Goal: Find specific page/section: Find specific page/section

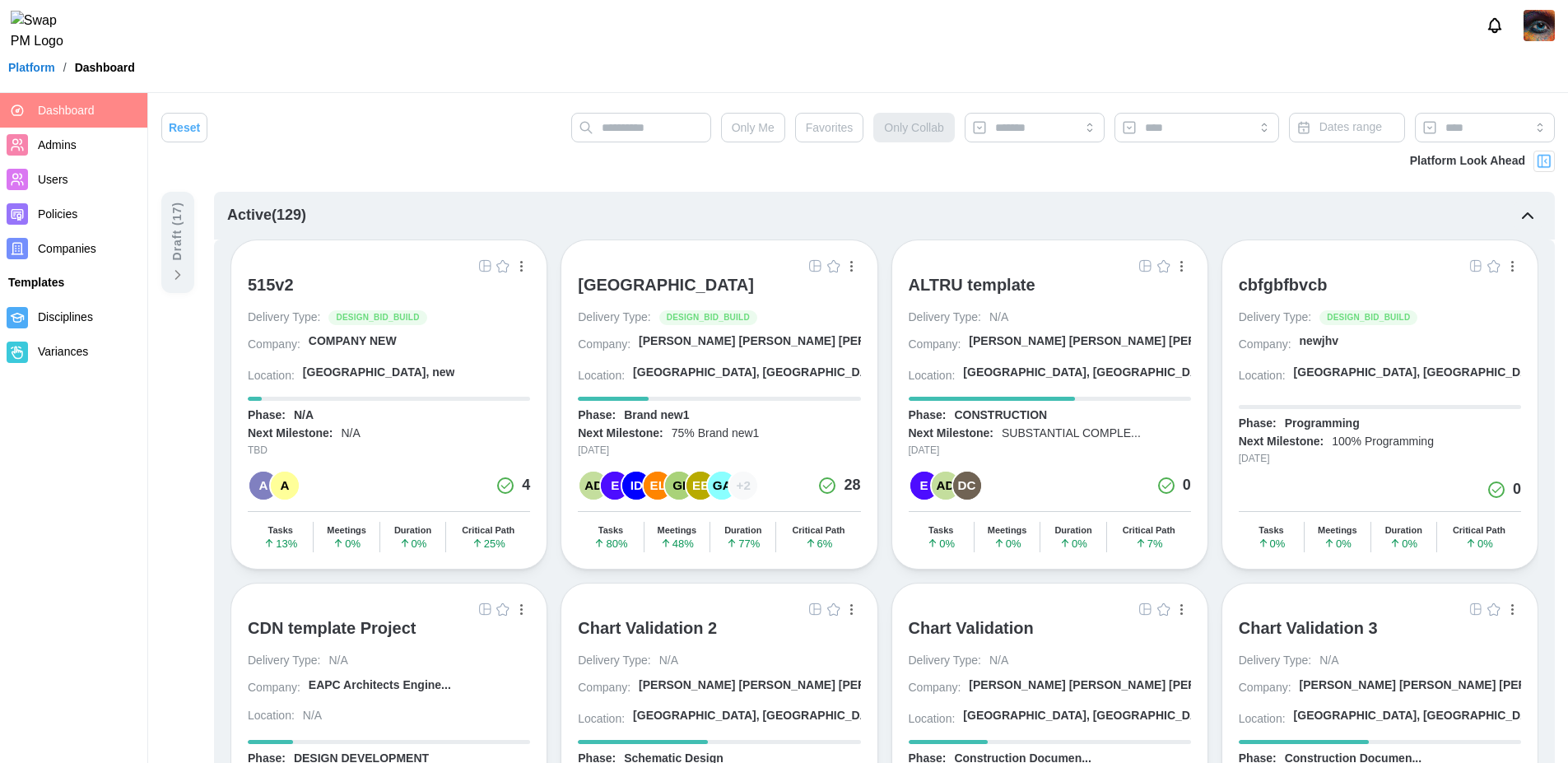
click at [811, 267] on img "button" at bounding box center [816, 266] width 13 height 13
click at [734, 287] on div "[GEOGRAPHIC_DATA]" at bounding box center [666, 285] width 176 height 20
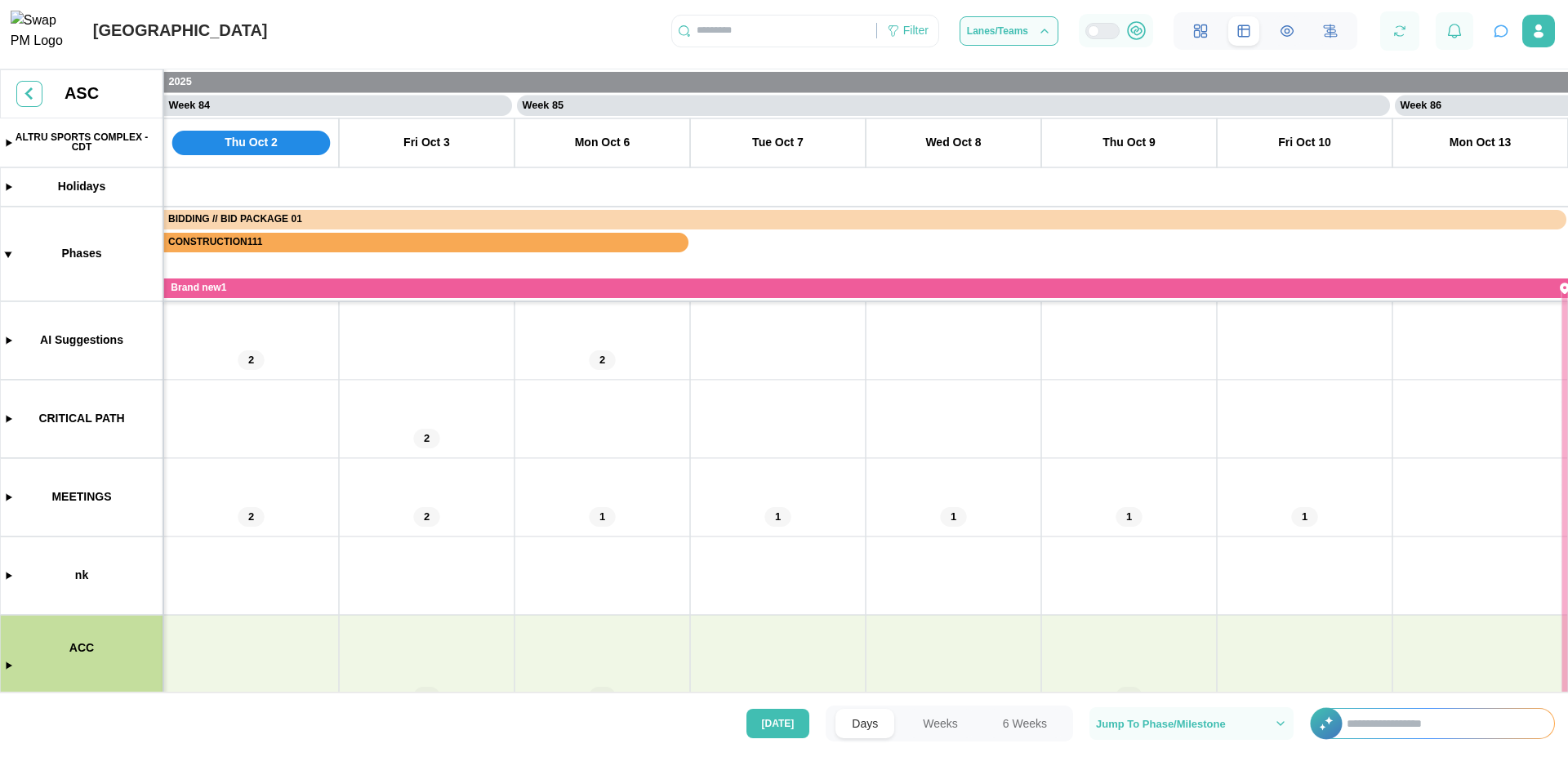
scroll to position [0, 73390]
click at [1030, 722] on button "6 Weeks" at bounding box center [1025, 723] width 77 height 29
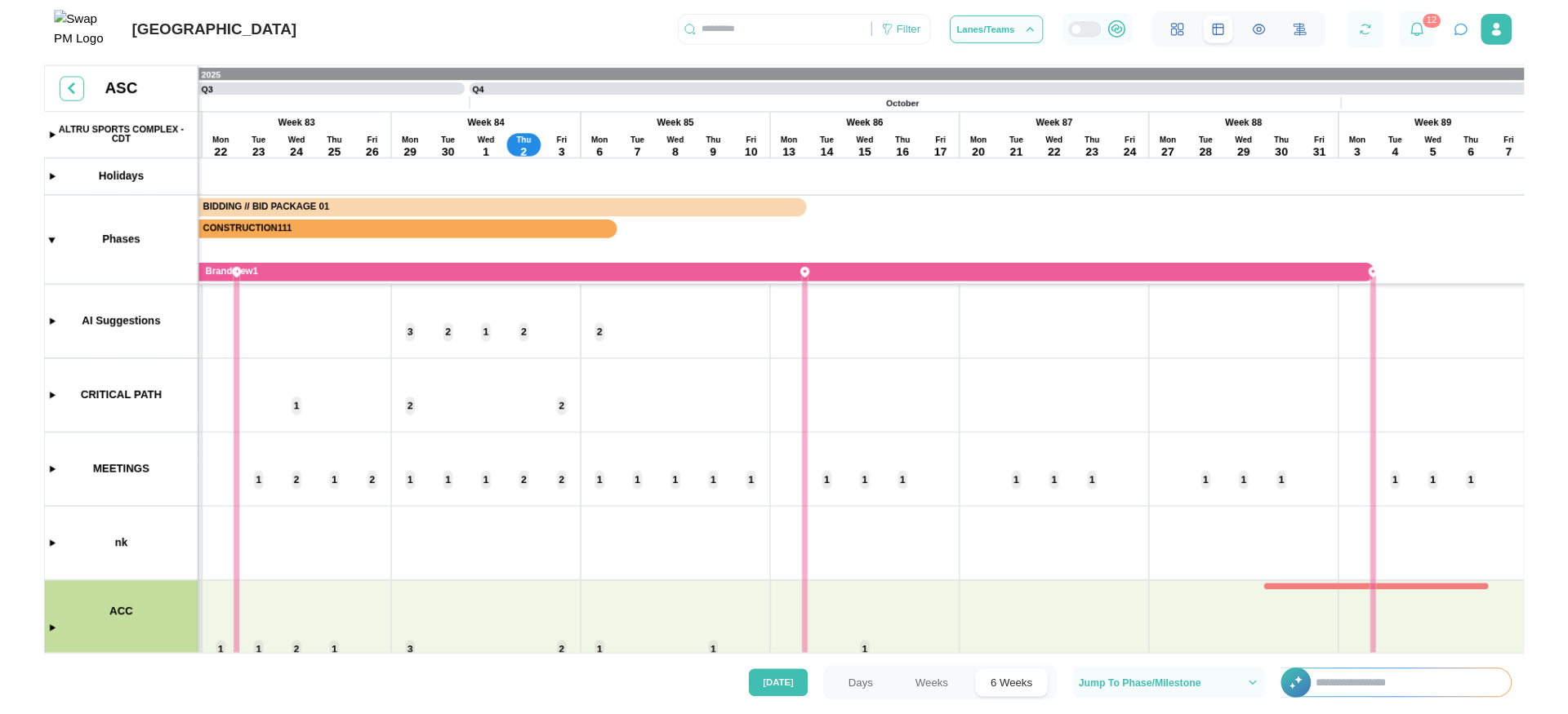
scroll to position [0, 16186]
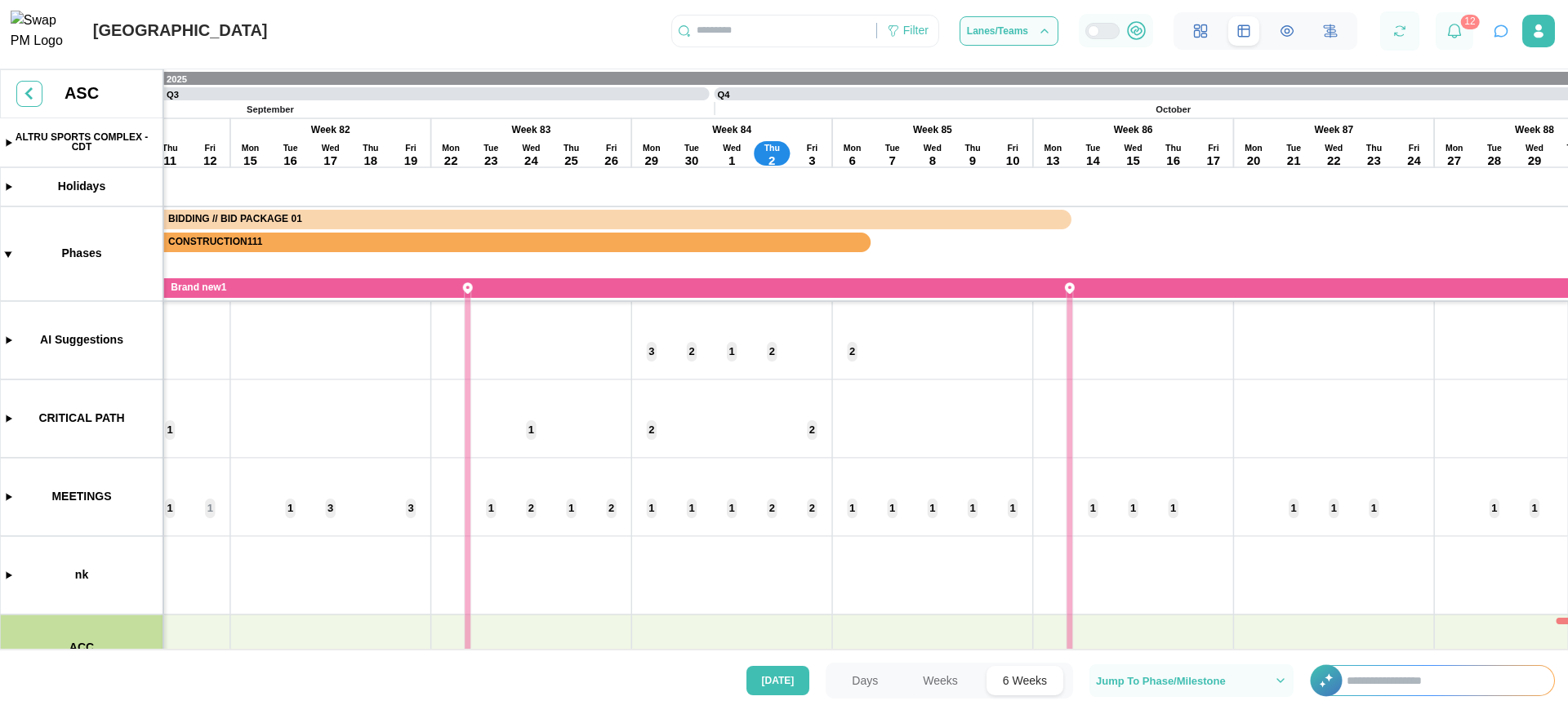
click at [948, 683] on button "Weeks" at bounding box center [940, 680] width 67 height 29
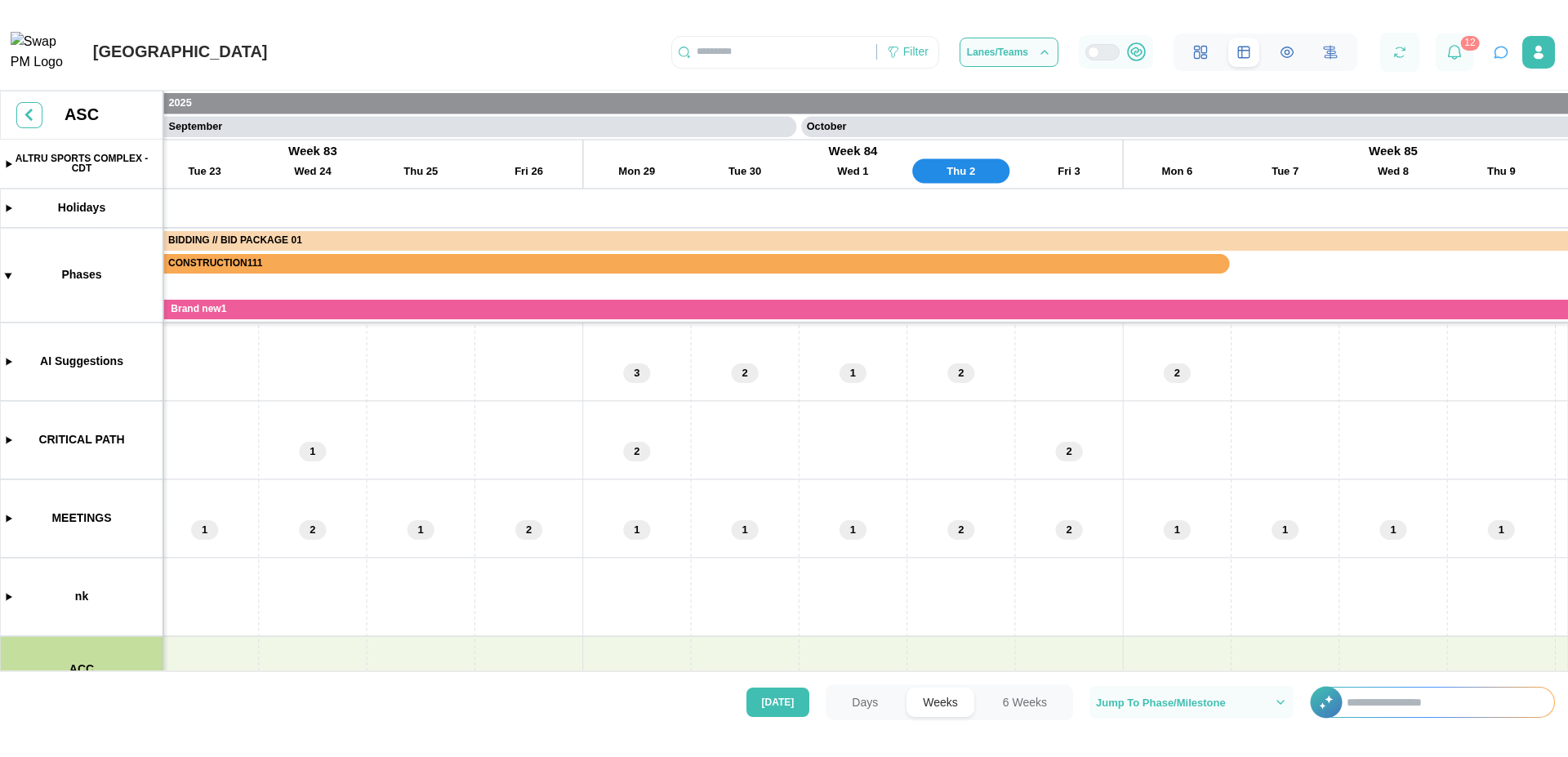
scroll to position [0, 44454]
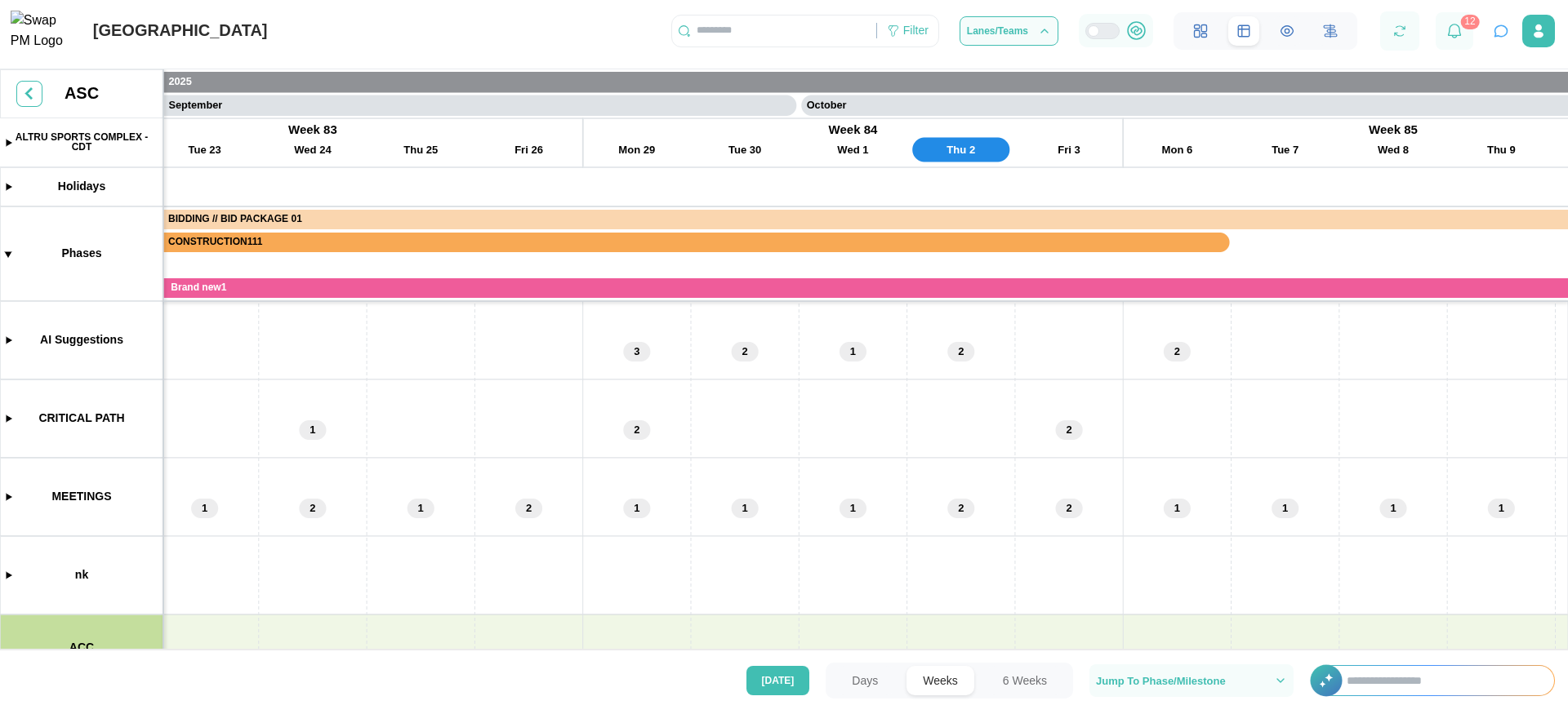
drag, startPoint x: 778, startPoint y: 127, endPoint x: 797, endPoint y: 131, distance: 19.4
click at [797, 131] on canvas at bounding box center [784, 364] width 1568 height 591
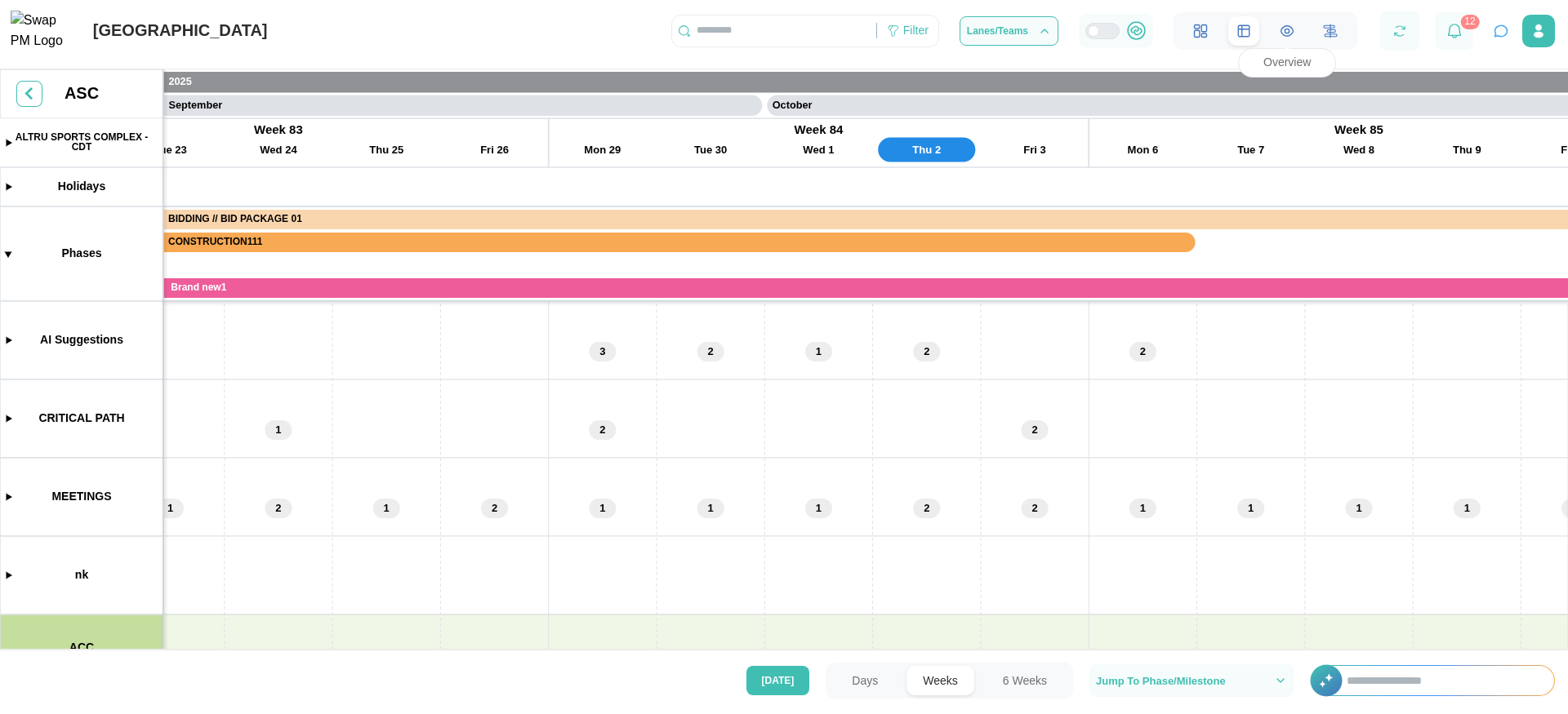
click at [1283, 35] on icon at bounding box center [1287, 30] width 12 height 10
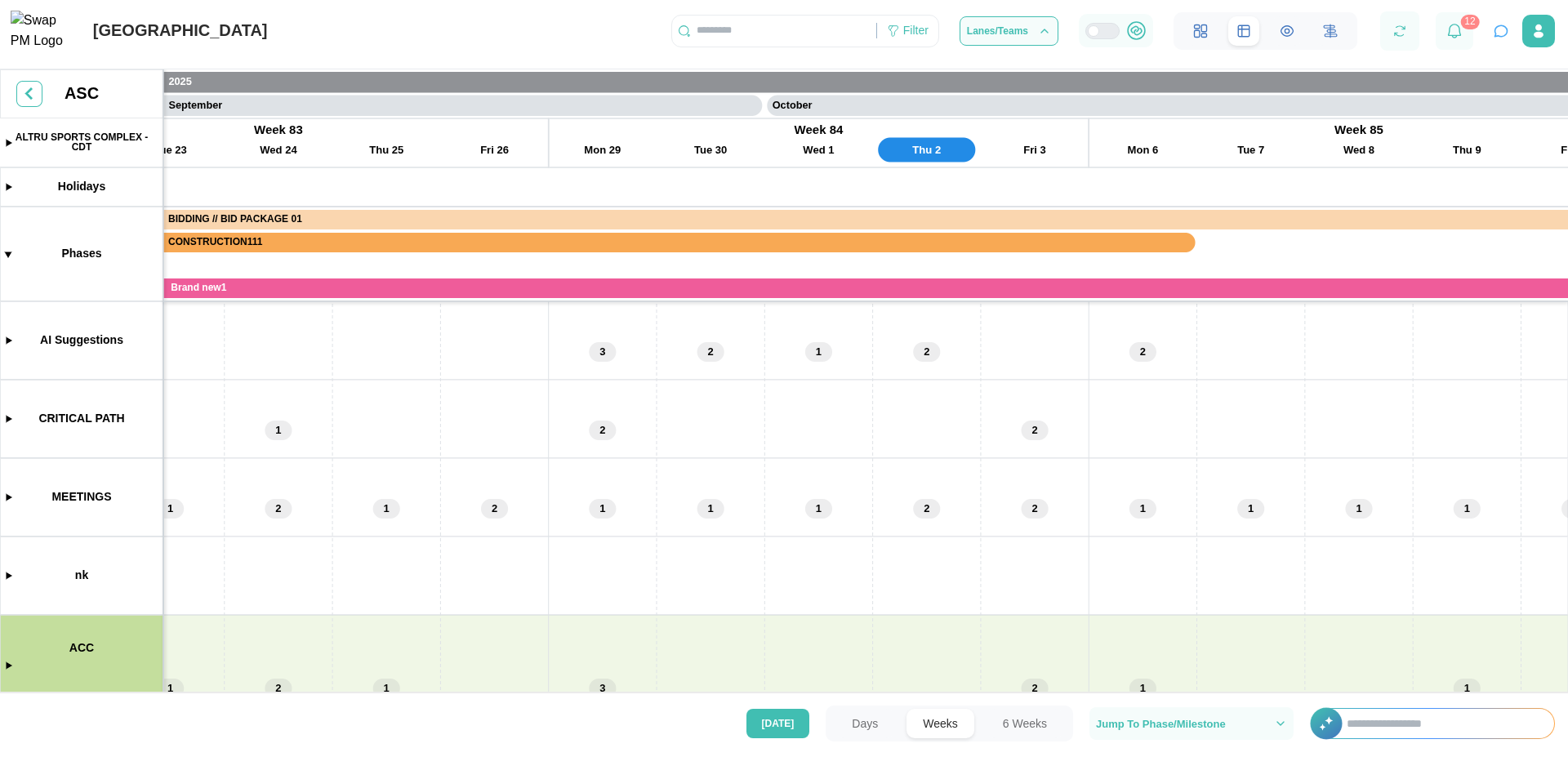
scroll to position [0, 44309]
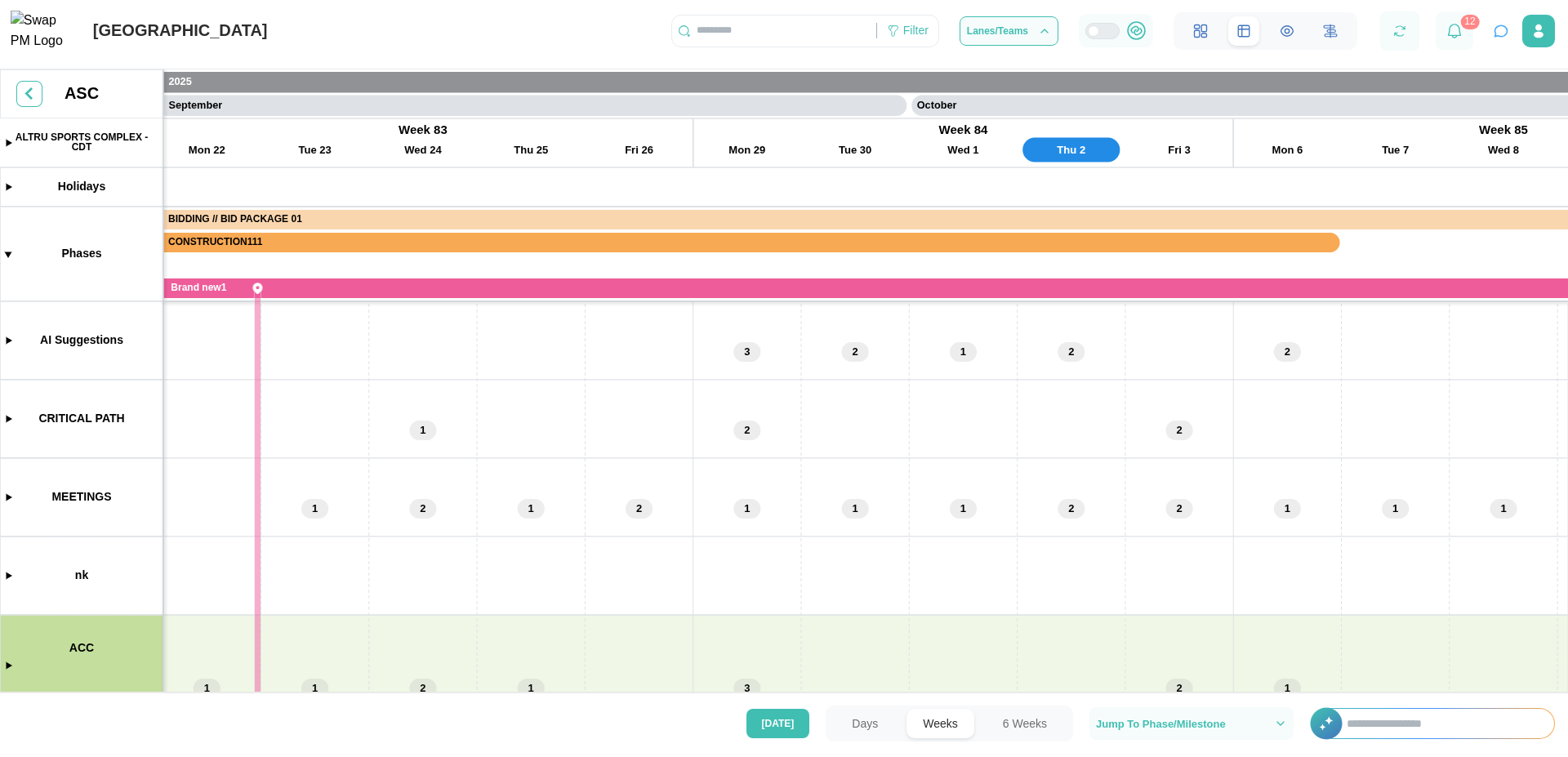
drag, startPoint x: 910, startPoint y: 109, endPoint x: 903, endPoint y: 190, distance: 81.3
click at [903, 190] on canvas at bounding box center [784, 384] width 1568 height 630
click at [1028, 730] on button "6 Weeks" at bounding box center [1025, 723] width 77 height 29
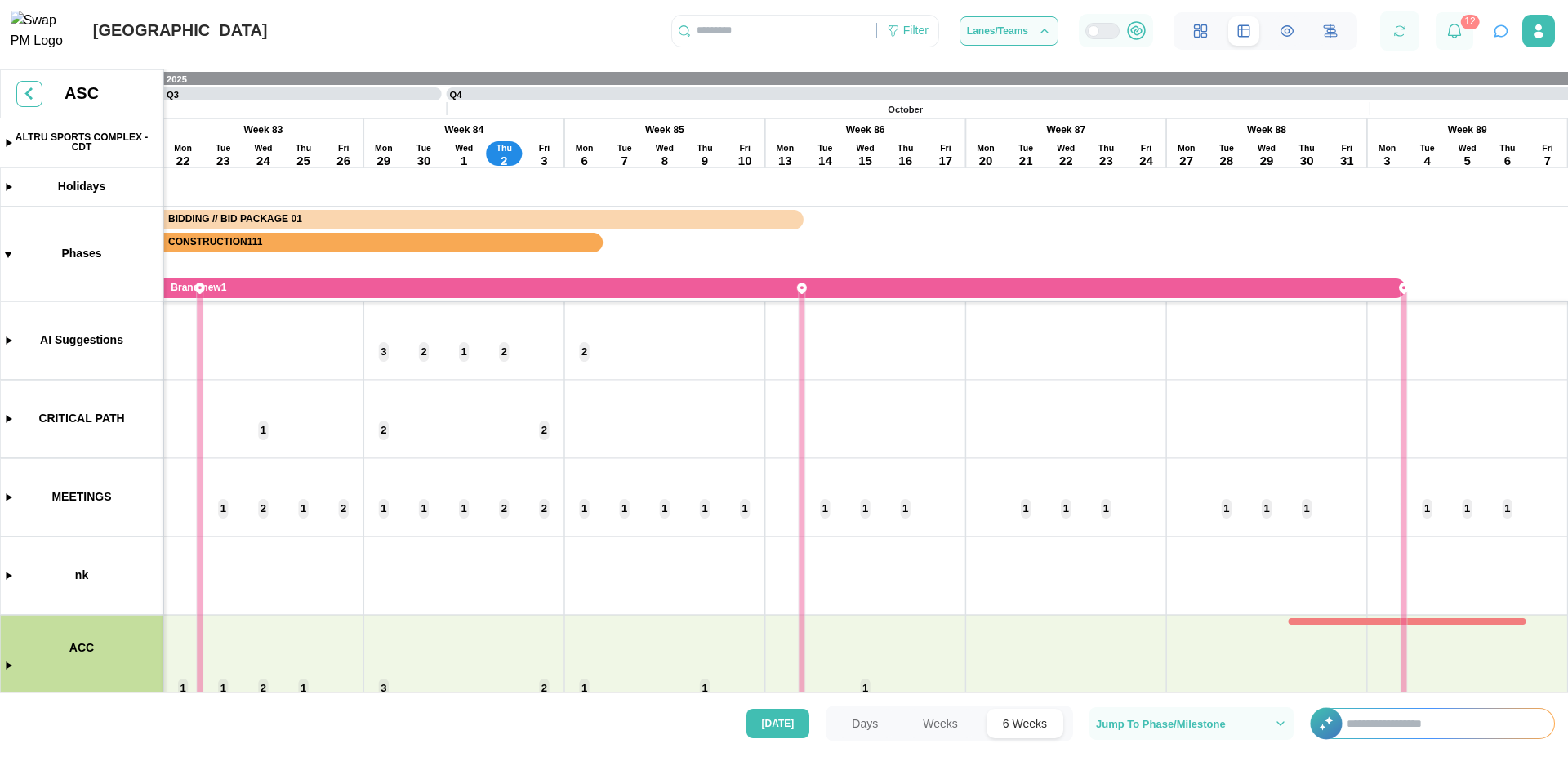
scroll to position [0, 16454]
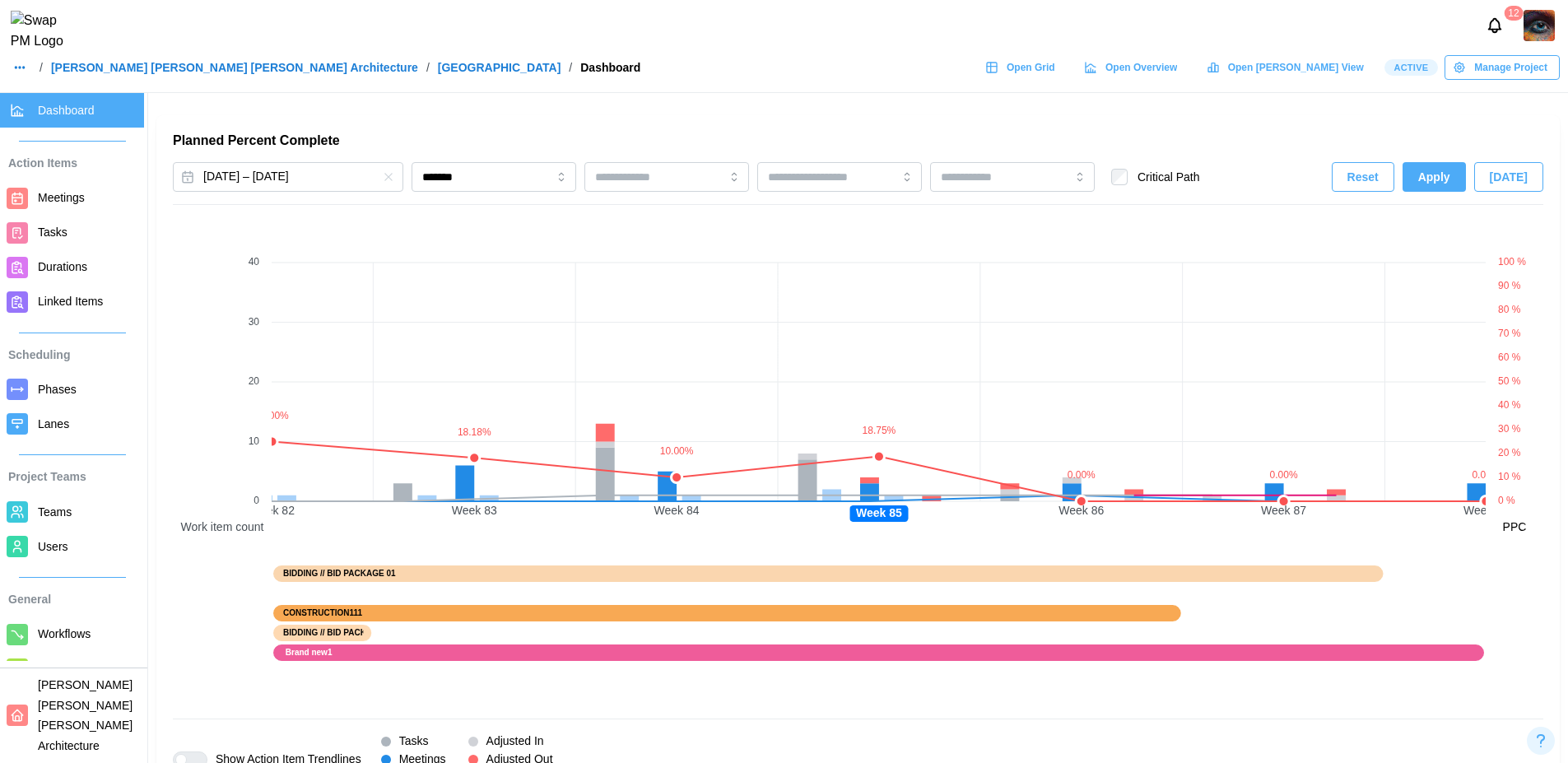
scroll to position [961, 0]
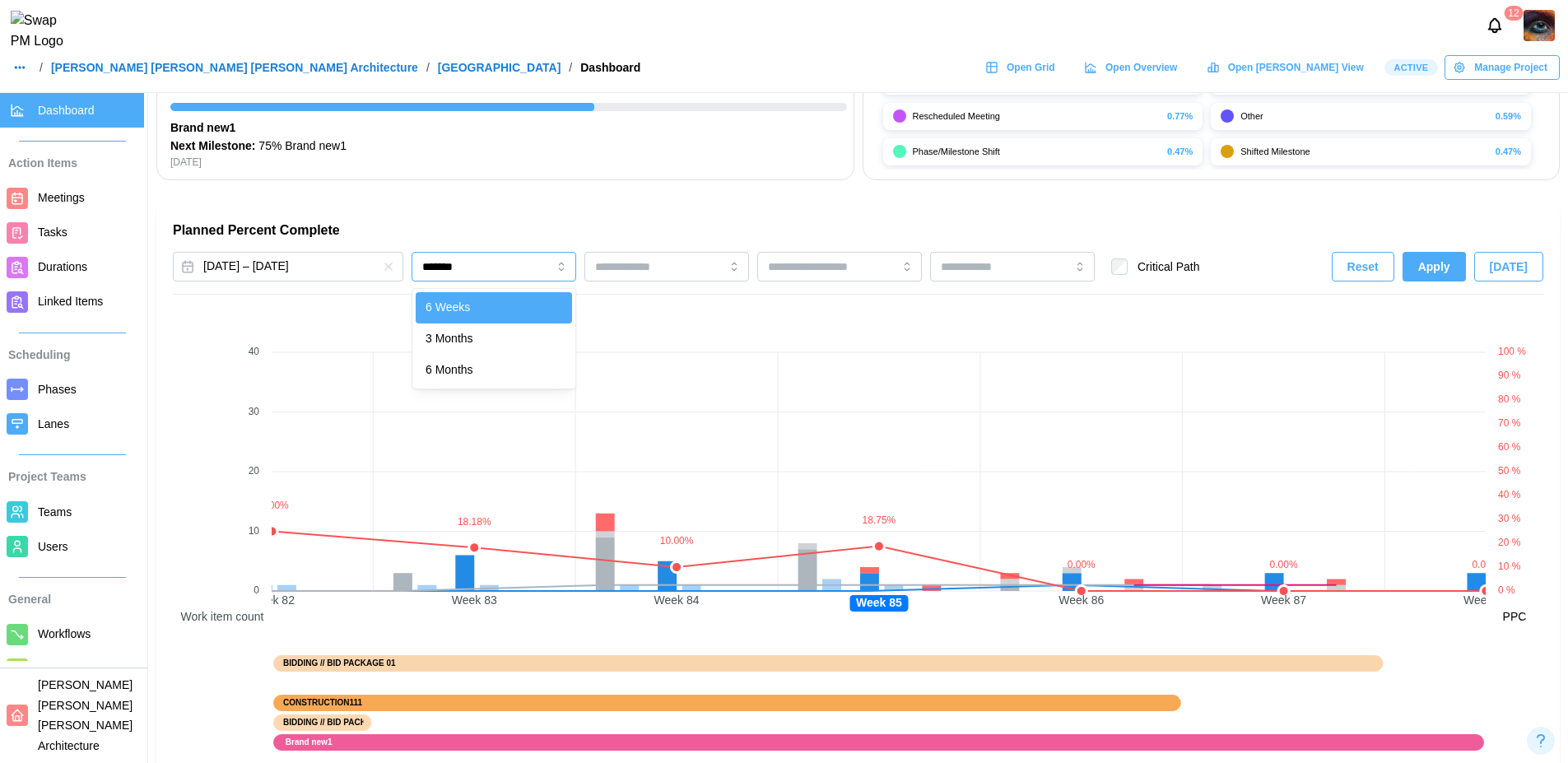
click at [530, 278] on input "*******" at bounding box center [494, 266] width 165 height 29
click at [506, 285] on div "Feb 25, 2024 – Jun 19, 2030 ******** Critical Path Reset Apply Today" at bounding box center [858, 273] width 1371 height 43
click at [495, 277] on input "********" at bounding box center [494, 266] width 165 height 29
click at [664, 320] on canvas at bounding box center [879, 549] width 1214 height 492
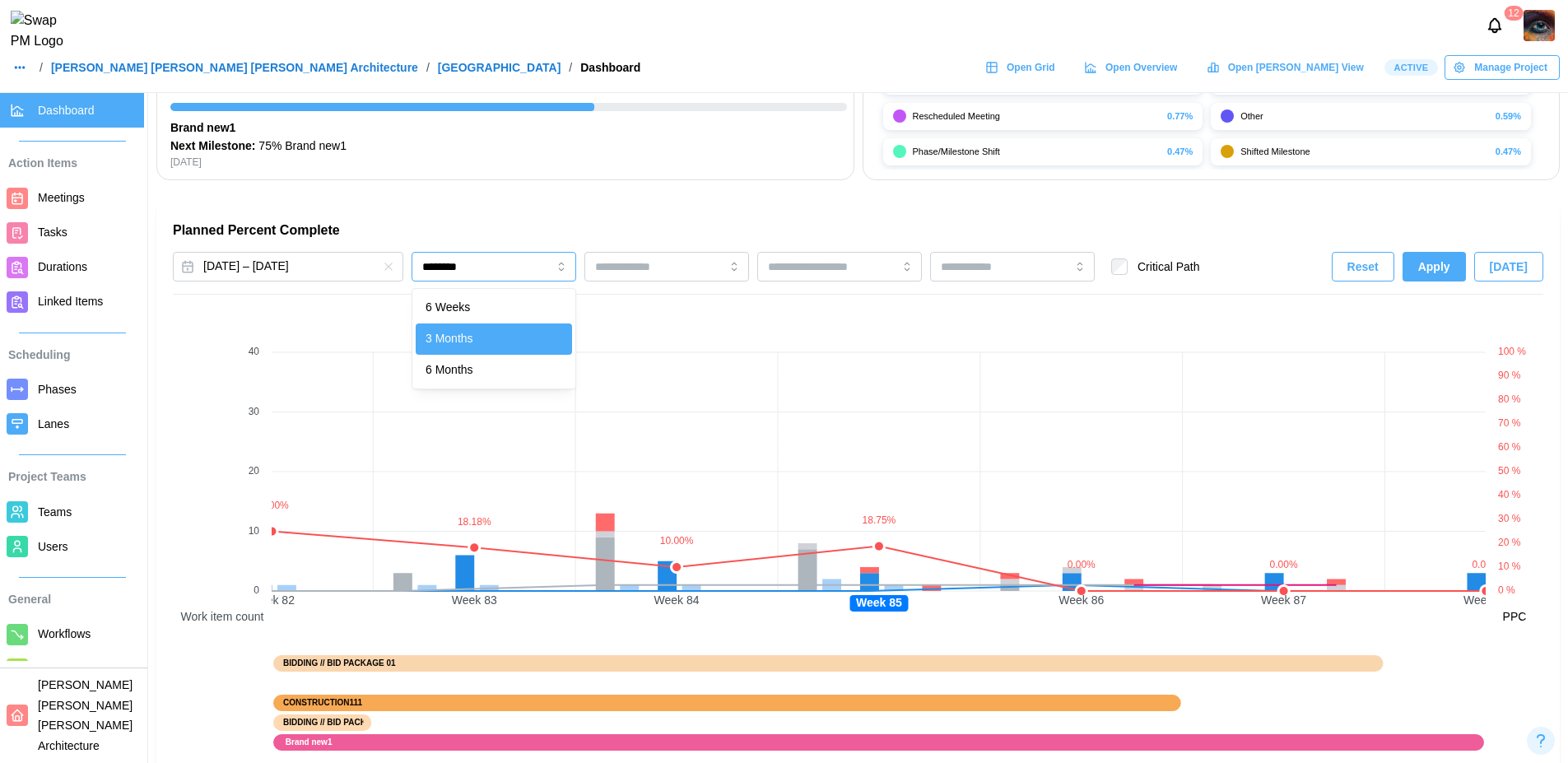
click at [473, 265] on input "********" at bounding box center [494, 266] width 165 height 29
click at [1450, 277] on span "Apply" at bounding box center [1435, 266] width 32 height 28
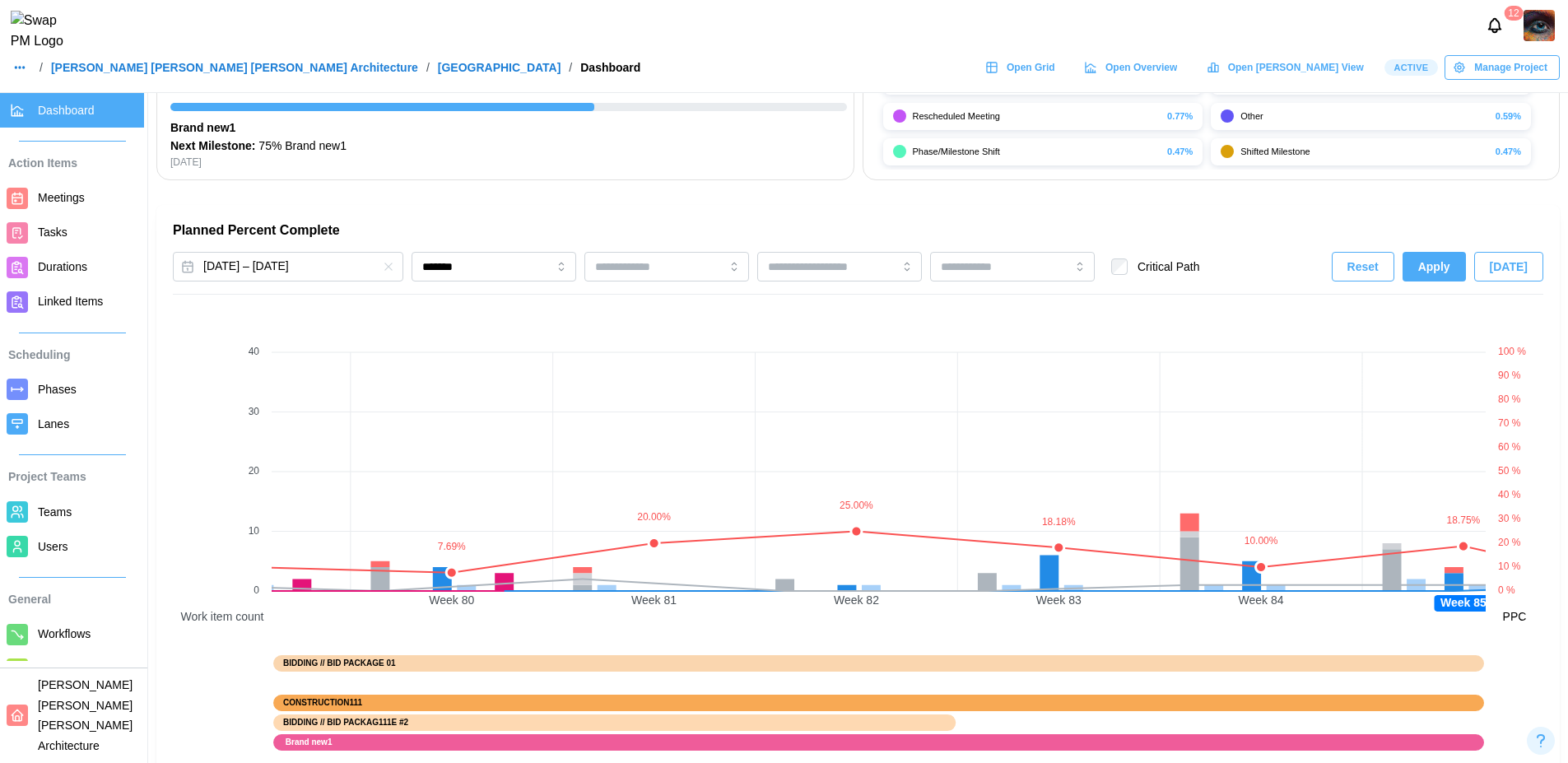
scroll to position [0, 16493]
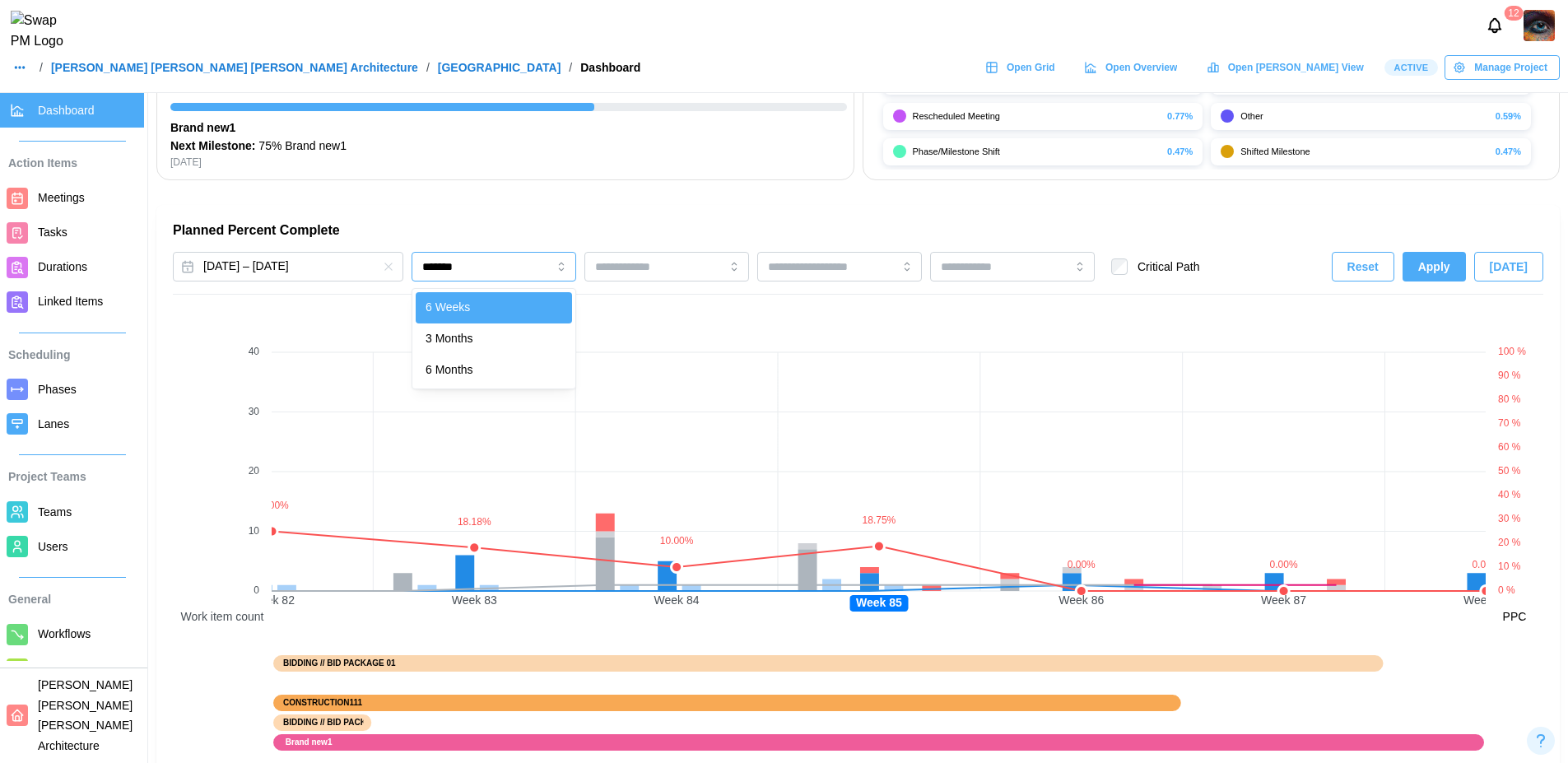
click at [520, 273] on input "*******" at bounding box center [494, 266] width 165 height 29
click at [1449, 280] on button "Apply" at bounding box center [1435, 266] width 64 height 29
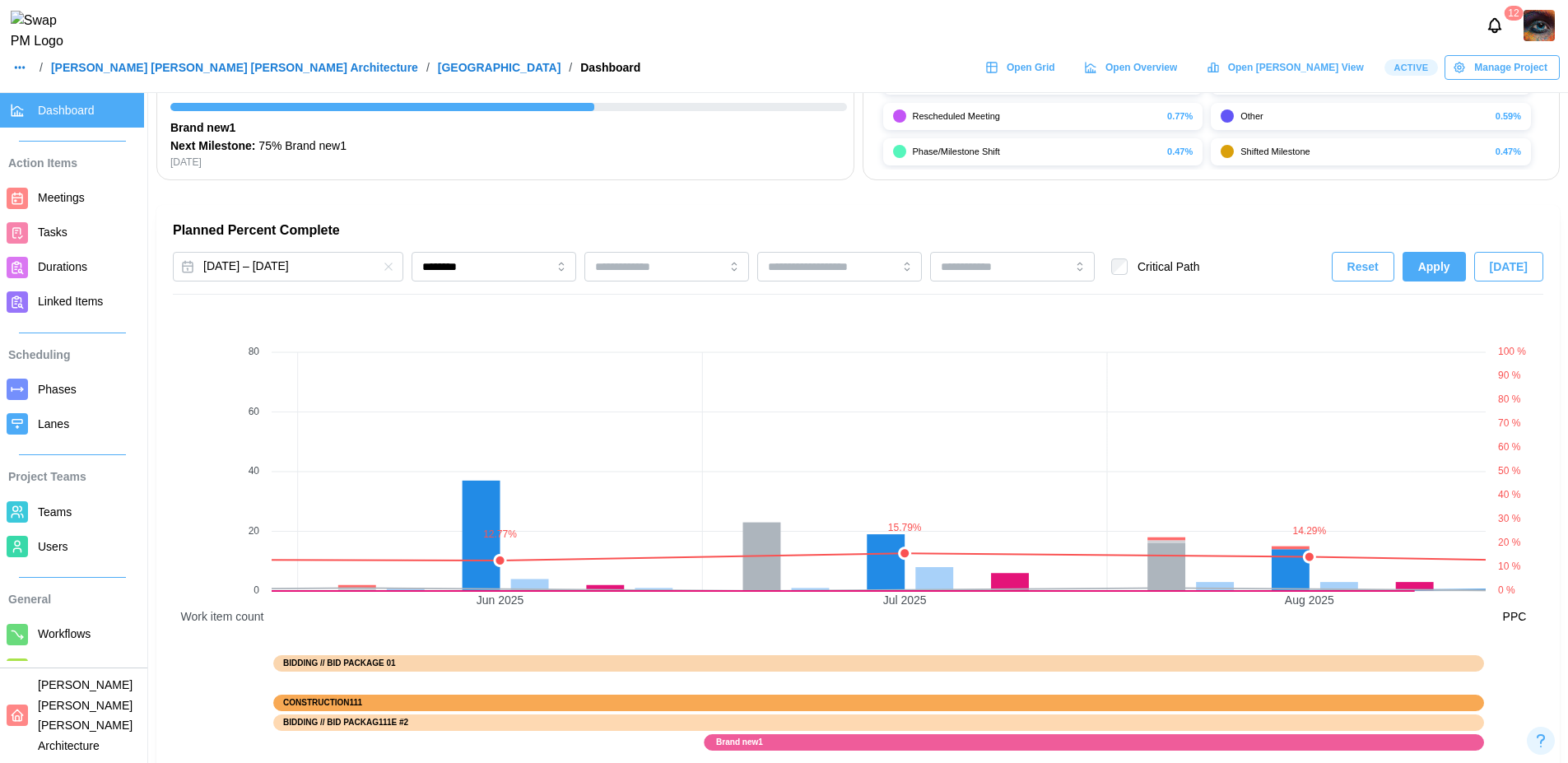
scroll to position [0, 7285]
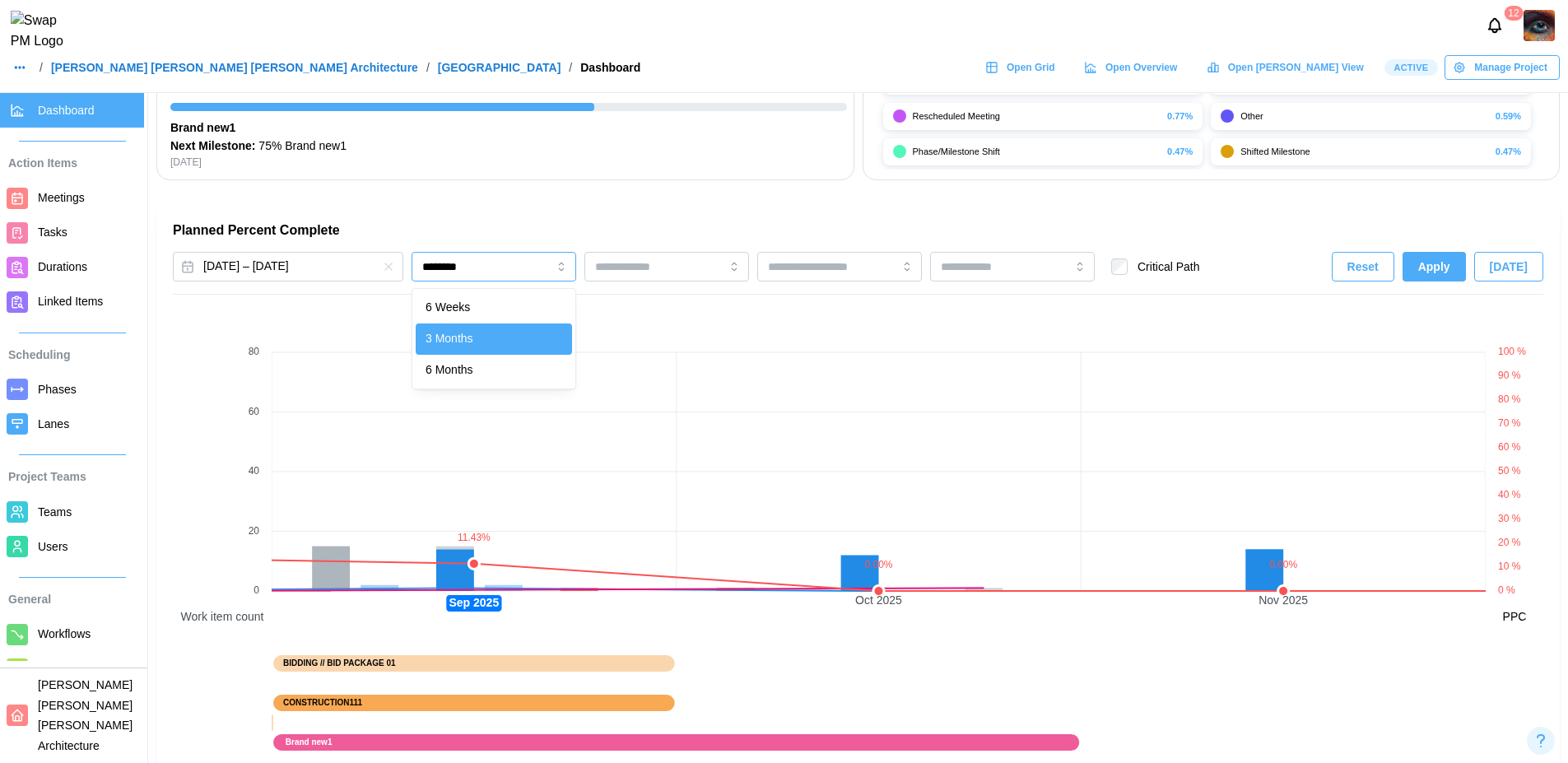
click at [524, 259] on input "********" at bounding box center [494, 266] width 165 height 29
click at [463, 267] on input "*******" at bounding box center [494, 266] width 165 height 29
click at [1450, 256] on span "Apply" at bounding box center [1435, 266] width 32 height 28
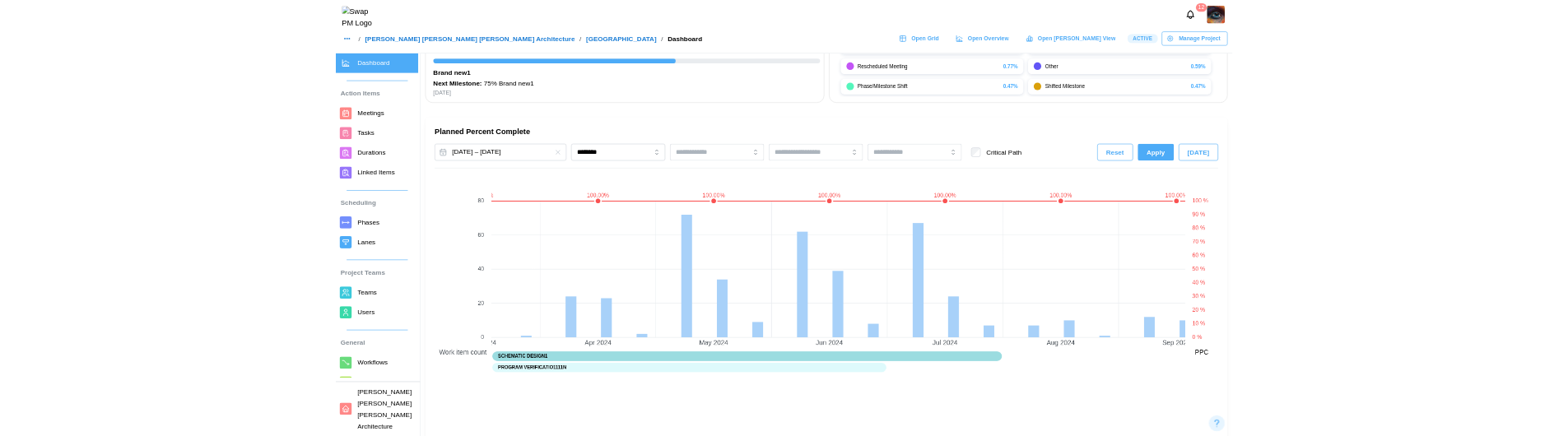
scroll to position [0, 3339]
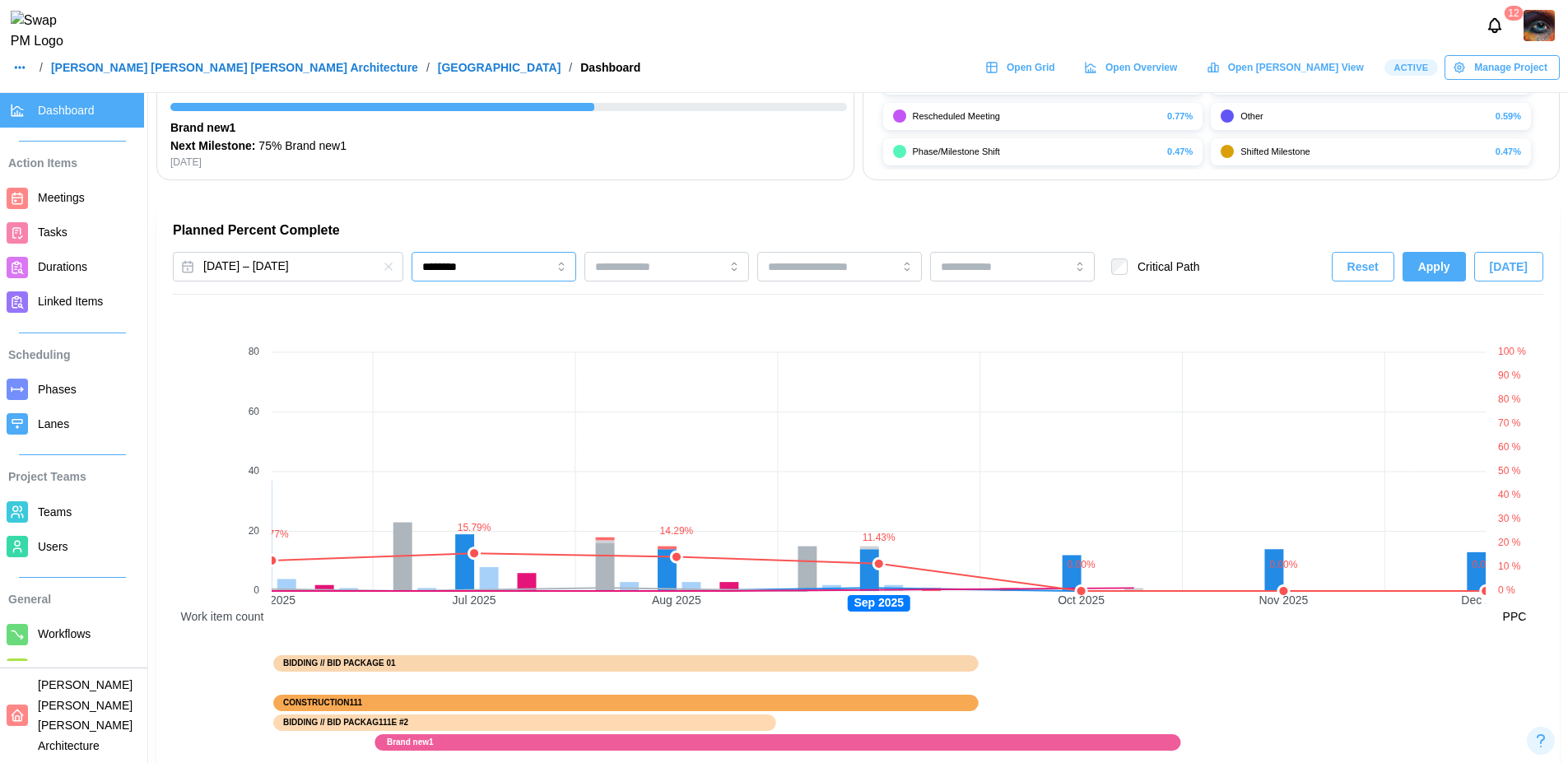
click at [494, 270] on input "********" at bounding box center [494, 266] width 165 height 29
drag, startPoint x: 852, startPoint y: 606, endPoint x: 928, endPoint y: 608, distance: 76.0
click at [928, 608] on canvas at bounding box center [879, 549] width 1214 height 492
drag, startPoint x: 1053, startPoint y: 598, endPoint x: 1125, endPoint y: 599, distance: 72.0
click at [1125, 599] on canvas at bounding box center [879, 549] width 1214 height 492
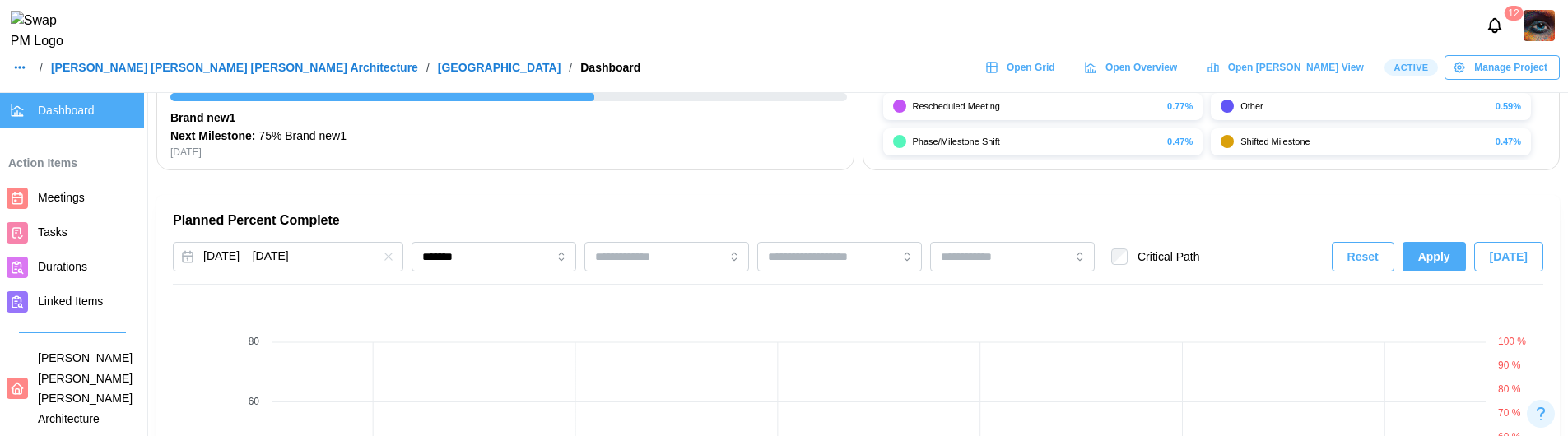
scroll to position [966, 0]
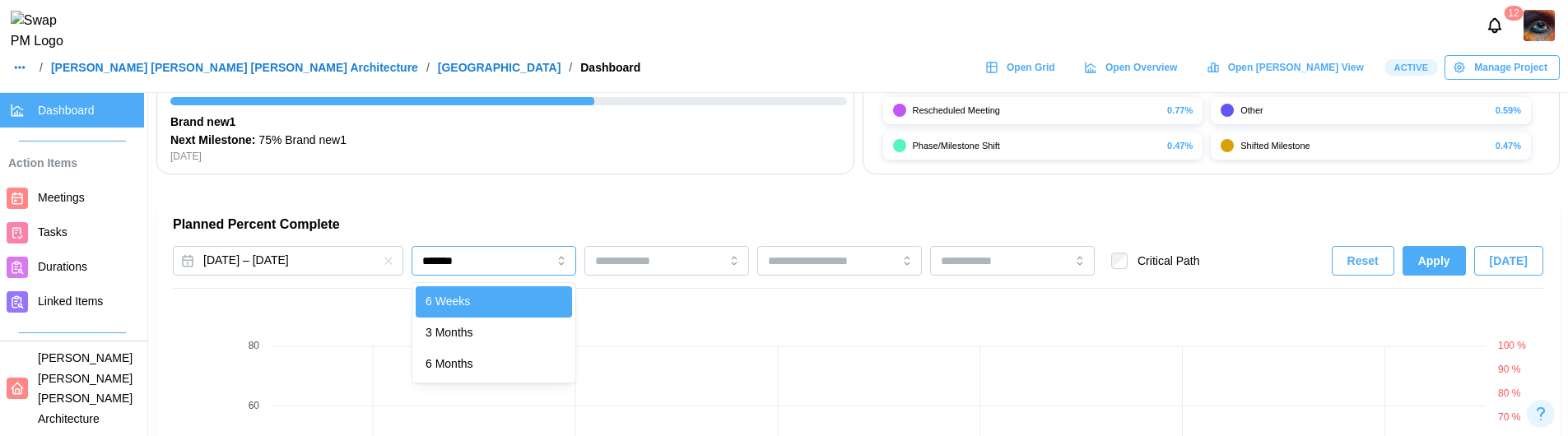
click at [516, 266] on input "*******" at bounding box center [494, 260] width 165 height 29
type input "********"
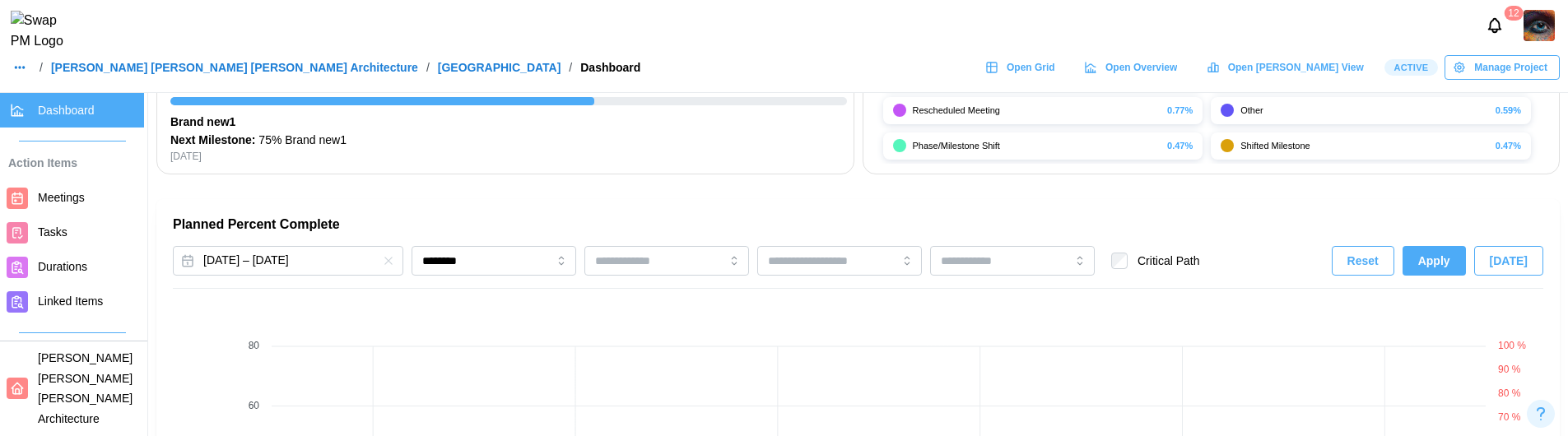
click at [1436, 262] on span "Apply" at bounding box center [1435, 260] width 32 height 28
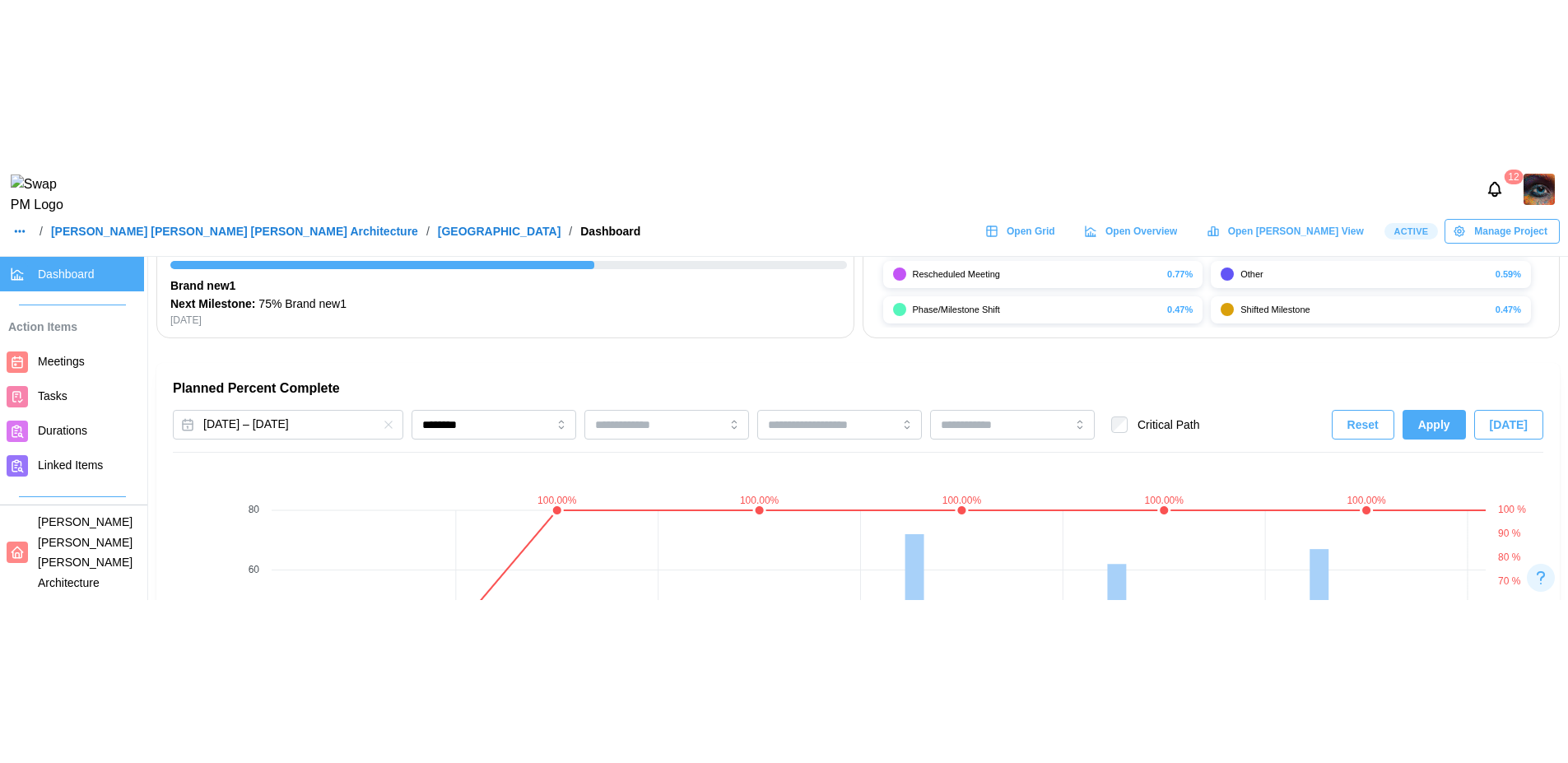
scroll to position [0, 3339]
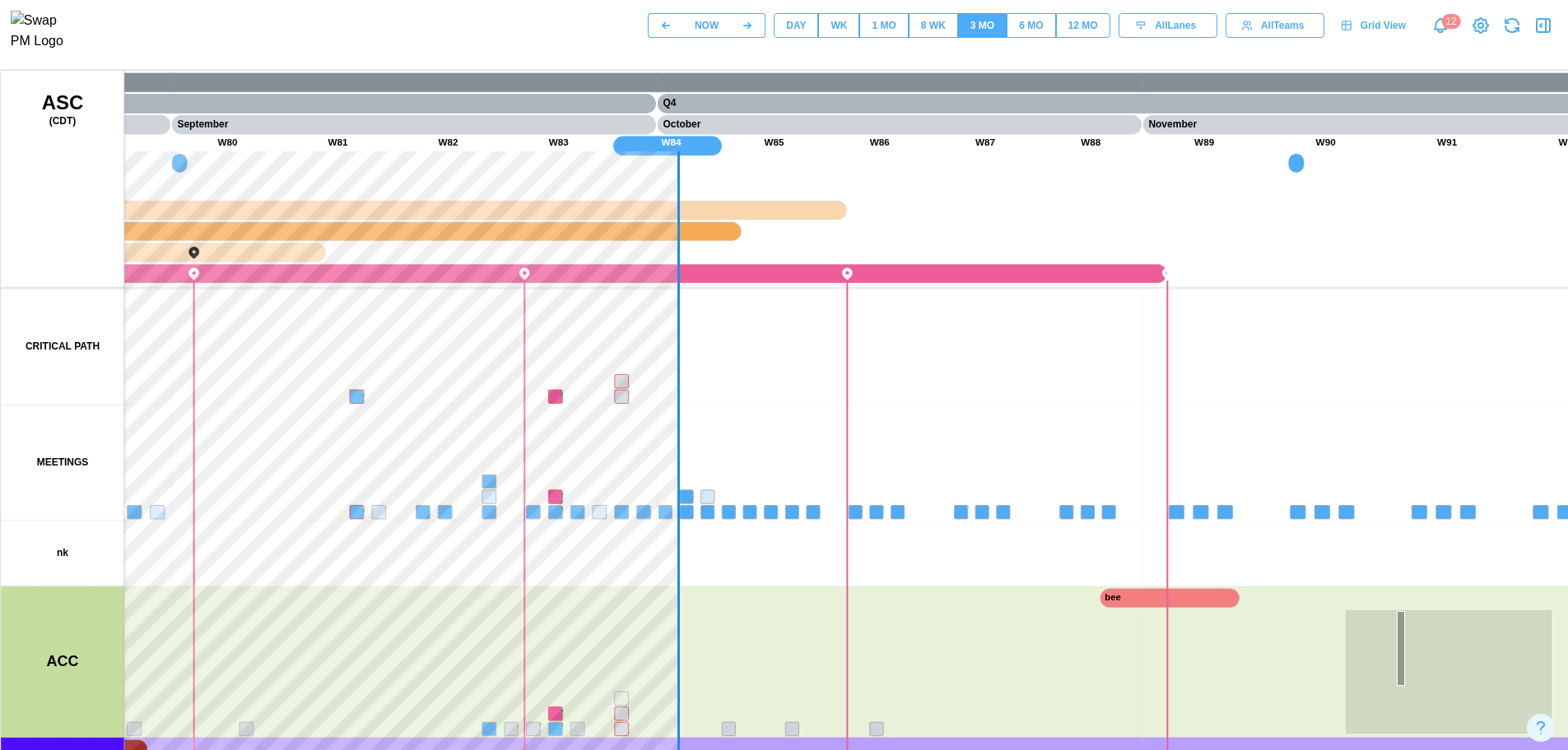
click at [334, 41] on div "NOW DAY WK 1 MO 8 WK 3 MO 6 MO 12 MO All Lanes All Teams Grid View 12" at bounding box center [784, 25] width 1568 height 51
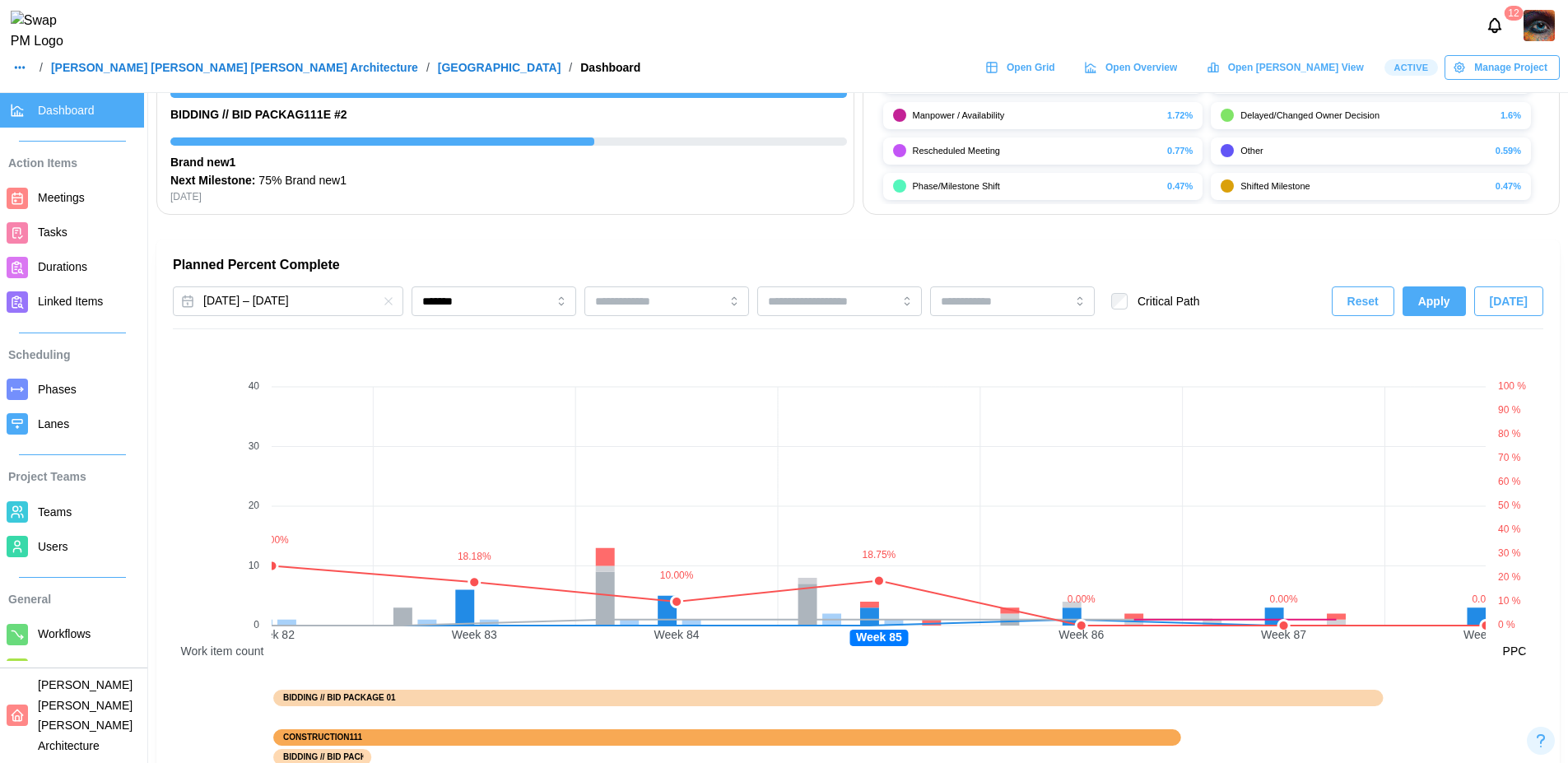
scroll to position [926, 0]
click at [544, 304] on input "*******" at bounding box center [494, 301] width 165 height 29
click at [505, 306] on input "********" at bounding box center [494, 301] width 165 height 29
click at [1427, 300] on span "Apply" at bounding box center [1435, 301] width 32 height 28
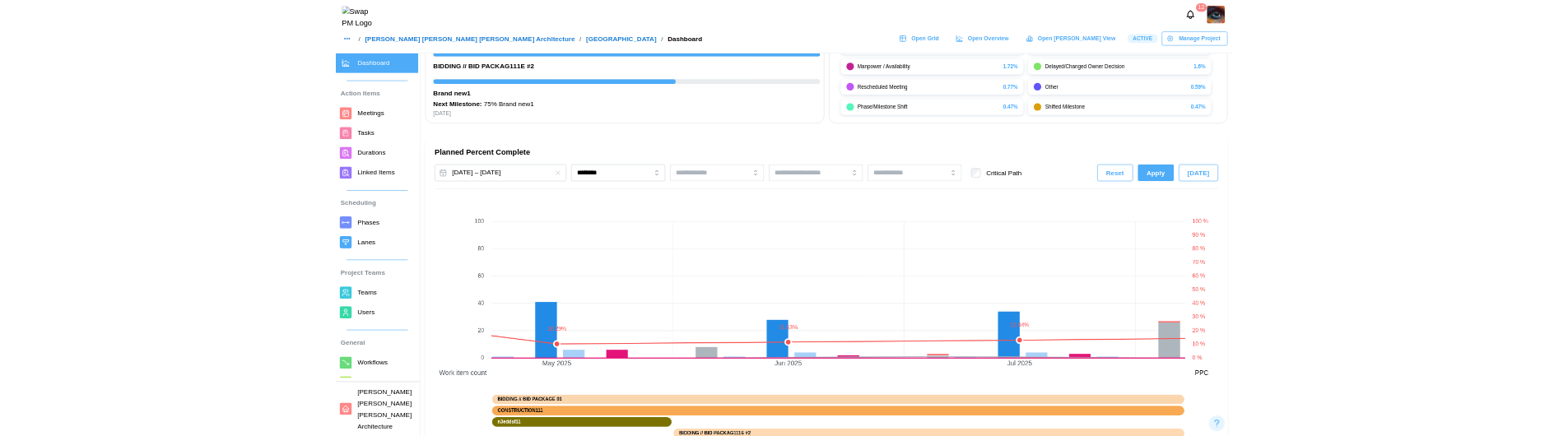
scroll to position [0, 7690]
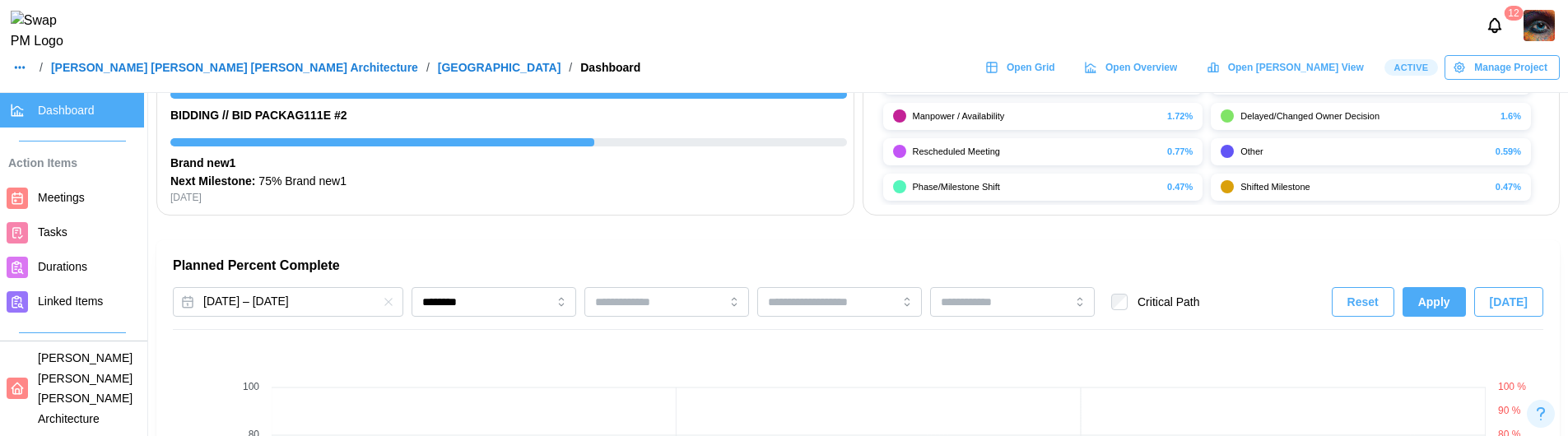
click at [1448, 309] on span "Apply" at bounding box center [1435, 301] width 32 height 28
click at [1445, 310] on span "Apply" at bounding box center [1435, 301] width 32 height 28
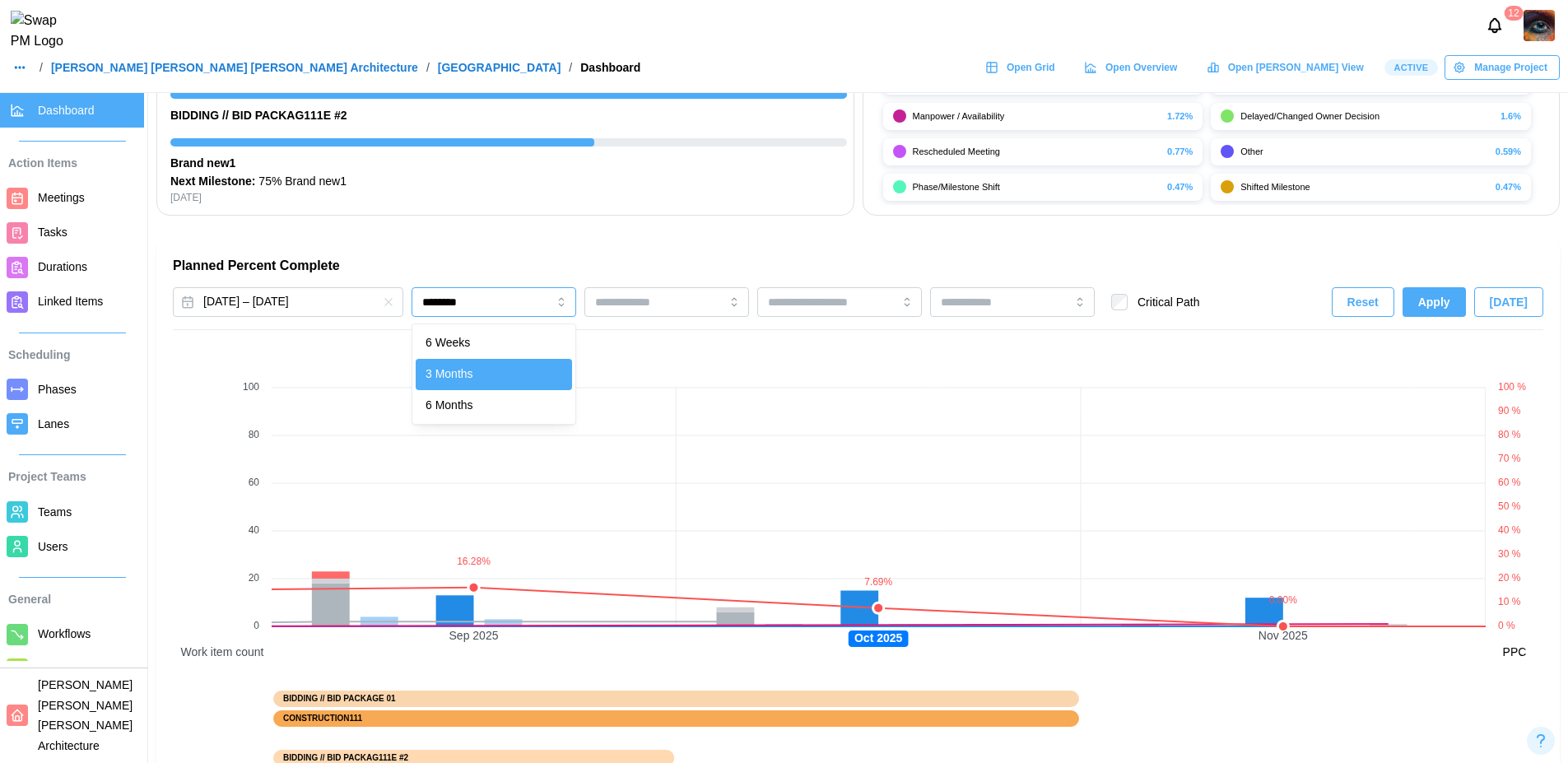
click at [523, 295] on input "********" at bounding box center [494, 301] width 165 height 29
click at [1449, 308] on span "Apply" at bounding box center [1435, 301] width 32 height 28
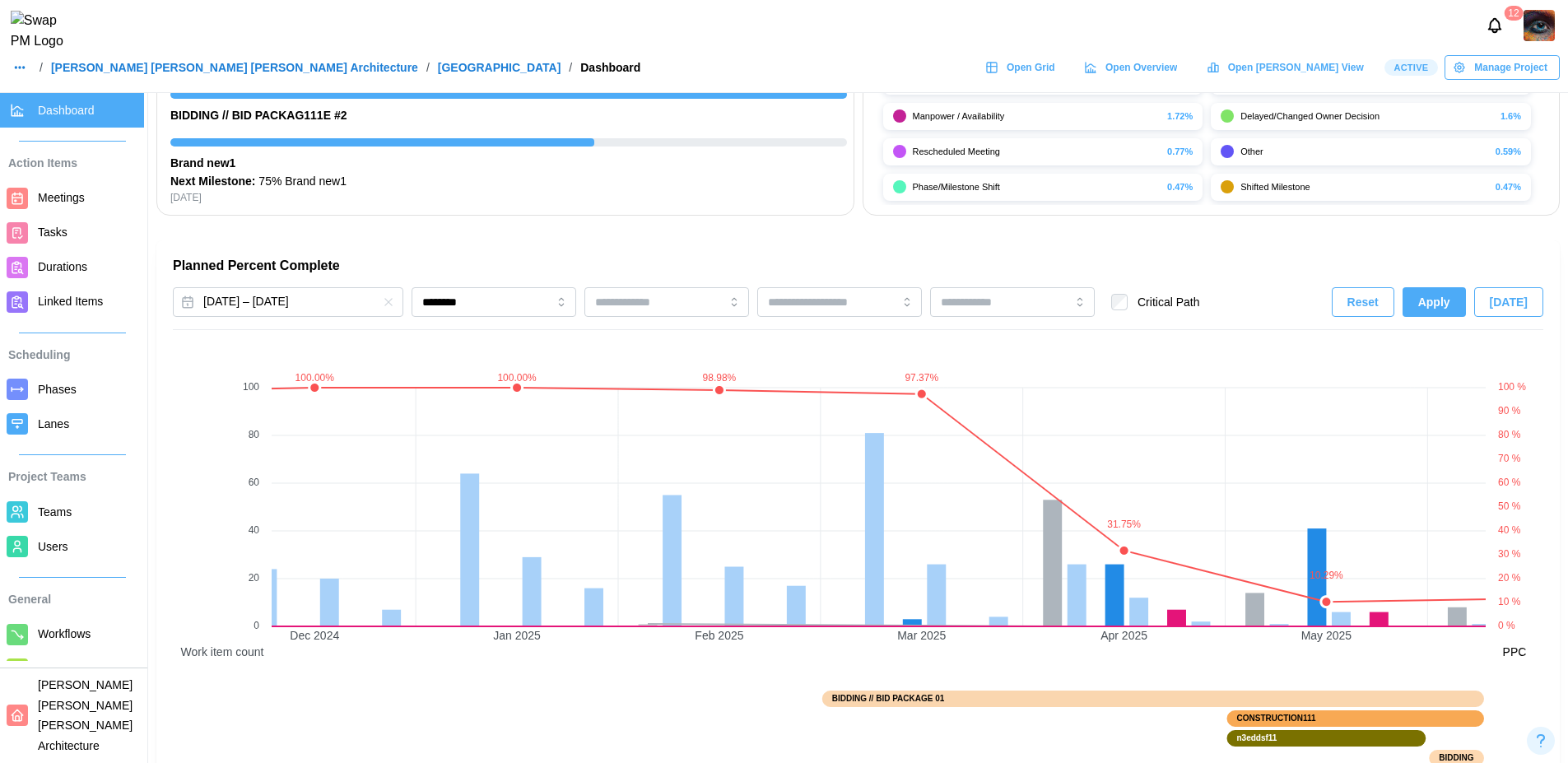
scroll to position [0, 3541]
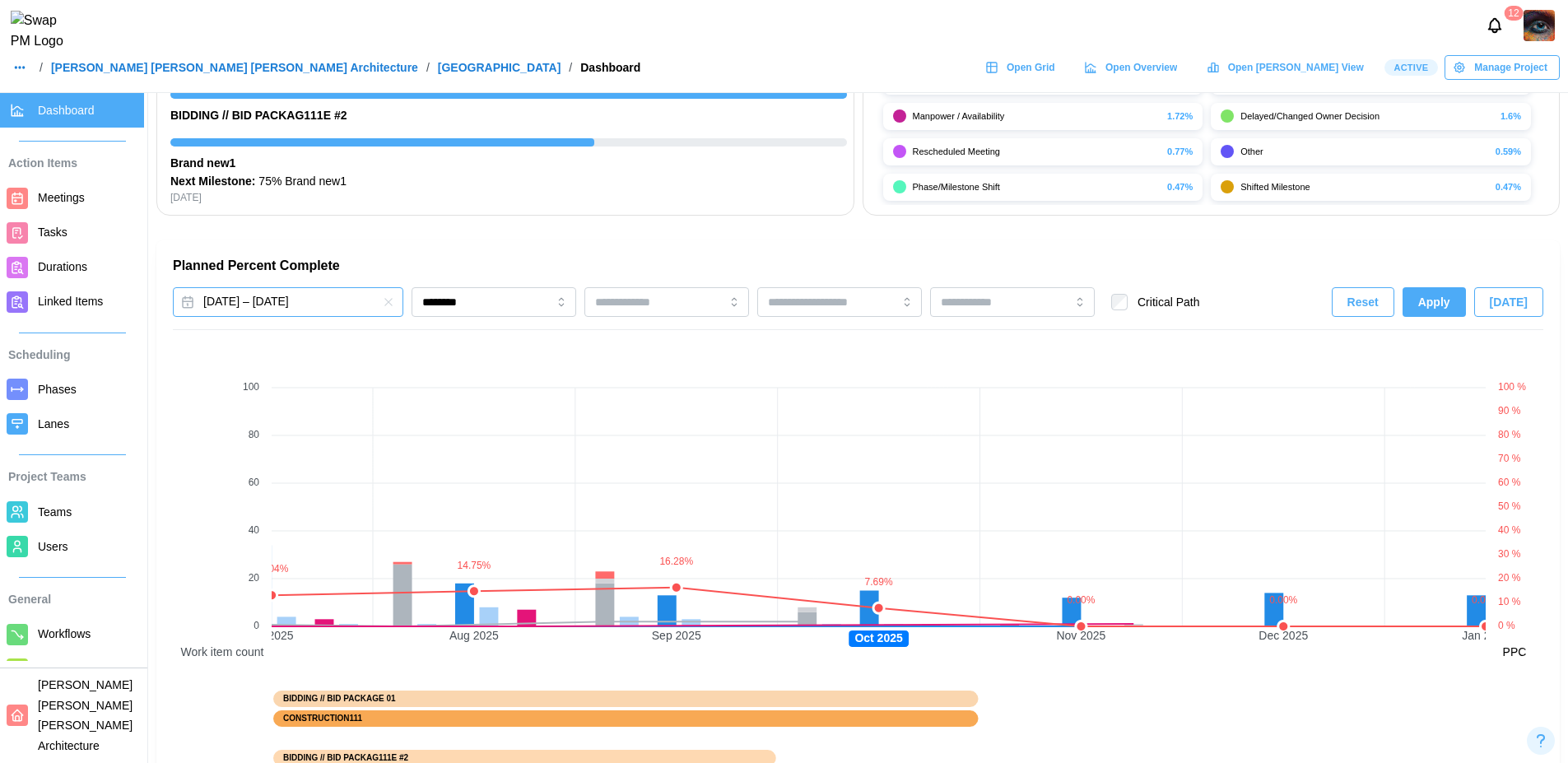
click at [339, 305] on button "[DATE] – [DATE]" at bounding box center [288, 301] width 231 height 29
click at [383, 351] on icon "button" at bounding box center [385, 349] width 13 height 13
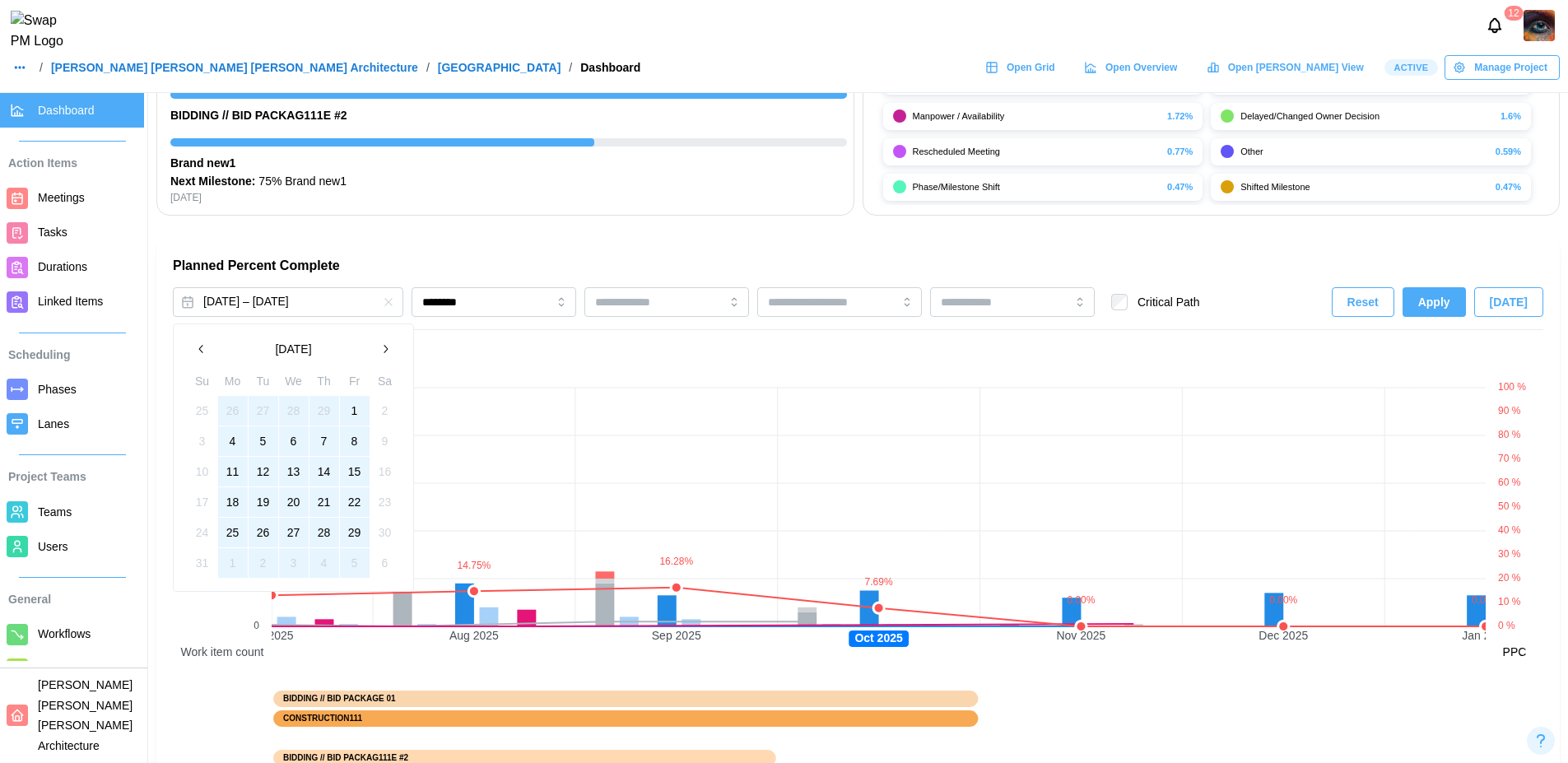
click at [383, 351] on icon "button" at bounding box center [385, 349] width 13 height 13
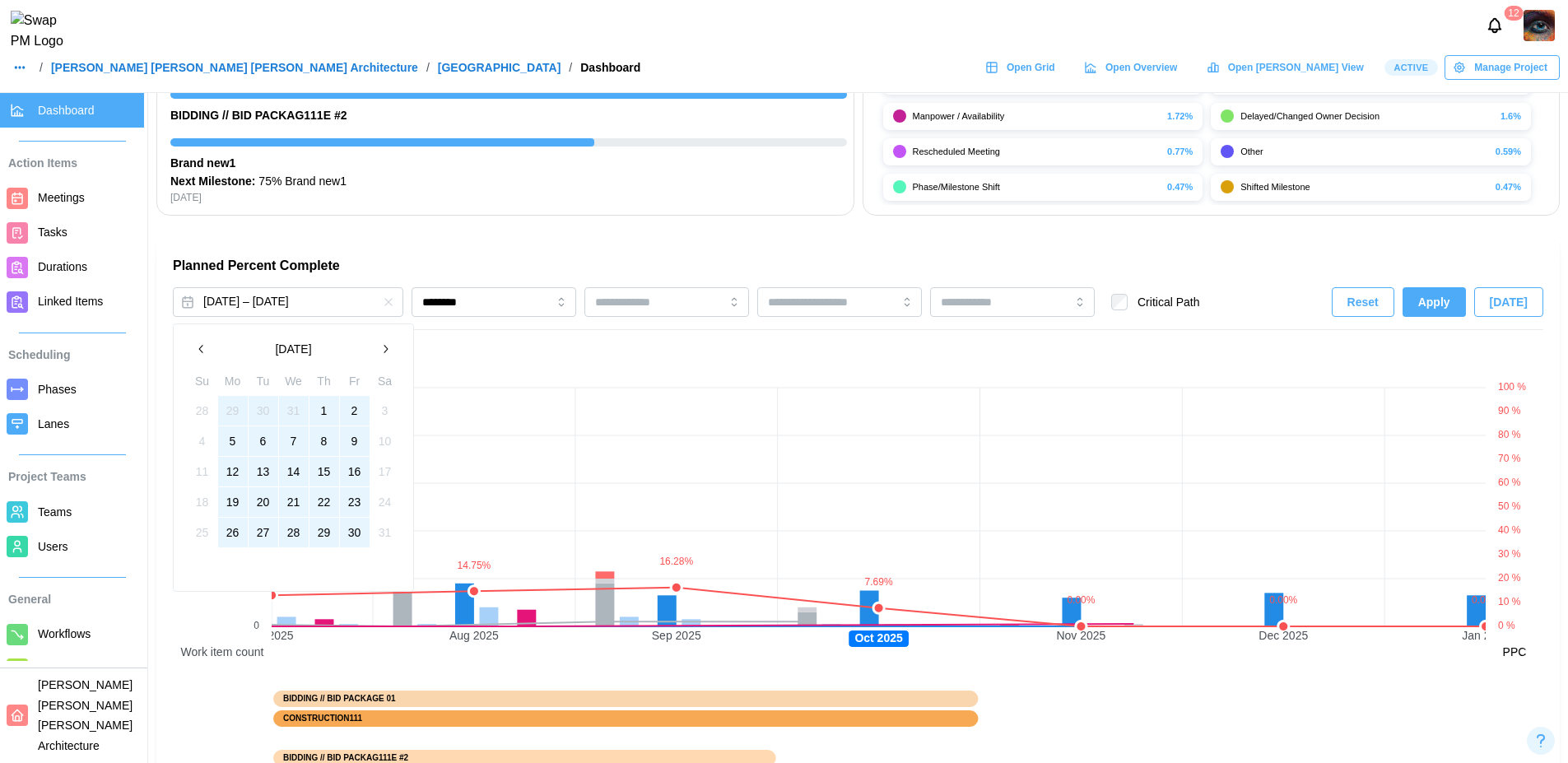
click at [383, 351] on icon "button" at bounding box center [385, 349] width 13 height 13
click at [258, 408] on button "1" at bounding box center [263, 410] width 29 height 29
click at [327, 536] on button "31" at bounding box center [324, 532] width 29 height 29
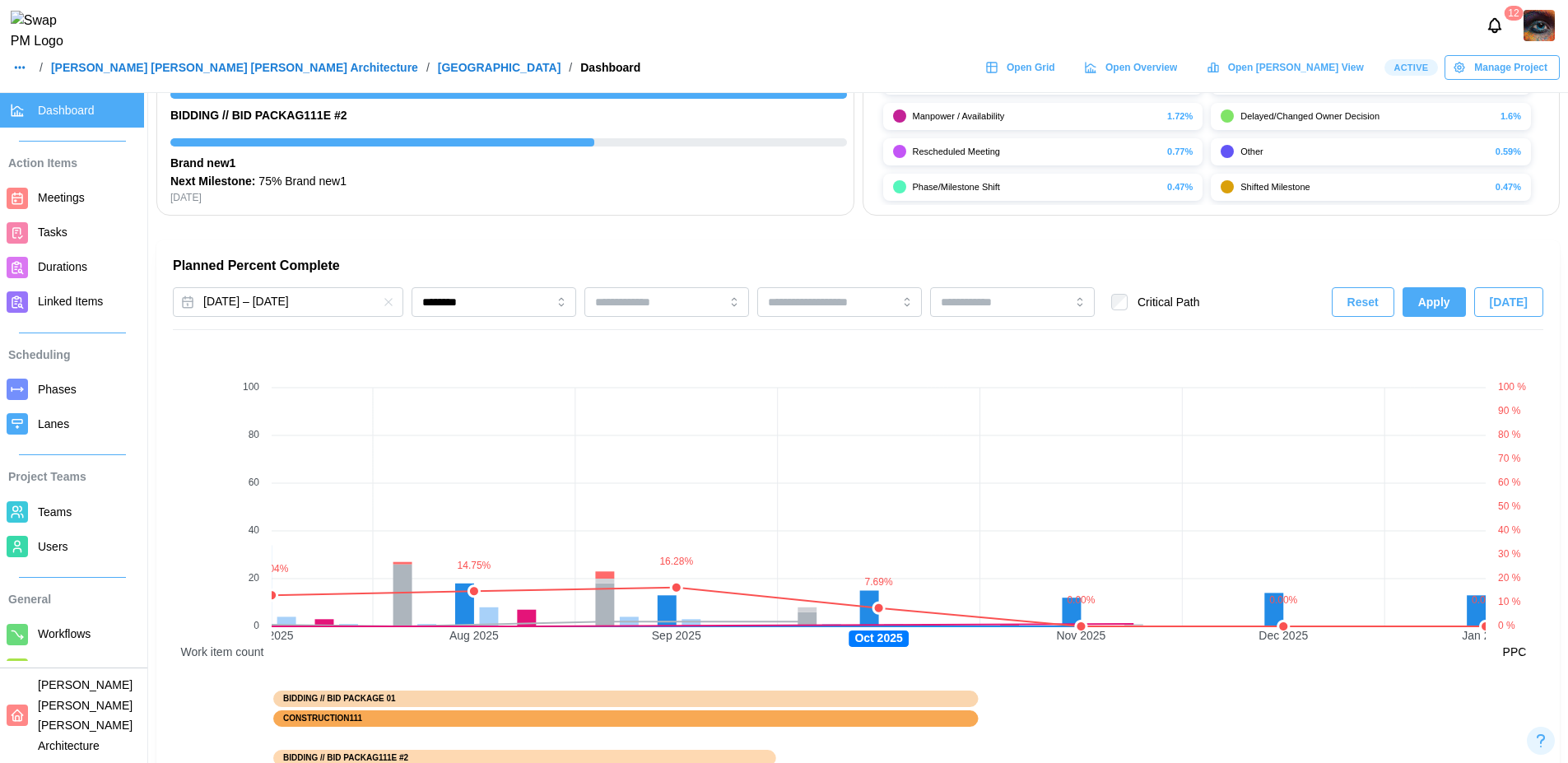
click at [1441, 310] on span "Apply" at bounding box center [1435, 301] width 32 height 28
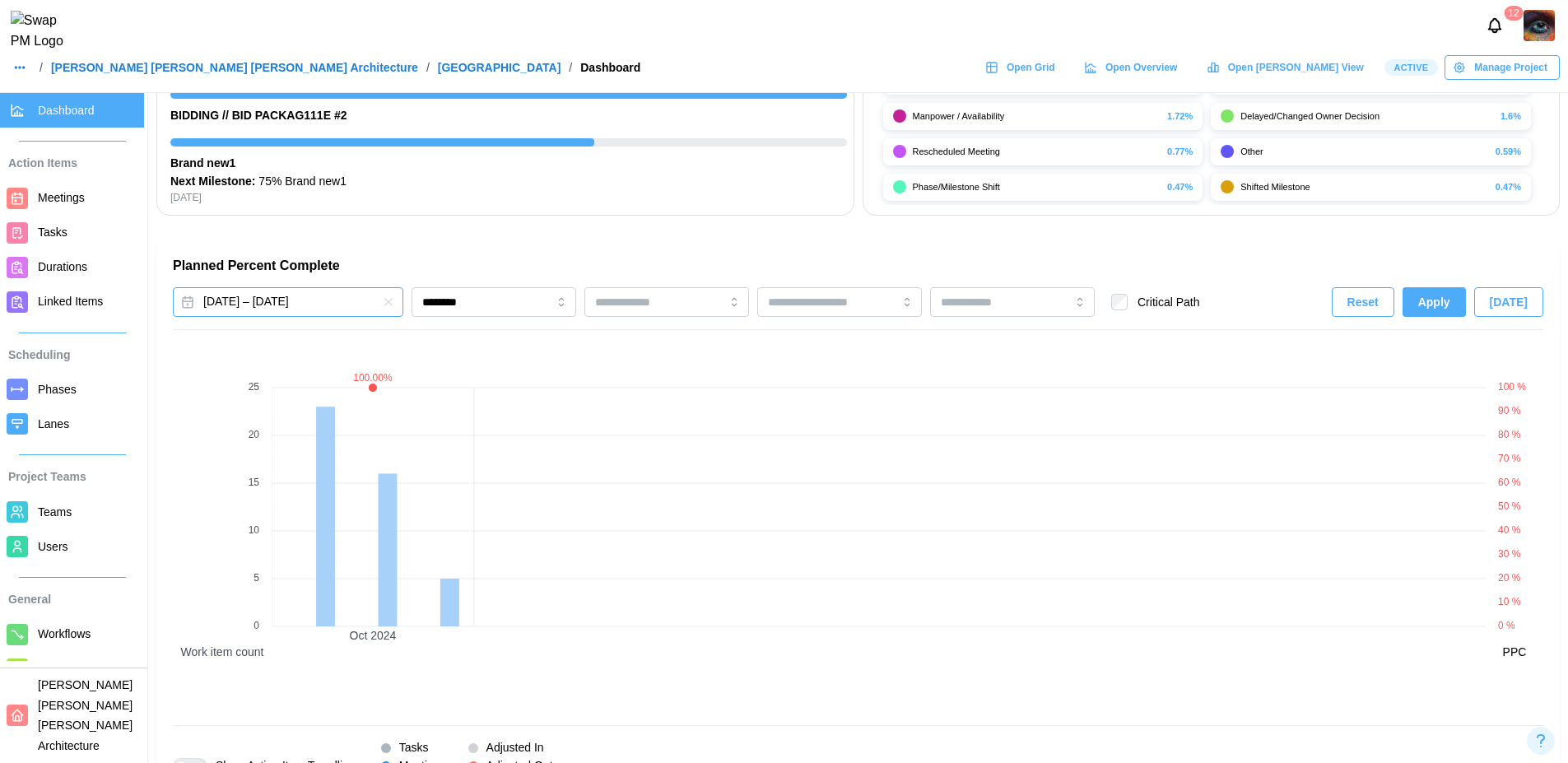
click at [366, 294] on button "Oct 1, 2024 – Oct 31, 2024" at bounding box center [288, 301] width 231 height 29
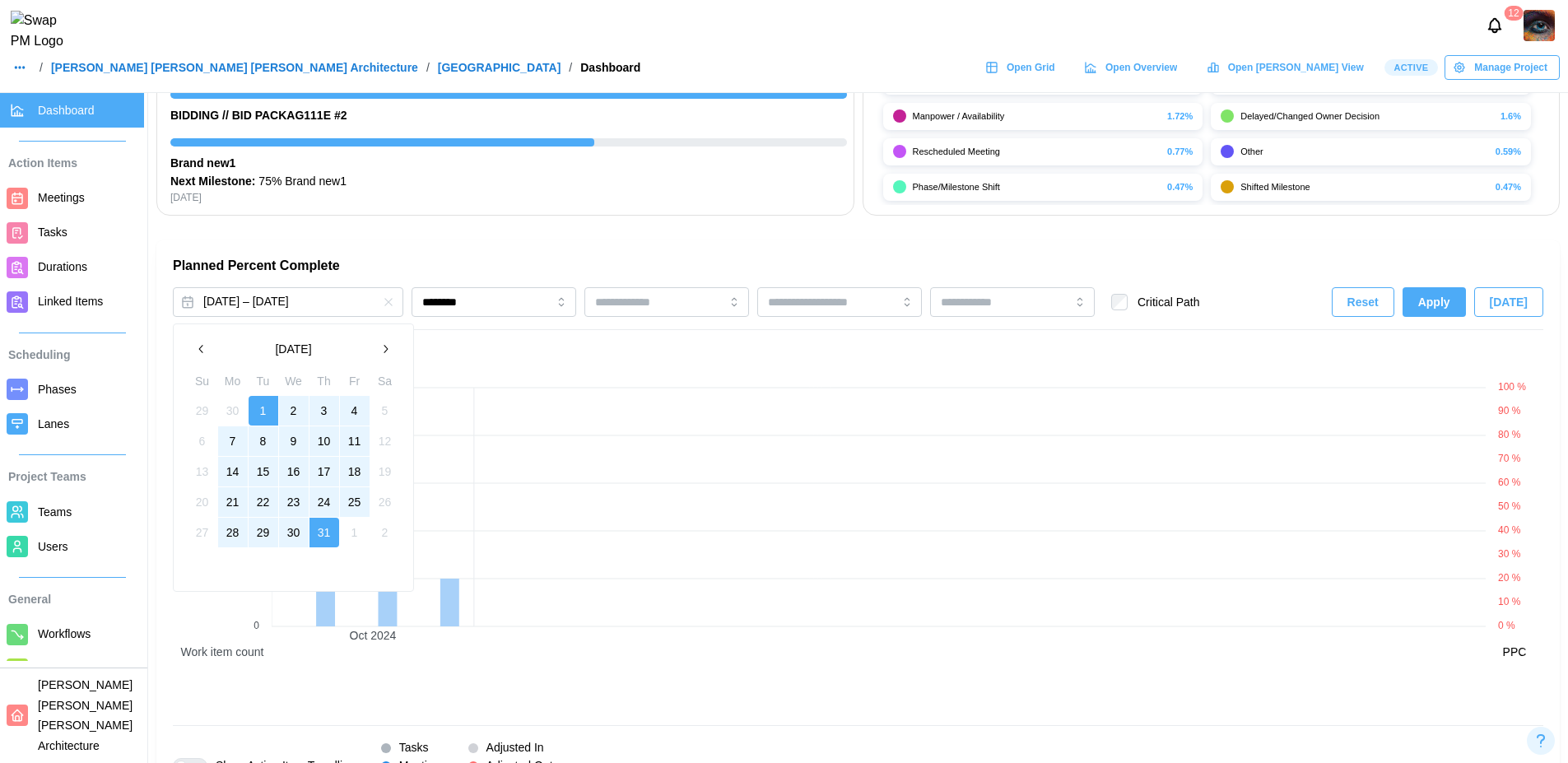
click at [264, 407] on button "1" at bounding box center [263, 410] width 29 height 29
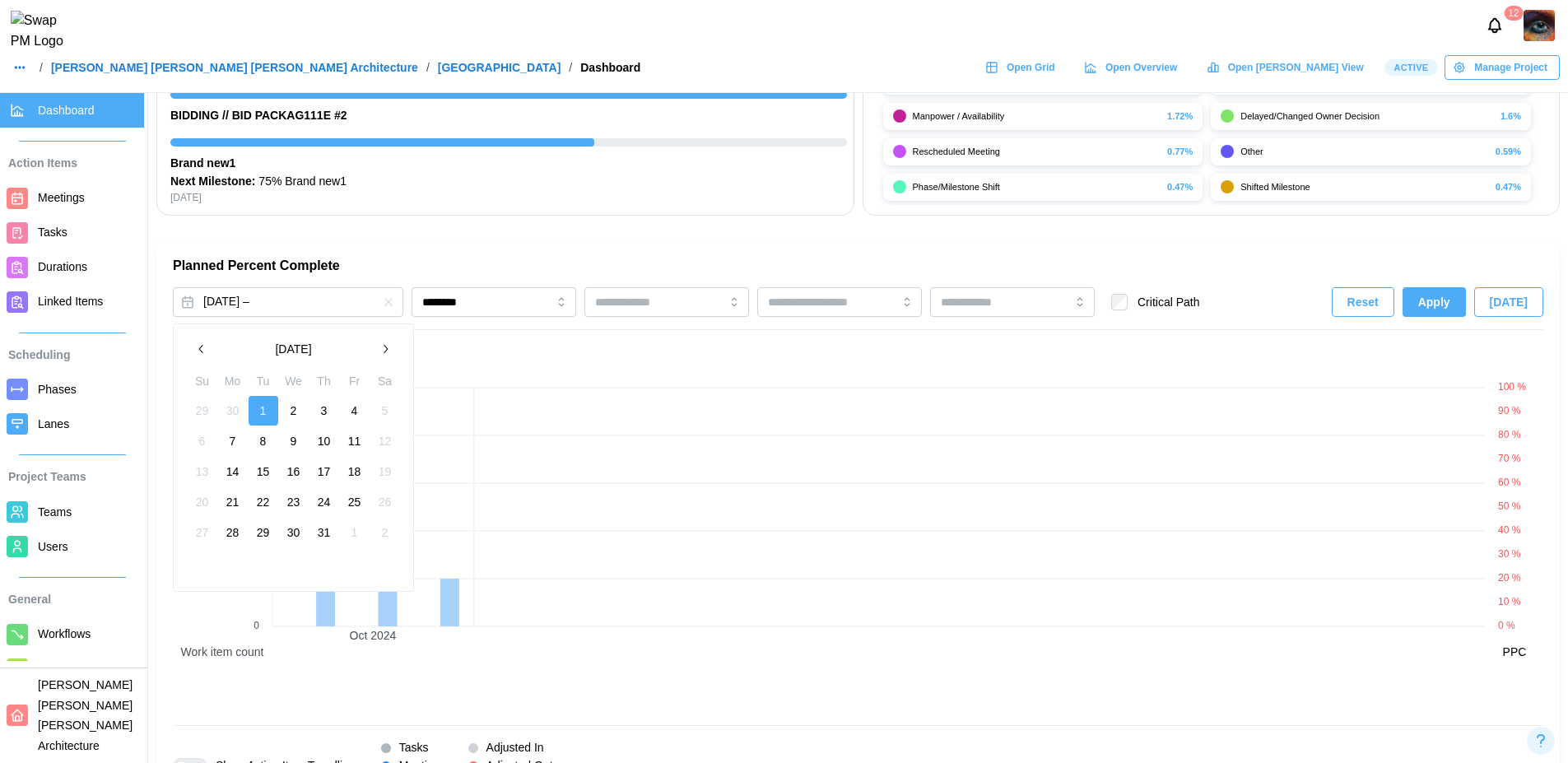
click at [382, 353] on icon "button" at bounding box center [385, 349] width 13 height 13
click at [360, 416] on button "1" at bounding box center [354, 410] width 29 height 29
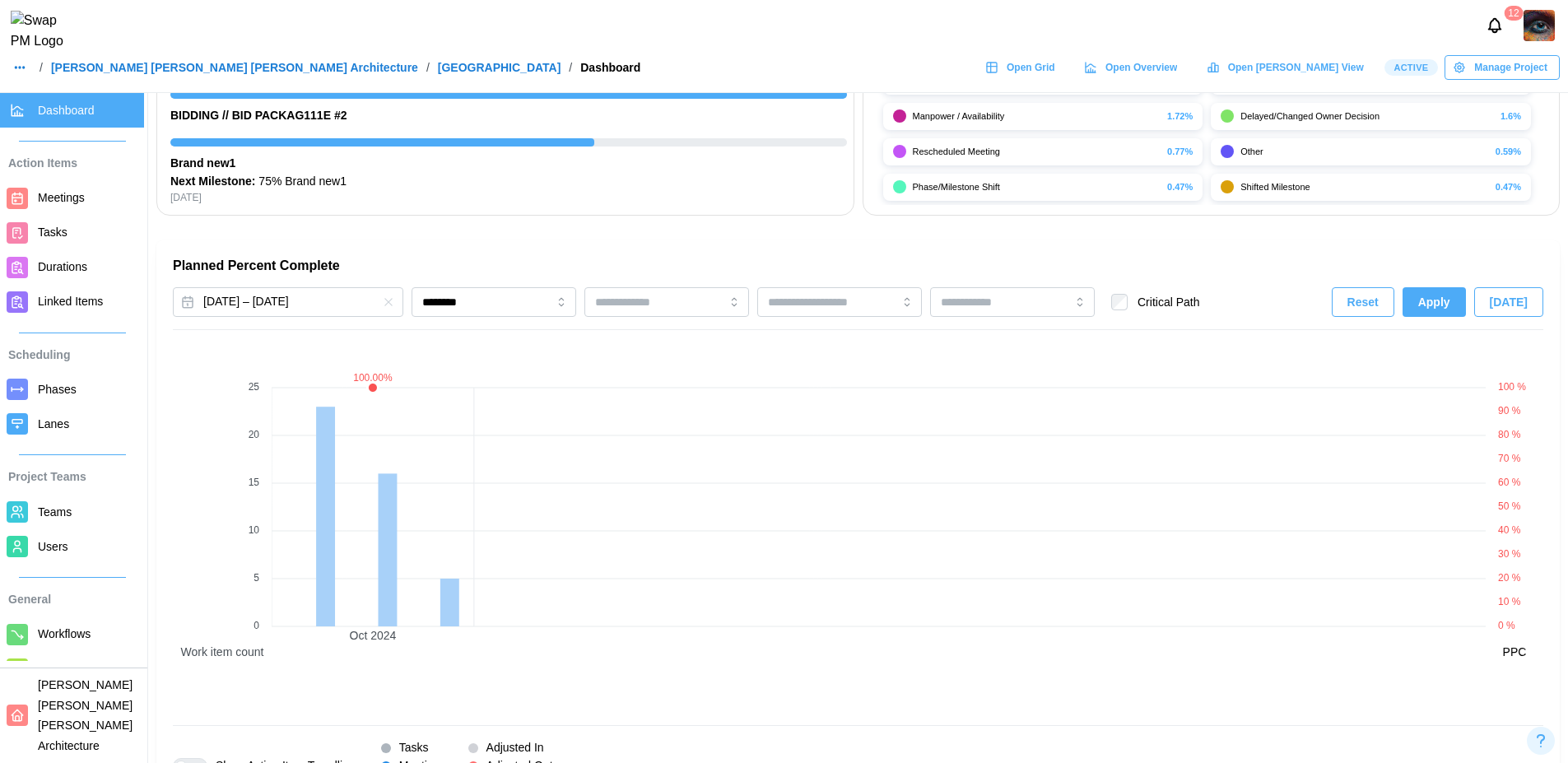
click at [1450, 297] on span "Apply" at bounding box center [1435, 301] width 32 height 28
click at [355, 300] on button "Oct 1, 2024 – Nov 1, 2024" at bounding box center [288, 301] width 231 height 29
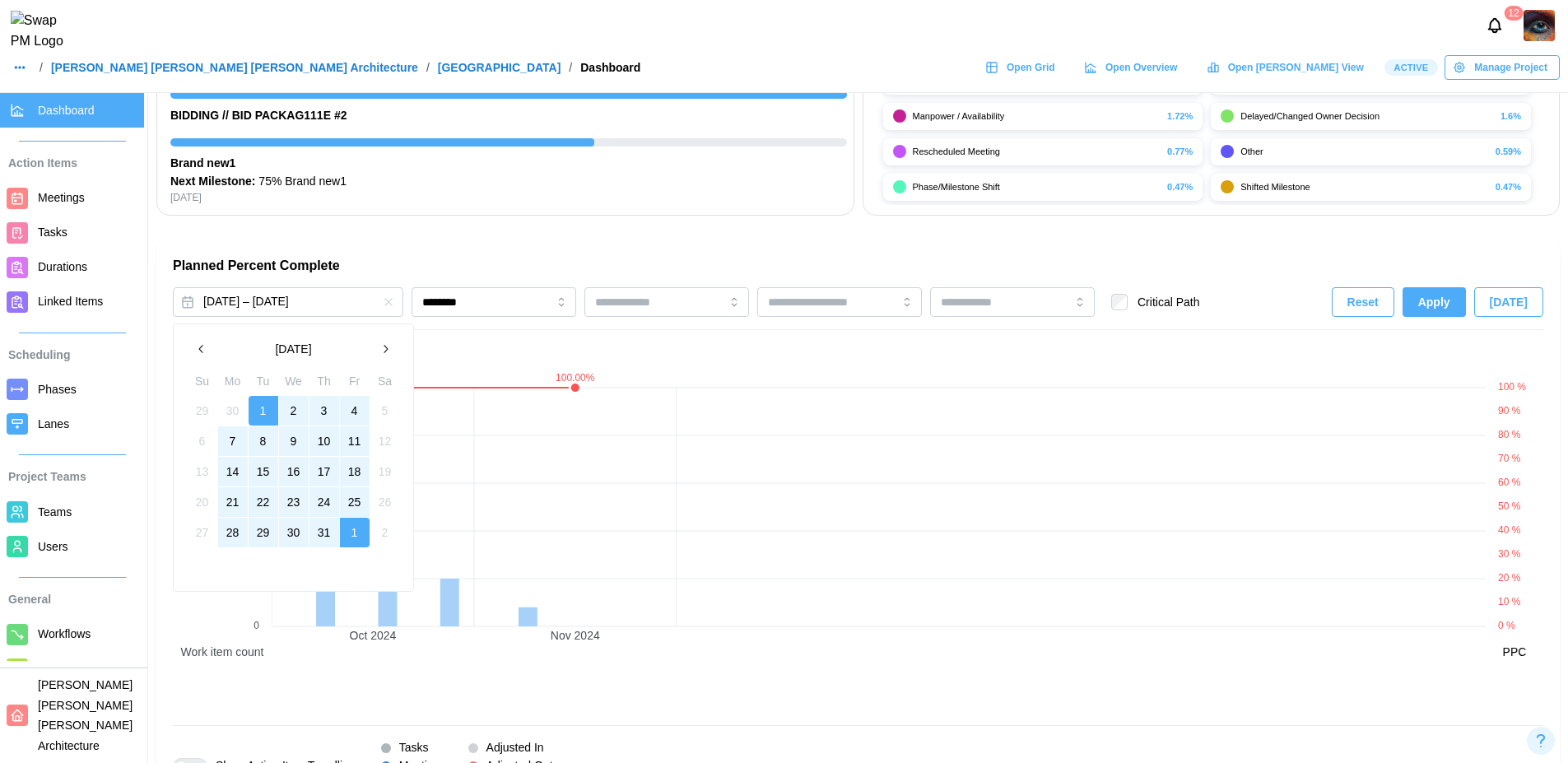
click at [264, 410] on button "1" at bounding box center [263, 410] width 29 height 29
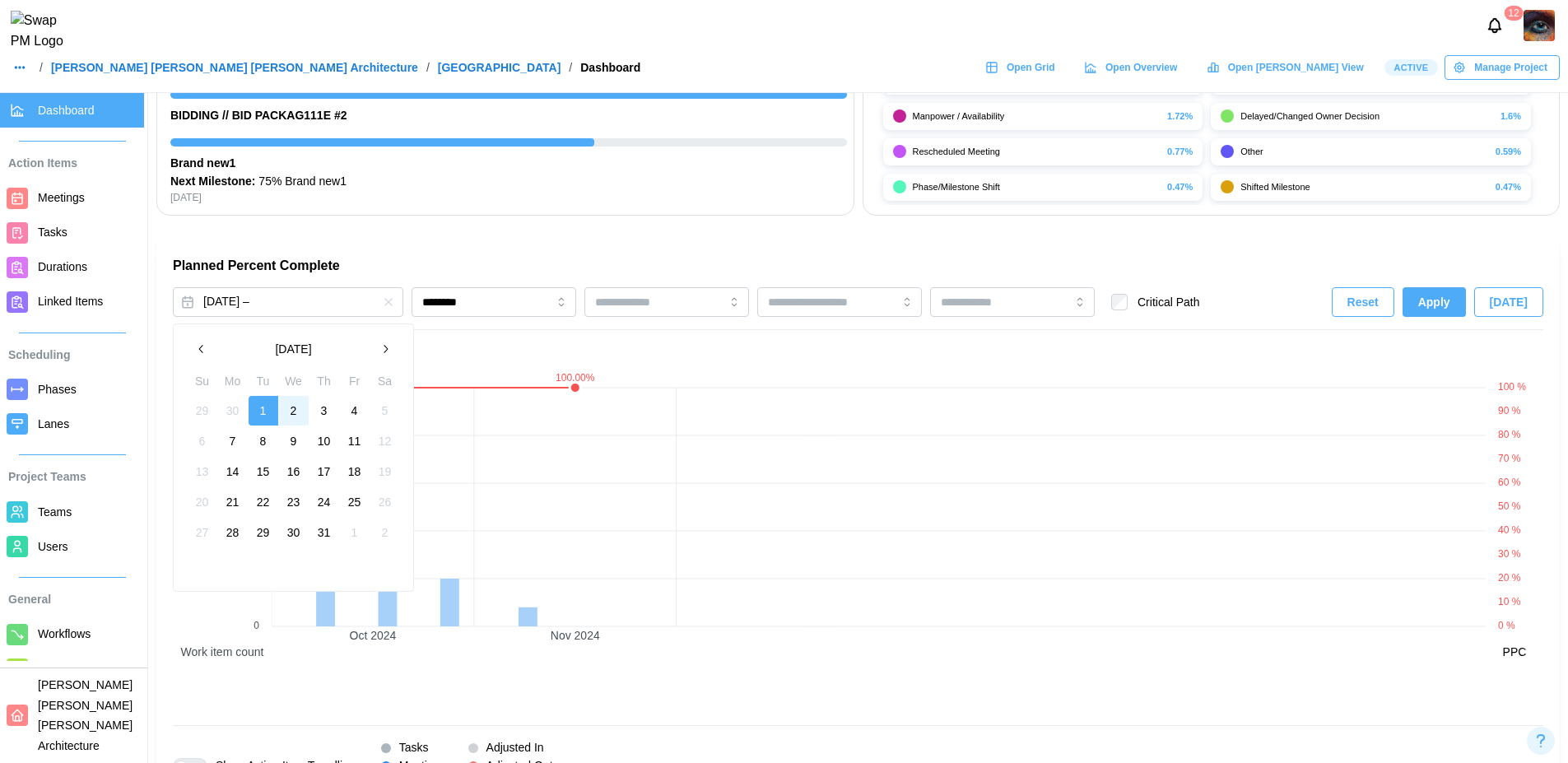
click at [381, 349] on icon "button" at bounding box center [385, 349] width 13 height 13
click at [231, 414] on button "2" at bounding box center [233, 410] width 29 height 29
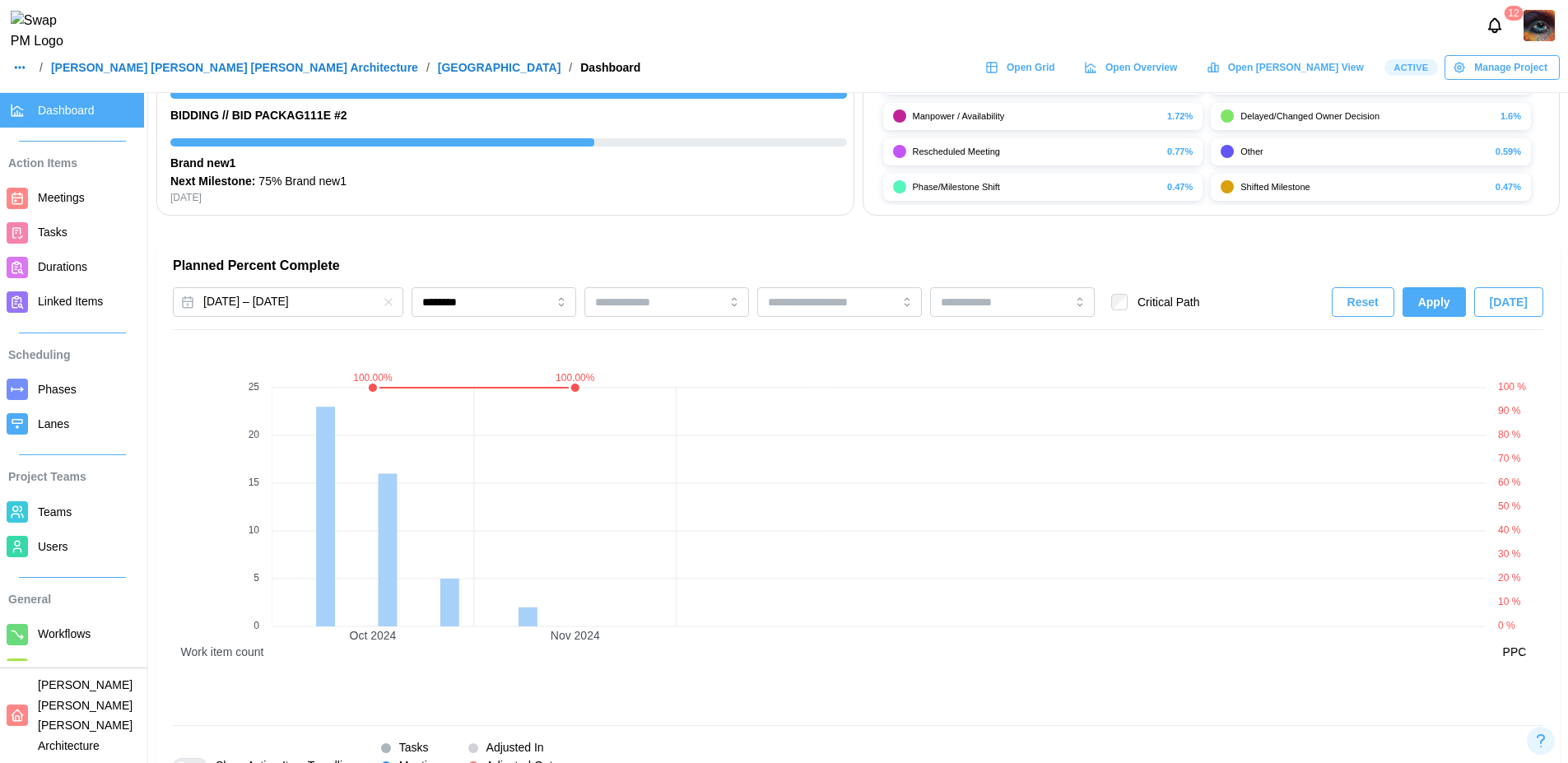
click at [1436, 305] on span "Apply" at bounding box center [1435, 301] width 32 height 28
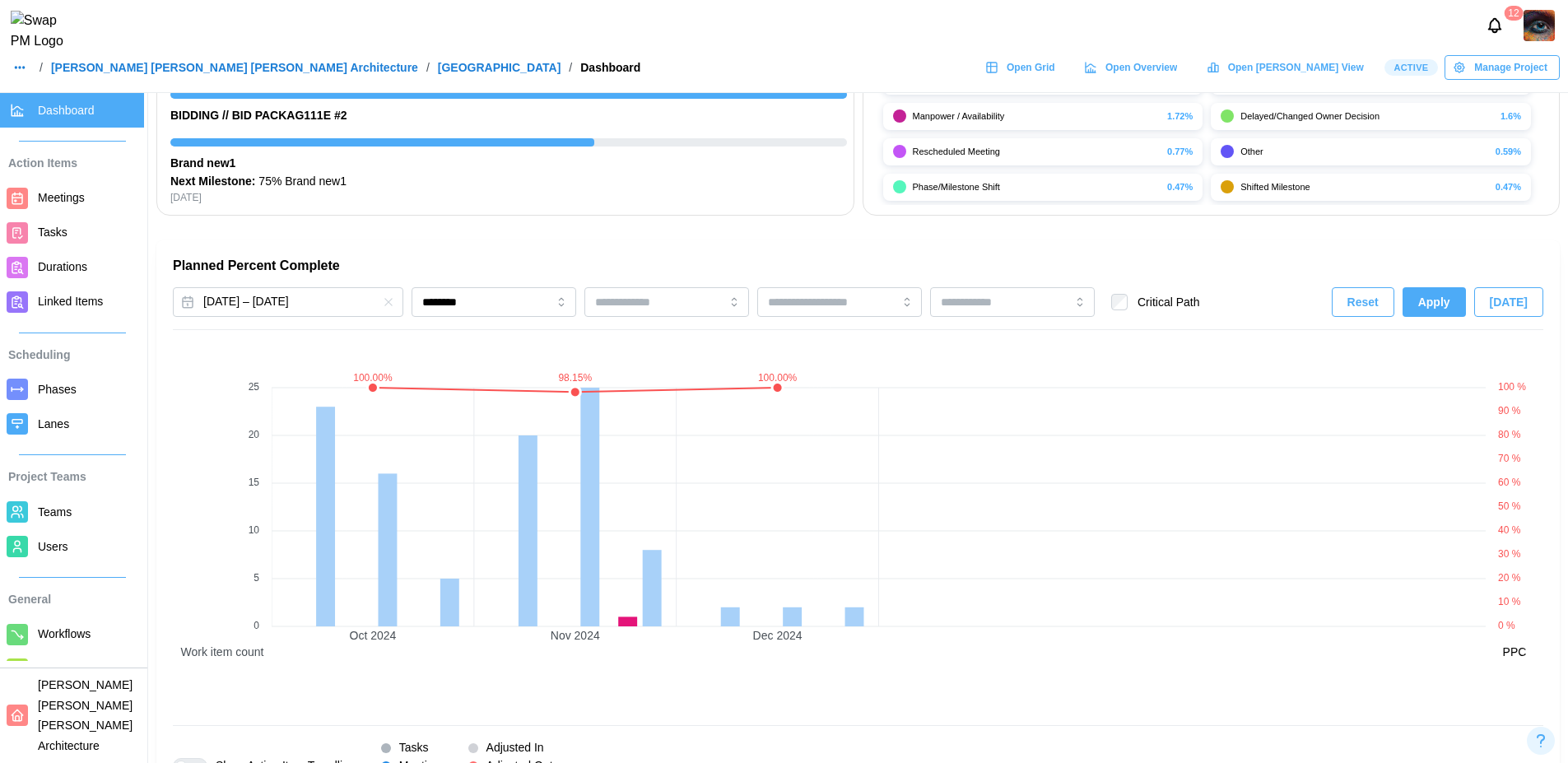
click at [1378, 312] on span "Reset" at bounding box center [1362, 301] width 31 height 28
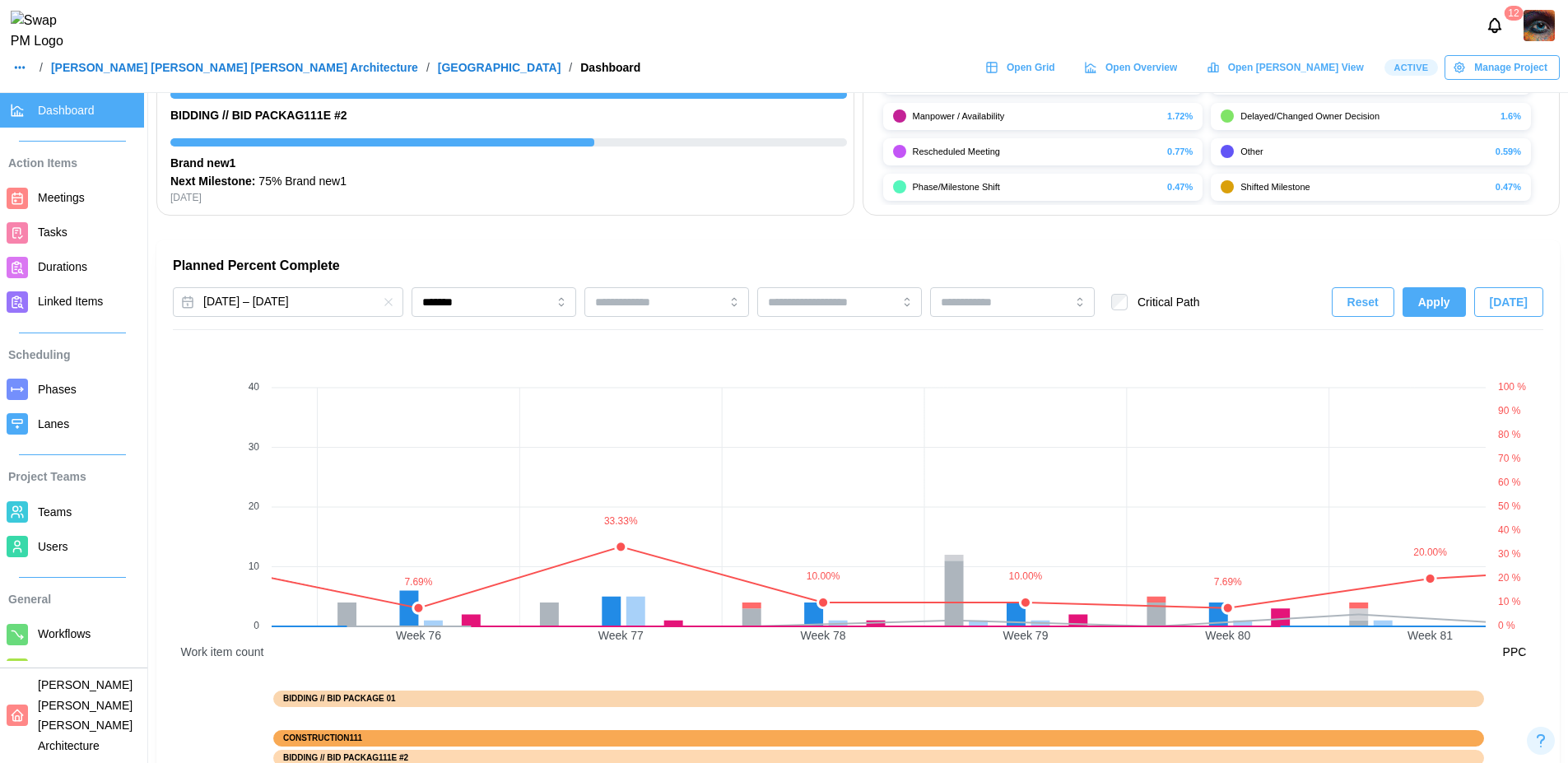
scroll to position [0, 16493]
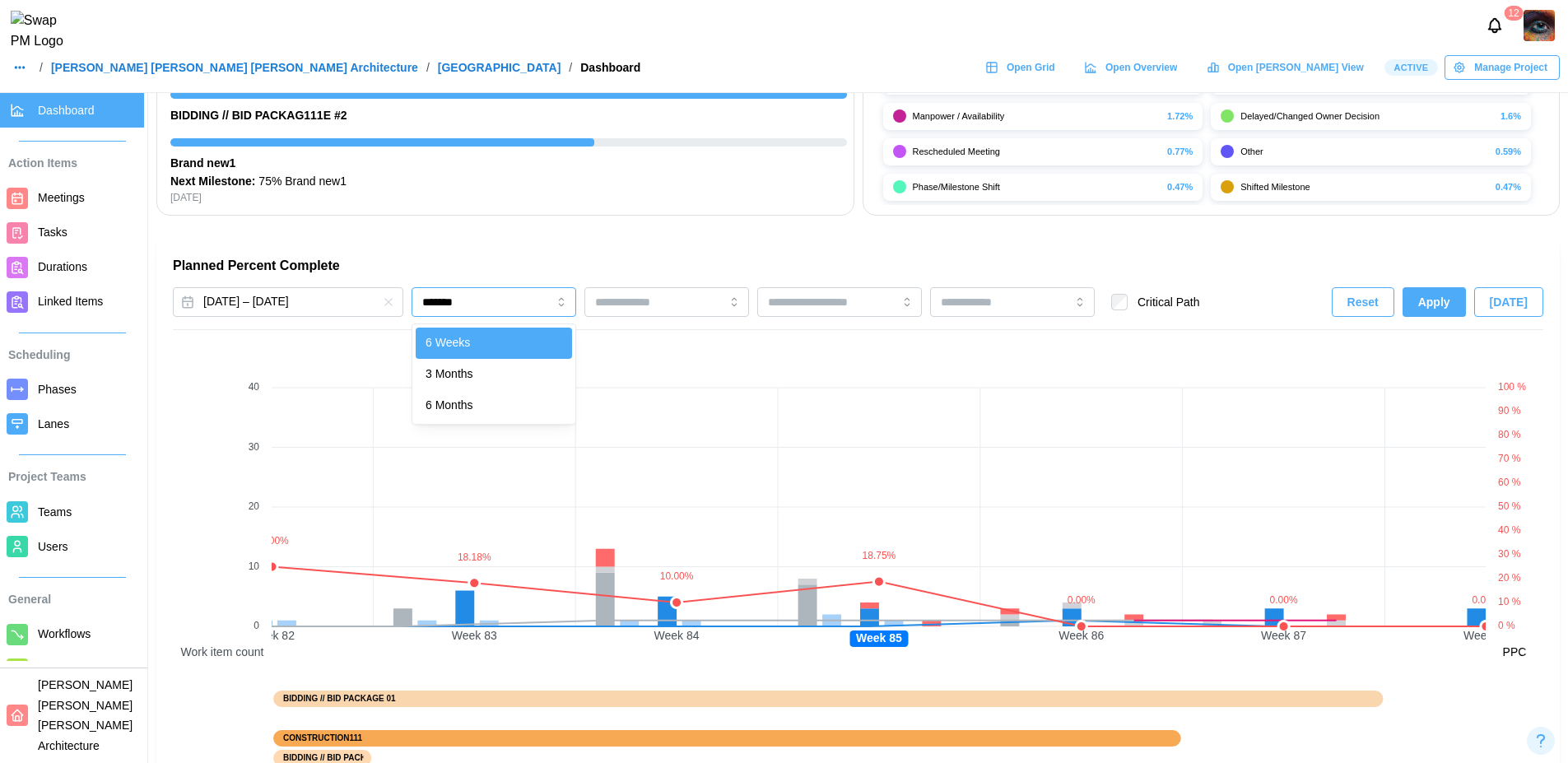
click at [483, 306] on input "*******" at bounding box center [494, 301] width 165 height 29
click at [1444, 316] on button "Apply" at bounding box center [1435, 301] width 64 height 29
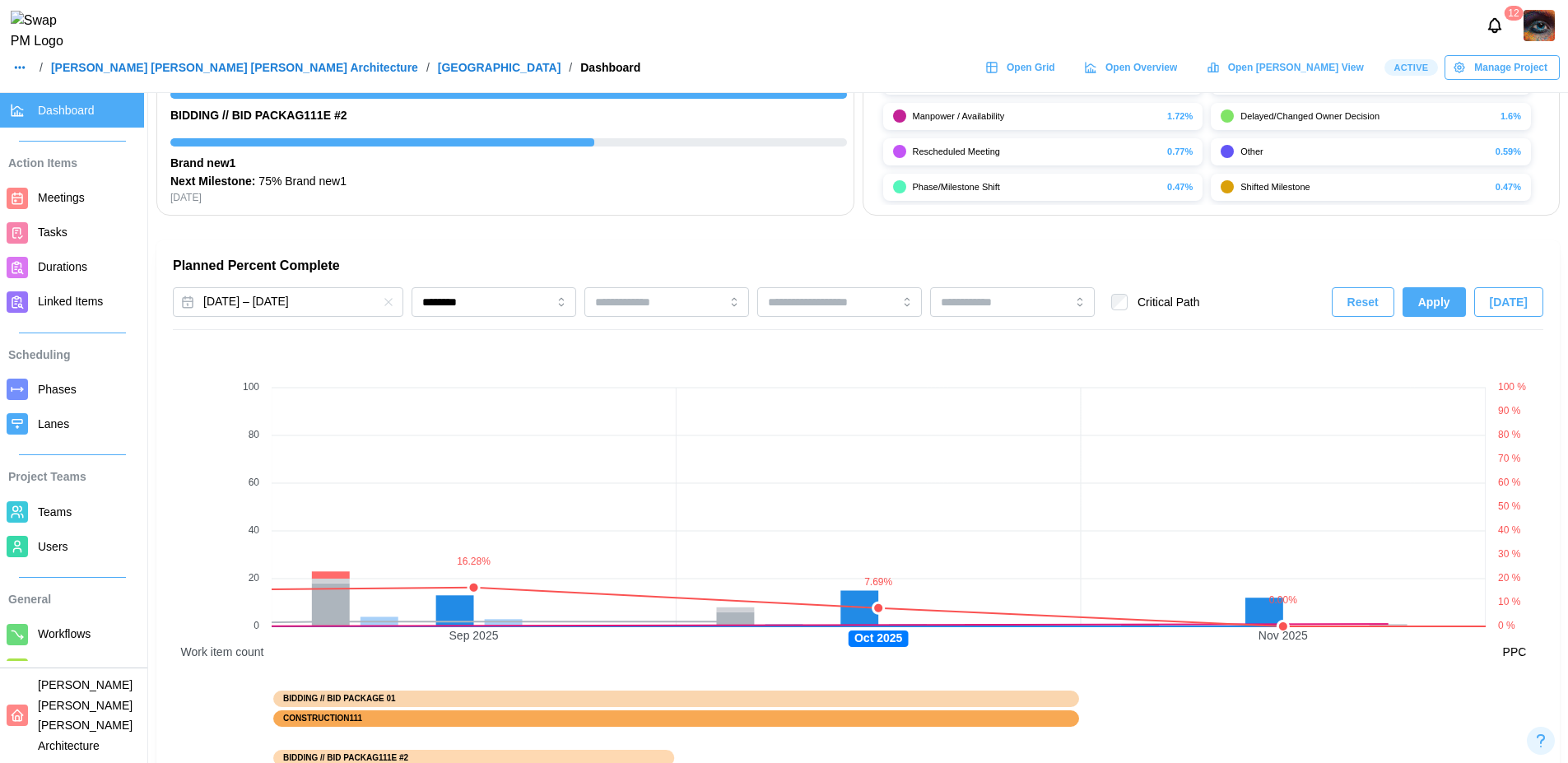
scroll to position [0, 7690]
click at [492, 296] on input "********" at bounding box center [494, 301] width 165 height 29
click at [1429, 306] on span "Apply" at bounding box center [1435, 301] width 32 height 28
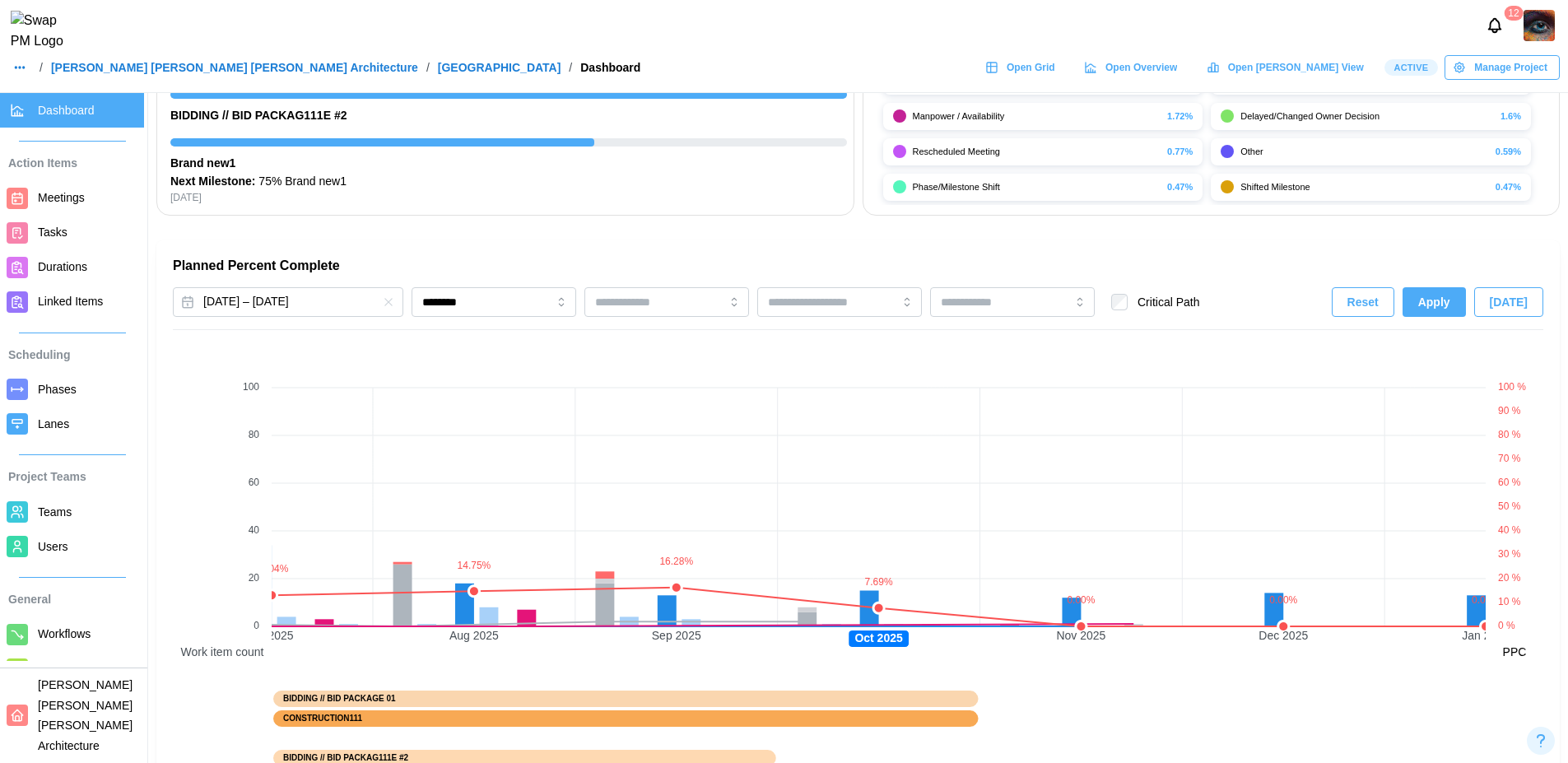
scroll to position [0, 0]
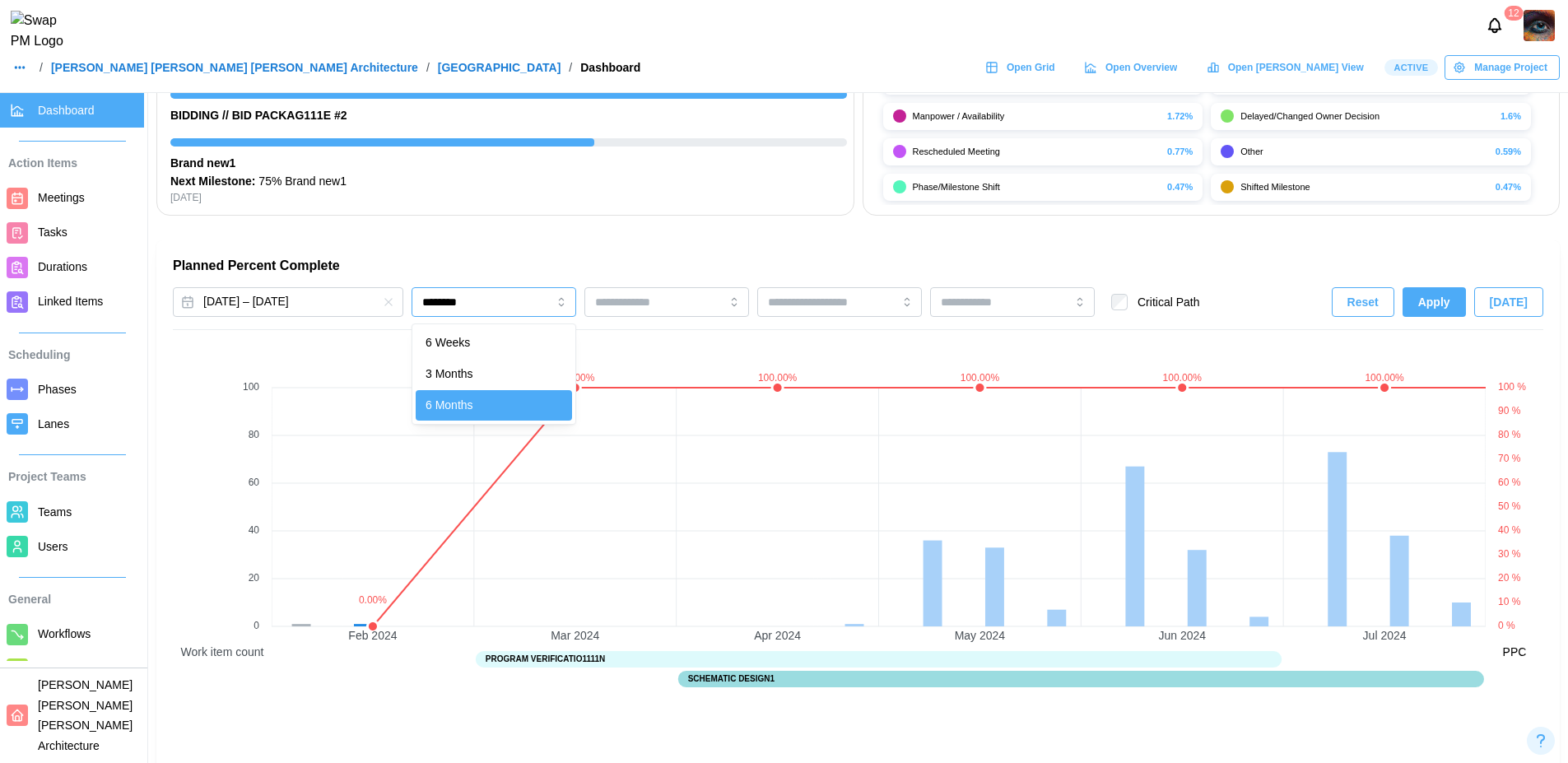
click at [523, 305] on input "********" at bounding box center [494, 301] width 165 height 29
type input "*******"
click at [1450, 310] on span "Apply" at bounding box center [1435, 301] width 32 height 28
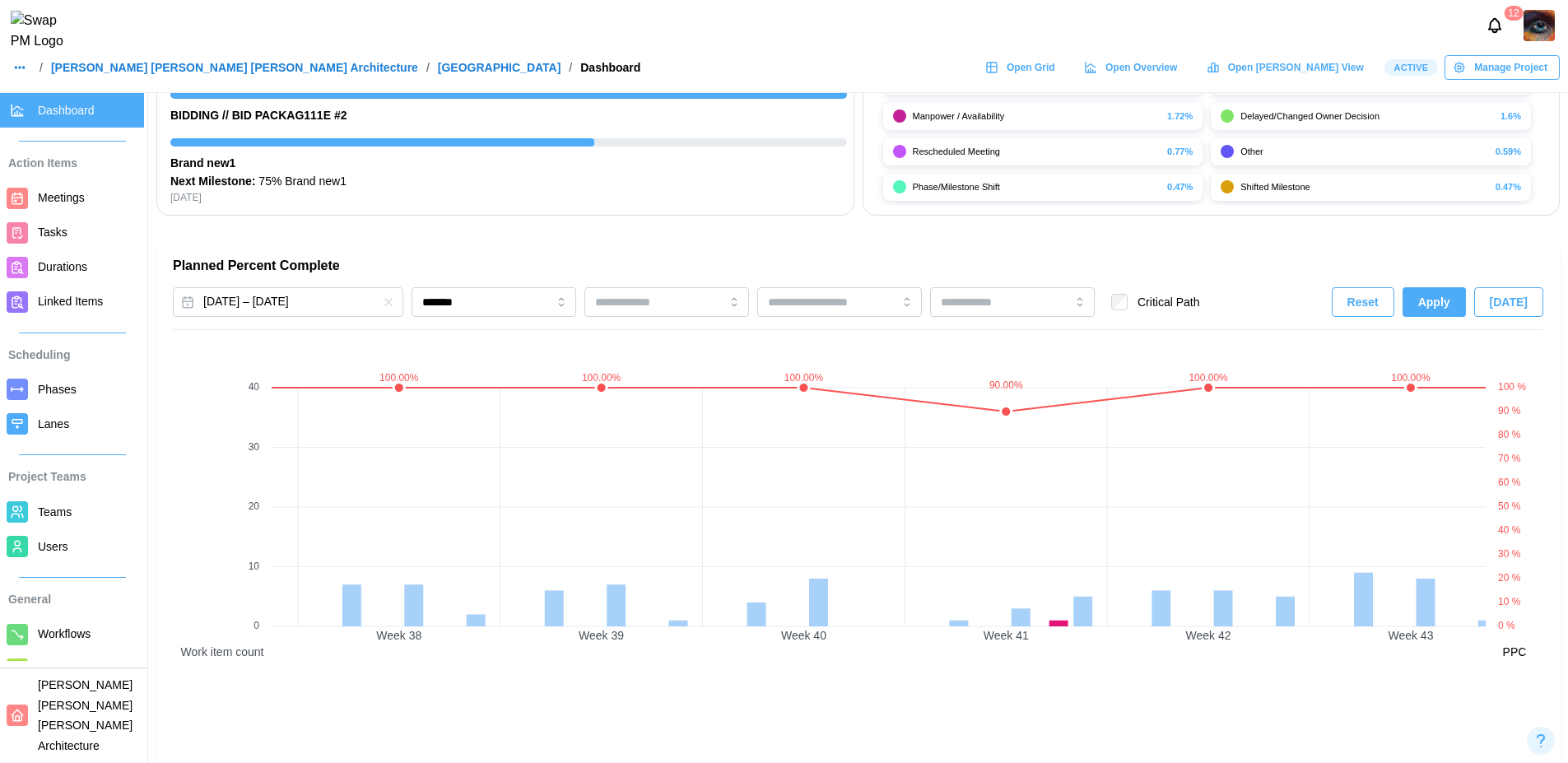
scroll to position [0, 8059]
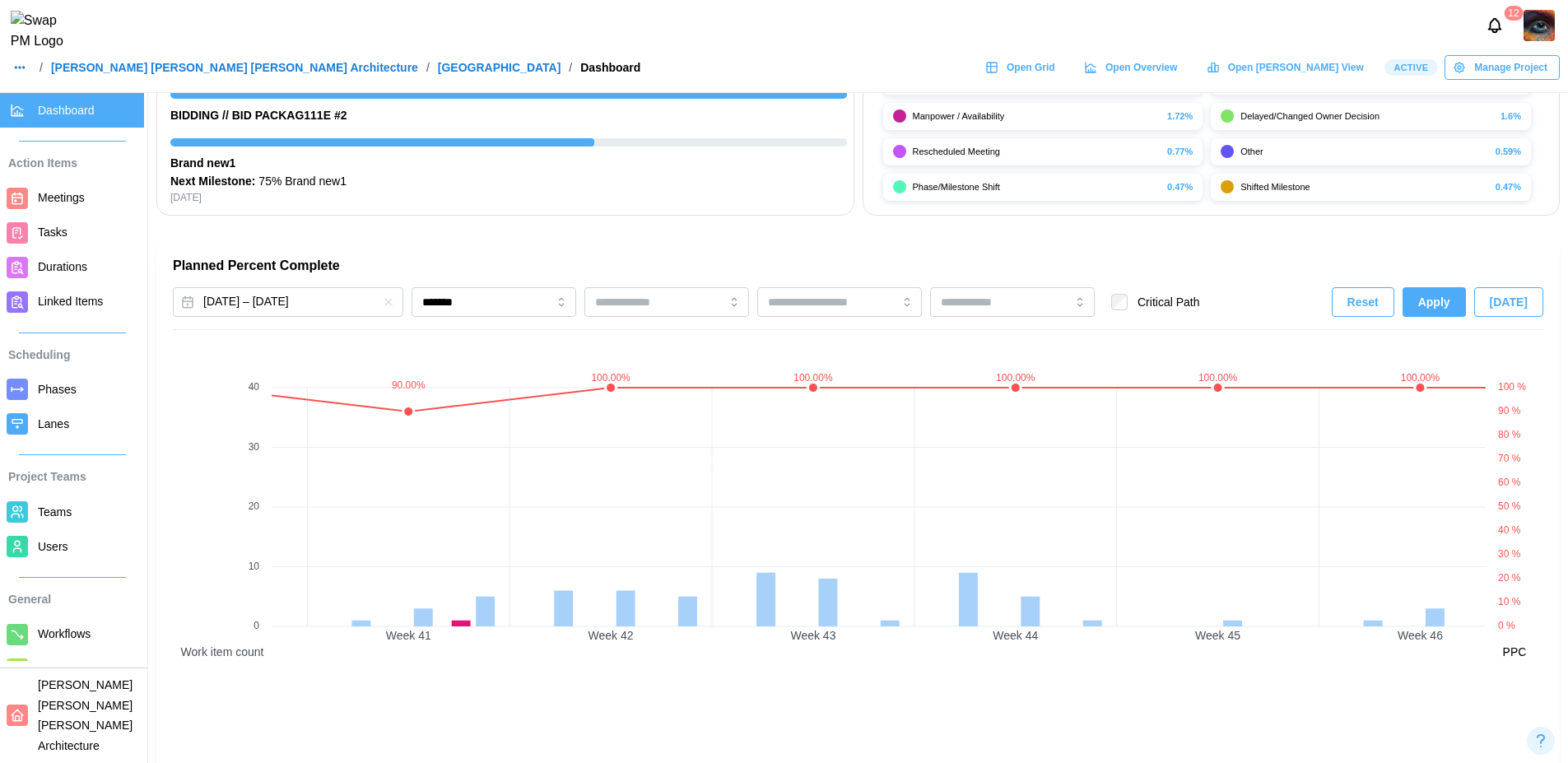
click at [1438, 302] on span "Apply" at bounding box center [1435, 301] width 32 height 28
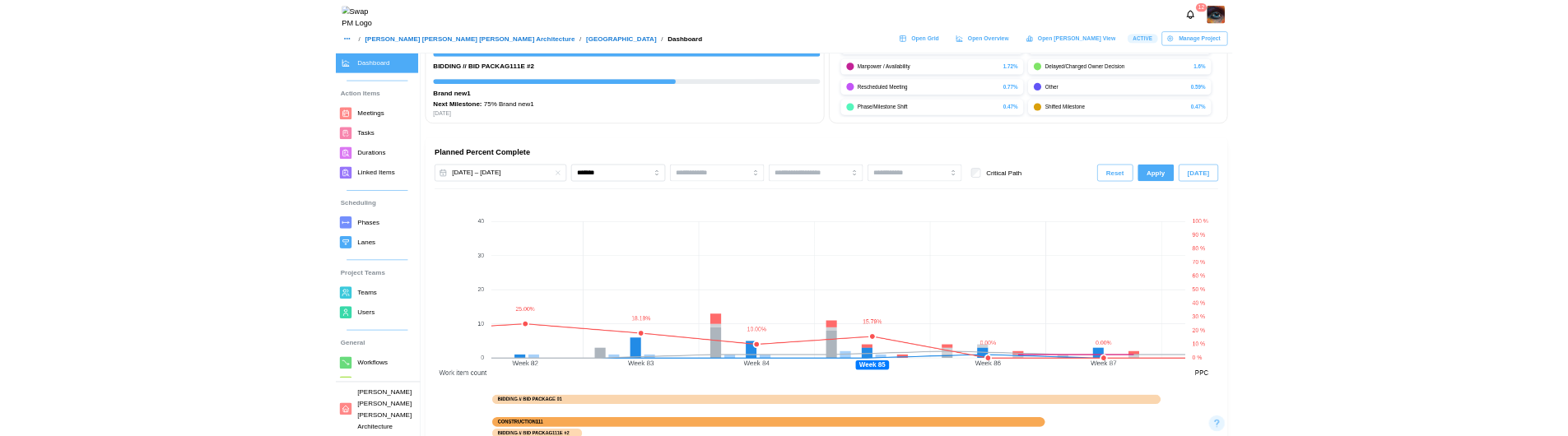
scroll to position [0, 16493]
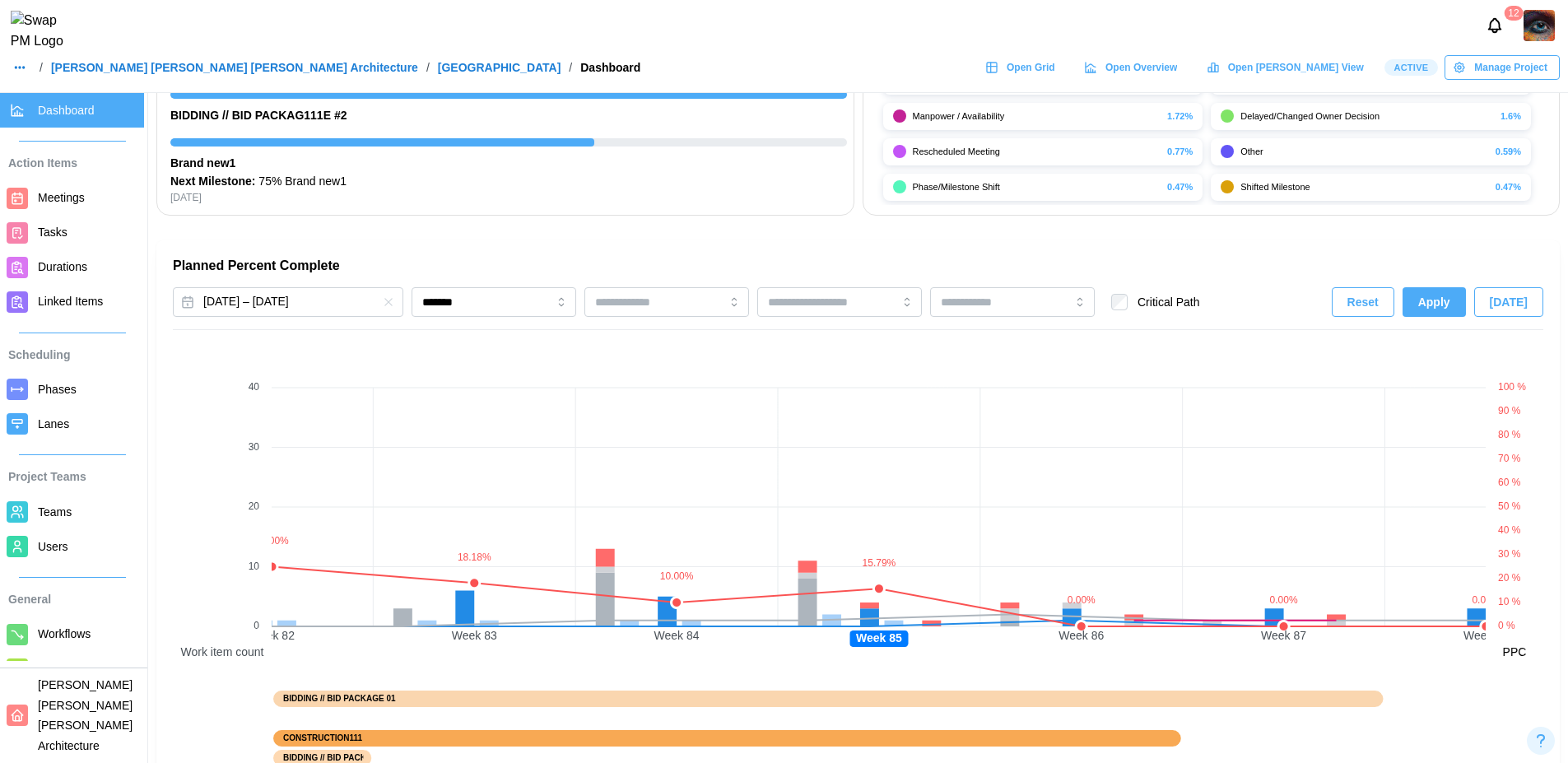
click at [1055, 79] on span "Open Grid" at bounding box center [1031, 67] width 49 height 23
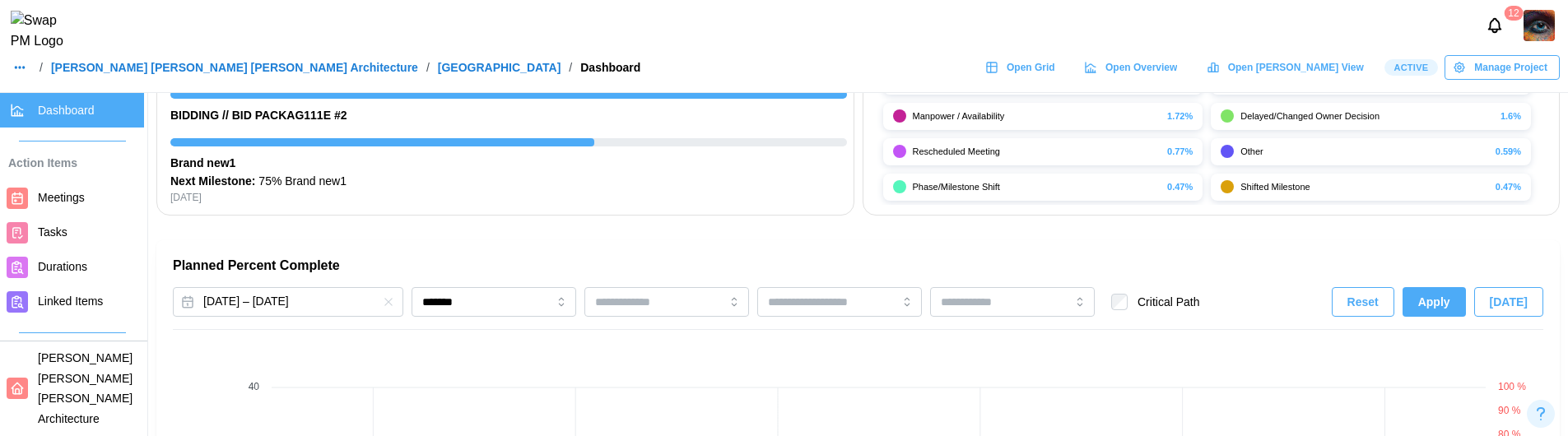
click at [1435, 293] on span "Apply" at bounding box center [1435, 301] width 32 height 28
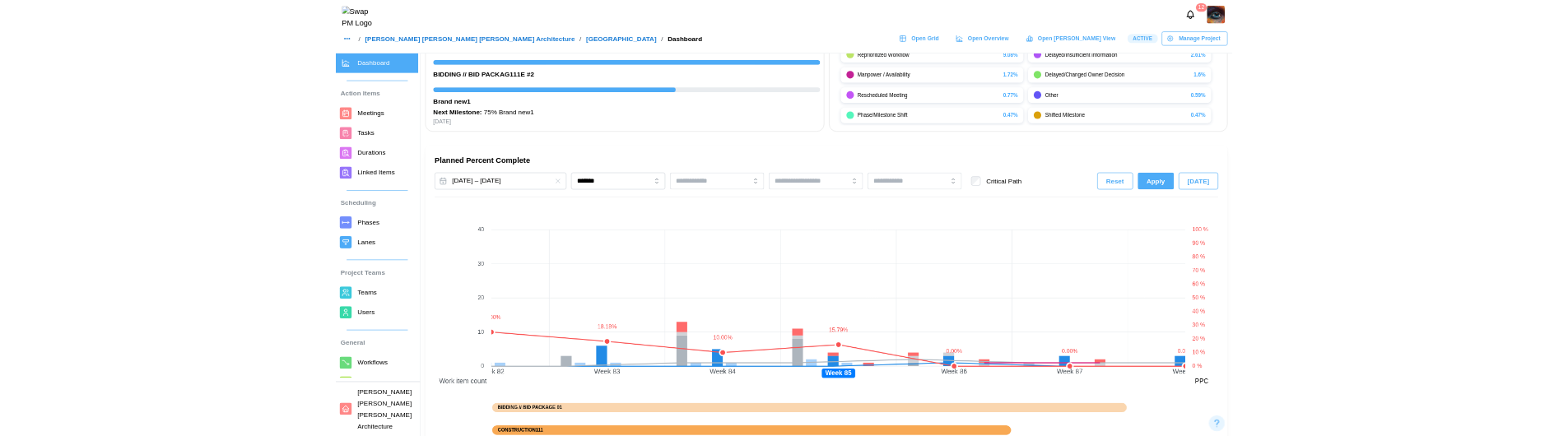
scroll to position [924, 0]
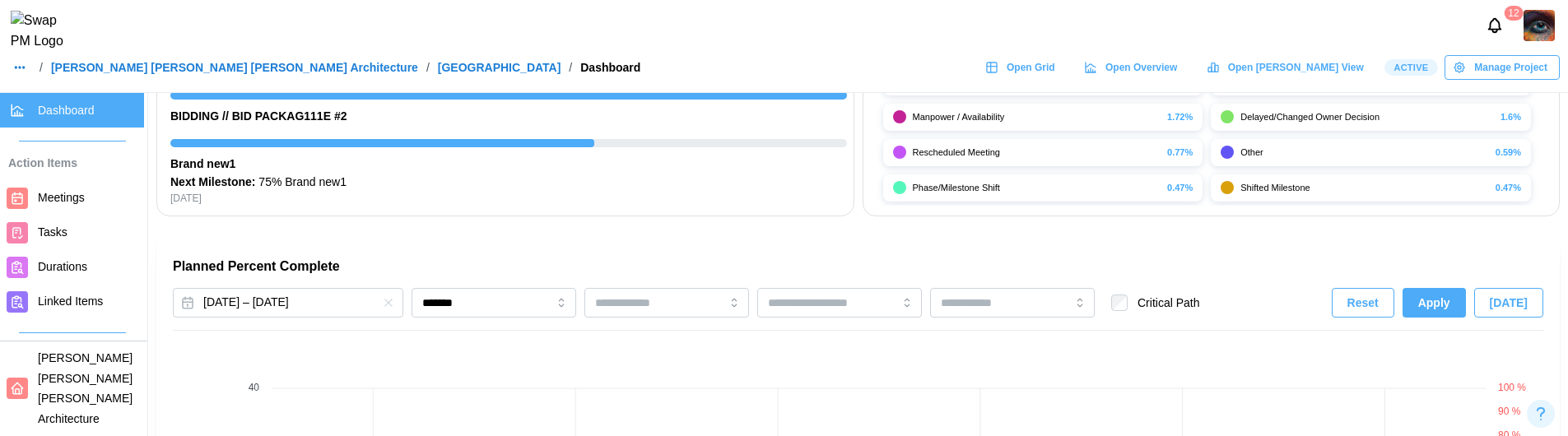
click at [1445, 303] on span "Apply" at bounding box center [1435, 302] width 32 height 28
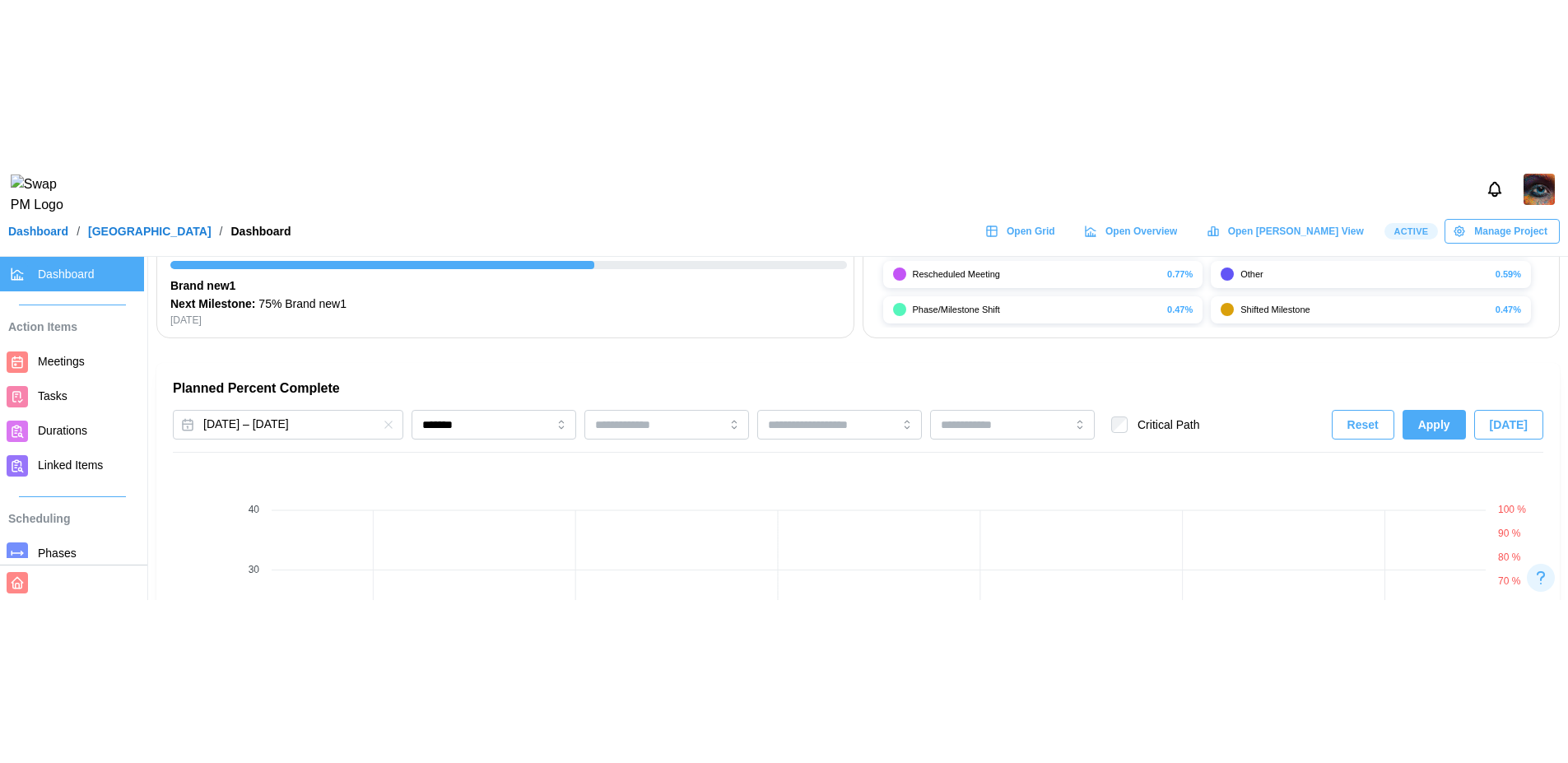
scroll to position [969, 0]
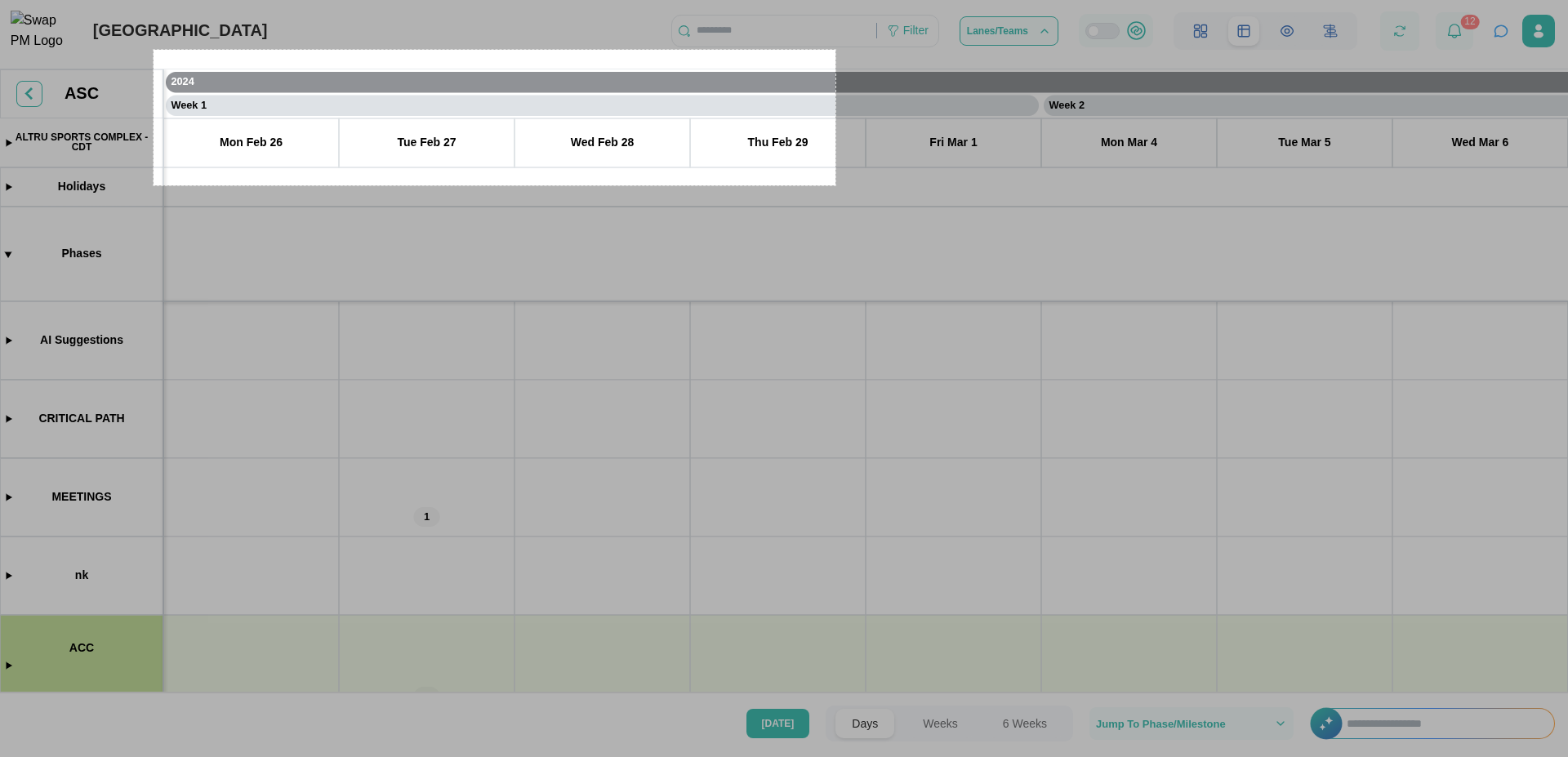
drag, startPoint x: 153, startPoint y: 50, endPoint x: 835, endPoint y: 186, distance: 695.4
click at [835, 186] on div "835 X 166" at bounding box center [784, 378] width 1568 height 757
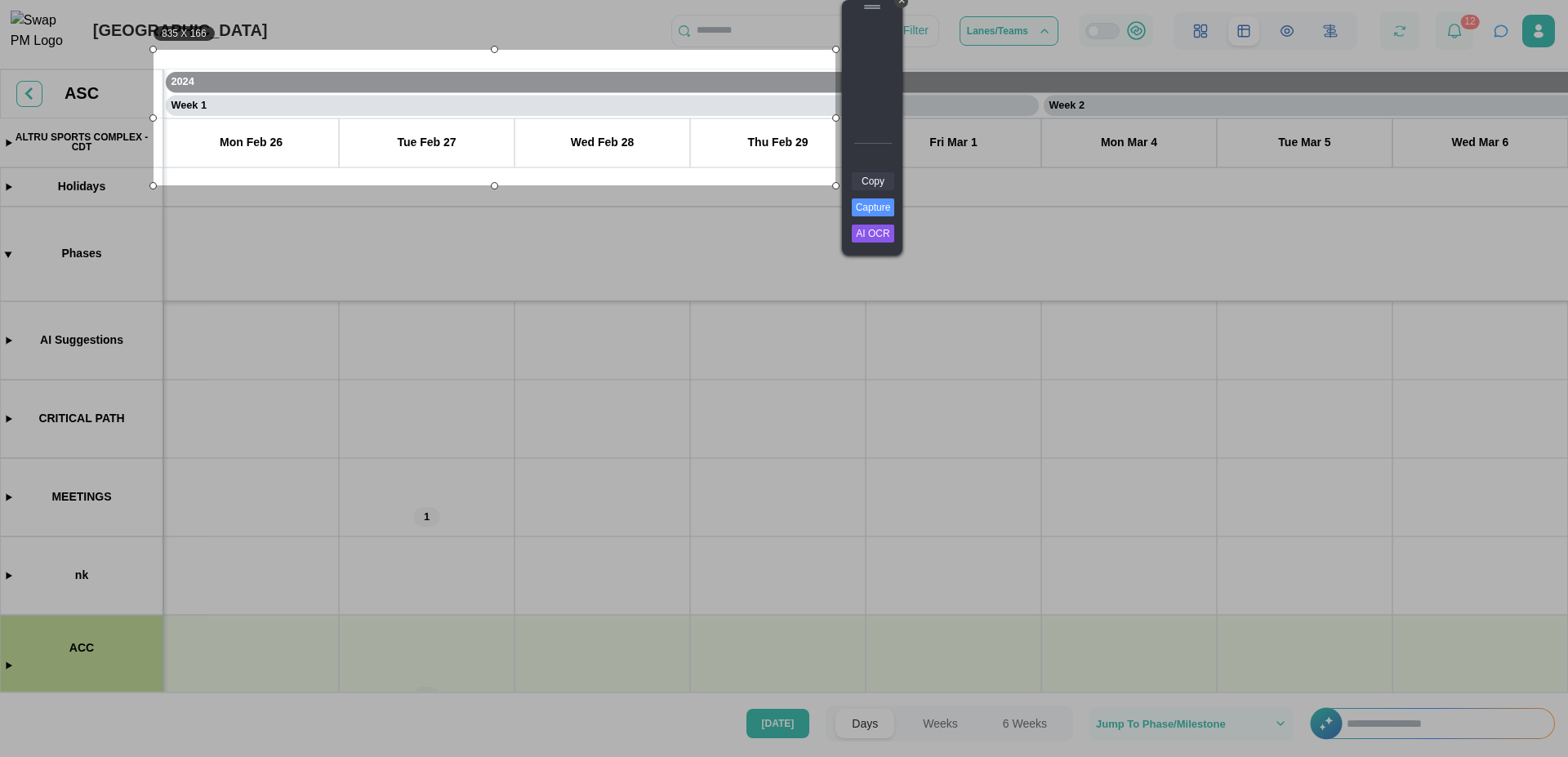
click at [882, 183] on link "Copy" at bounding box center [873, 182] width 42 height 18
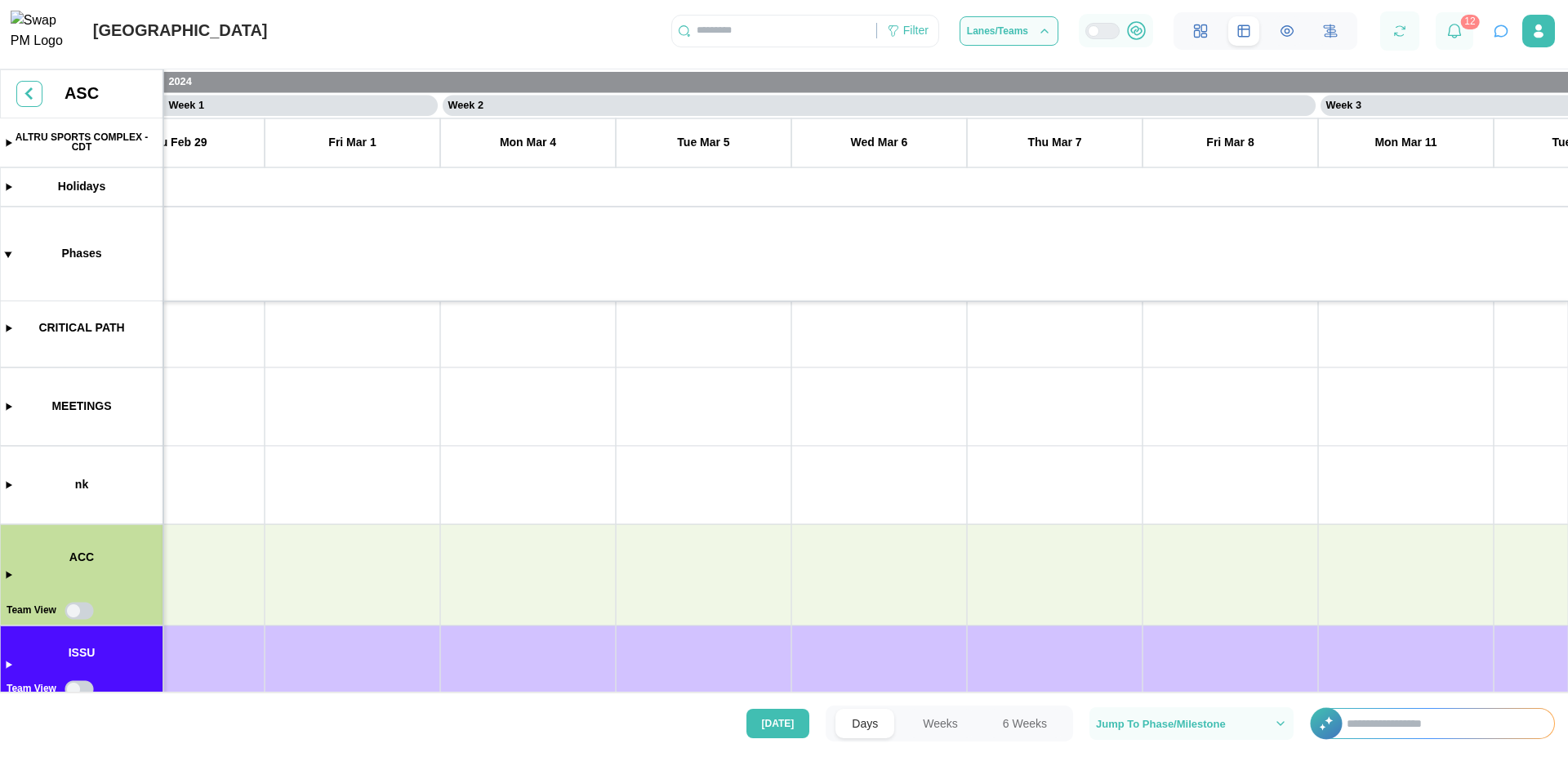
scroll to position [0, 613]
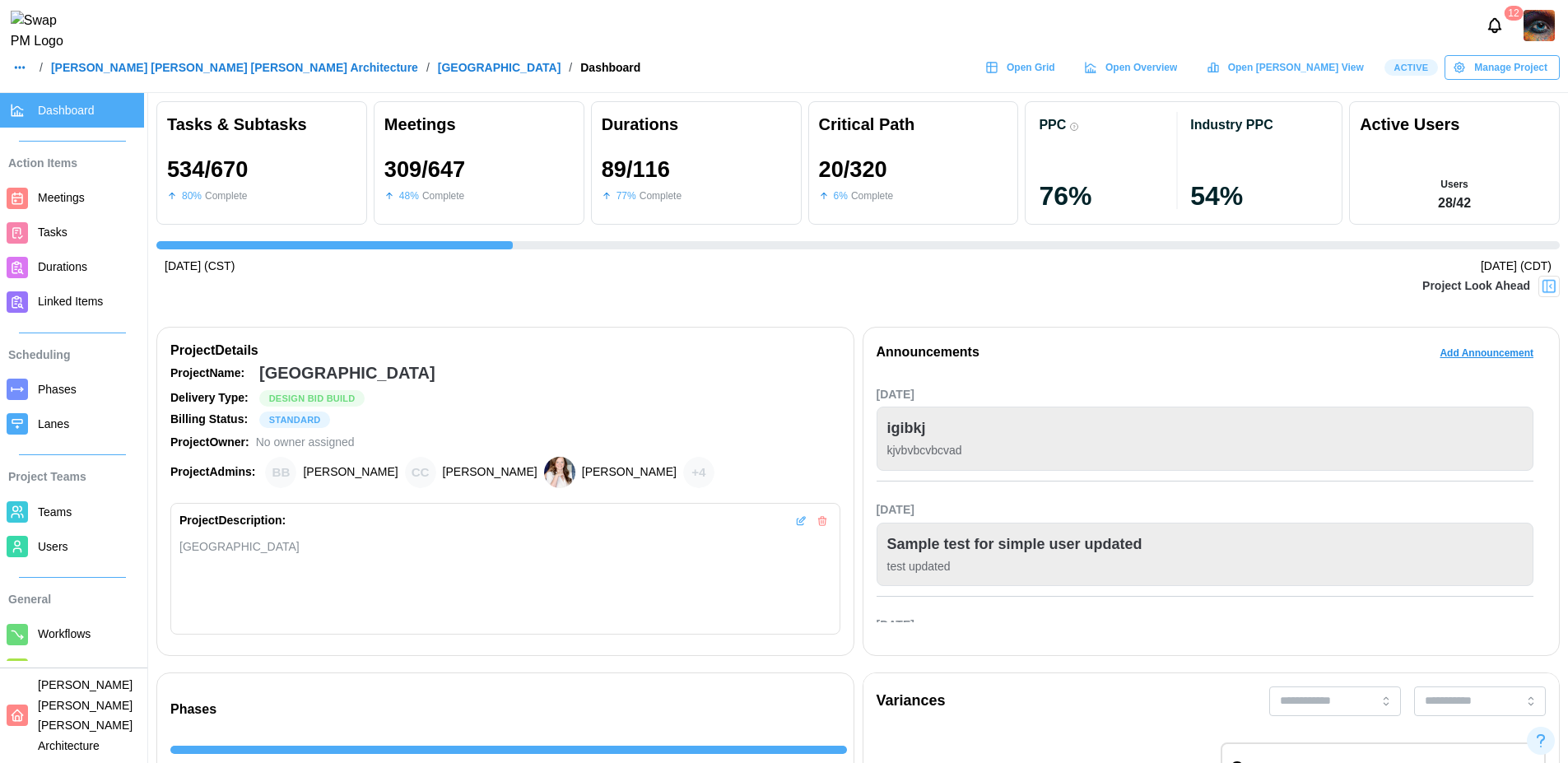
scroll to position [0, 16493]
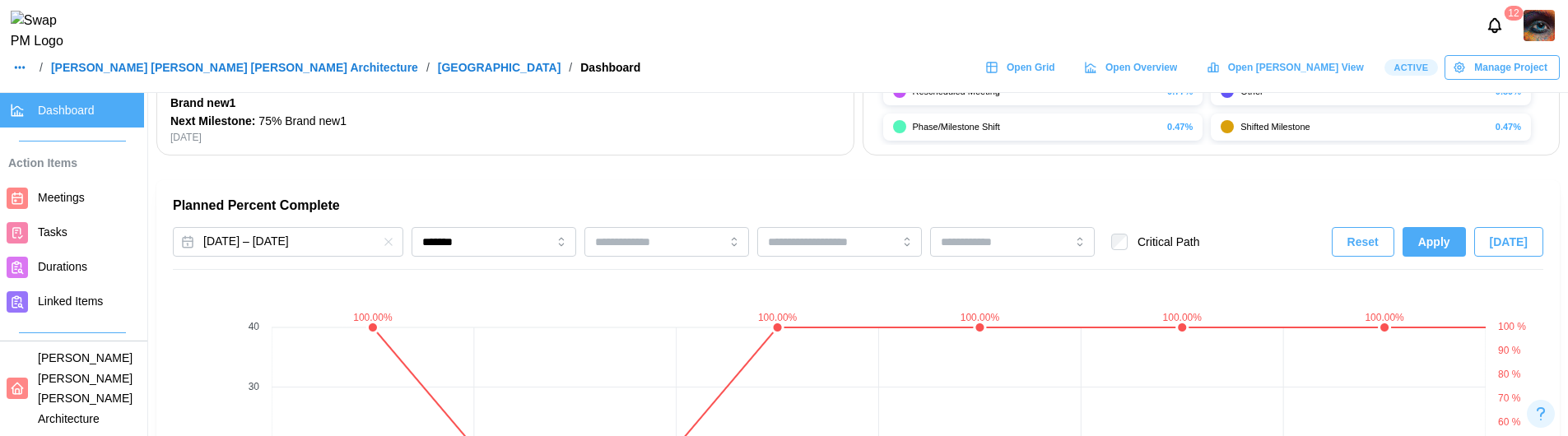
scroll to position [980, 0]
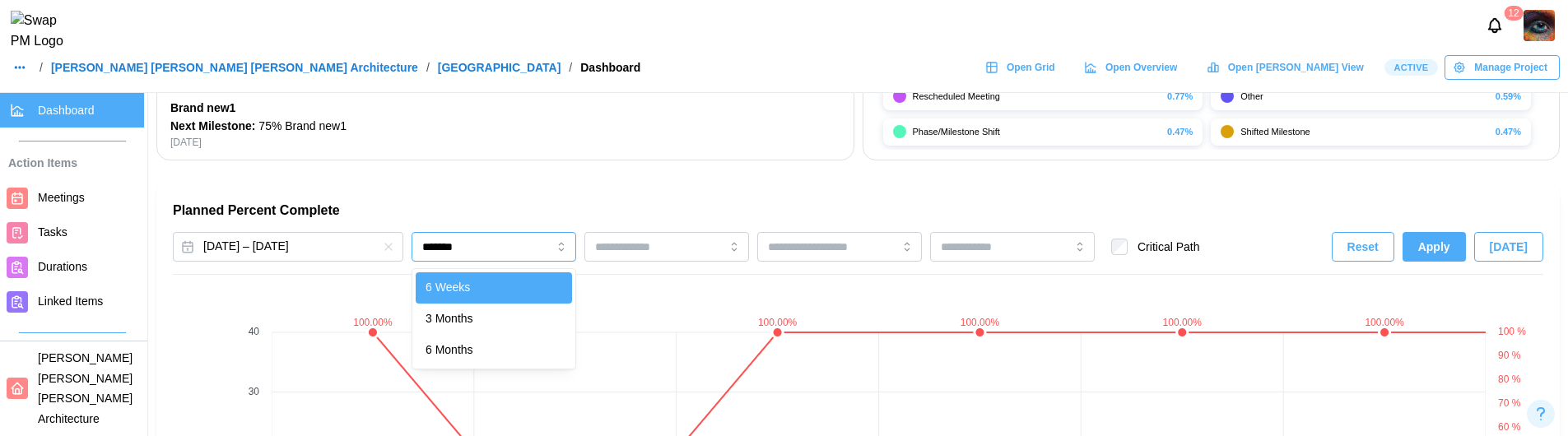
click at [535, 249] on input "*******" at bounding box center [494, 247] width 165 height 29
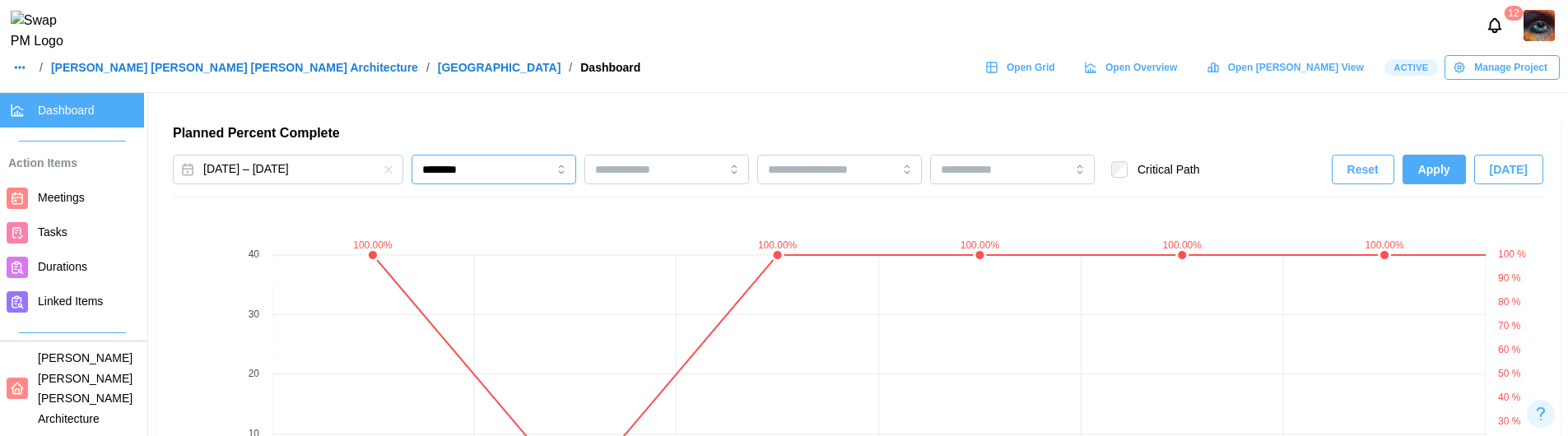
scroll to position [1070, 0]
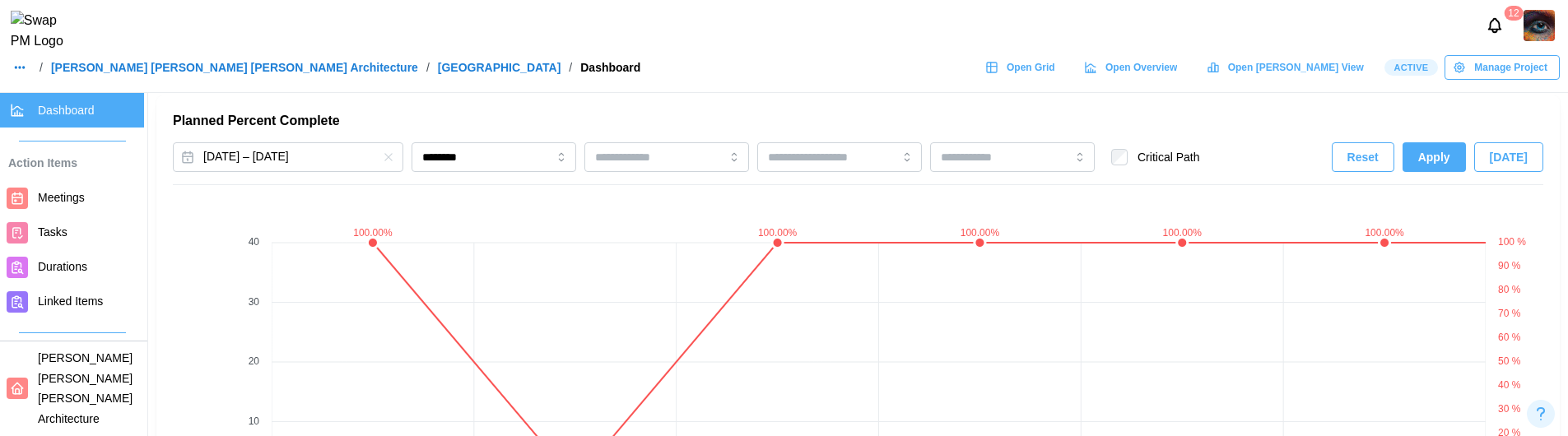
click at [1471, 164] on div "Reset Apply [DATE]" at bounding box center [1438, 157] width 212 height 29
click at [1433, 164] on span "Apply" at bounding box center [1435, 157] width 32 height 28
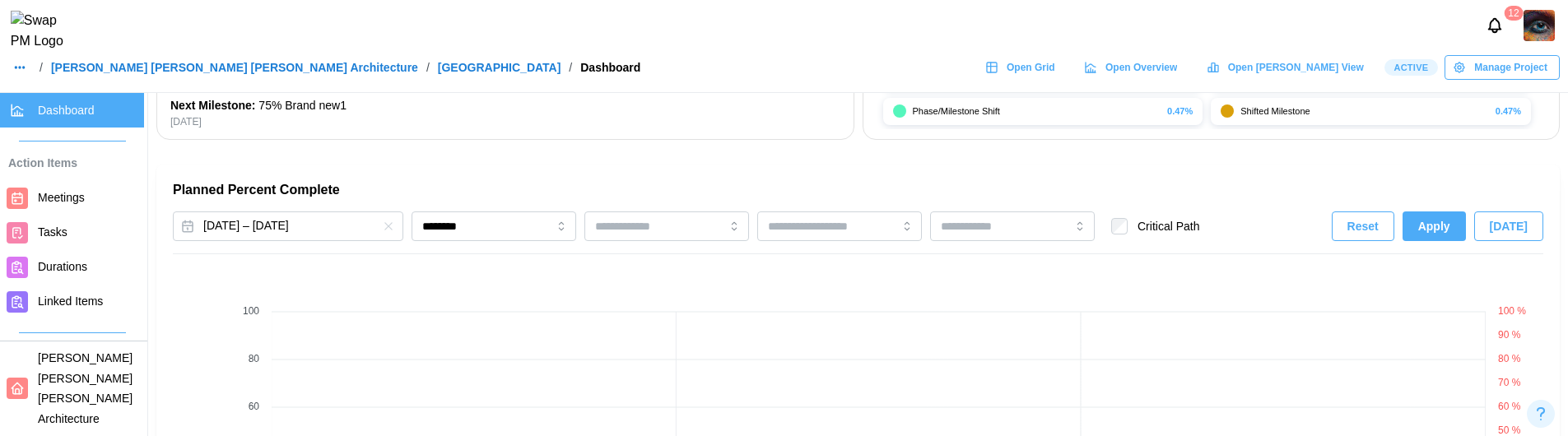
scroll to position [989, 0]
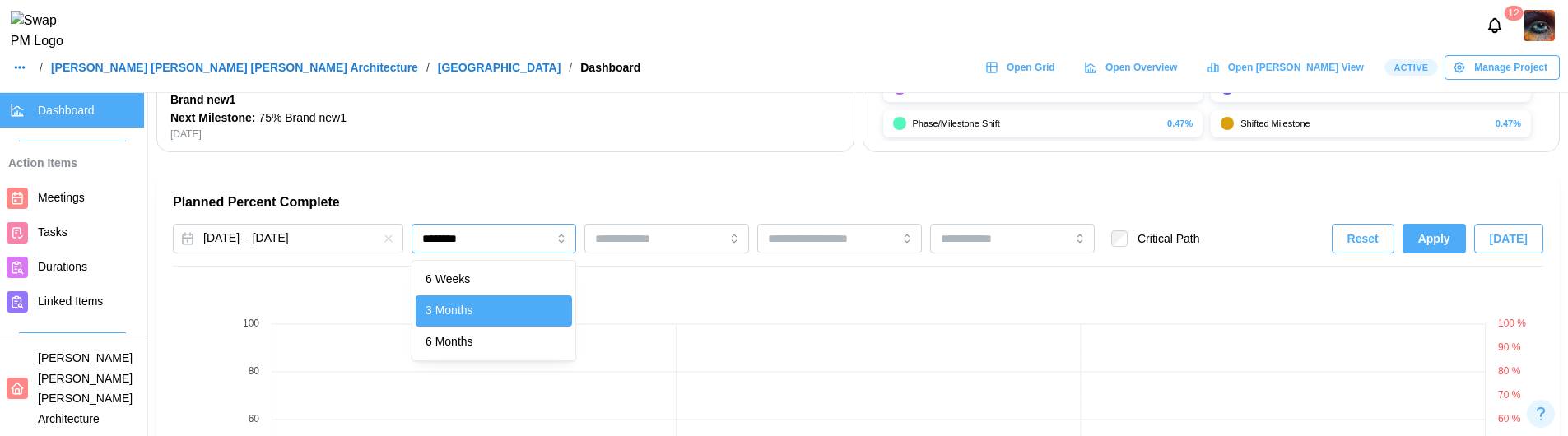
click at [457, 238] on input "********" at bounding box center [494, 238] width 165 height 29
type input "*******"
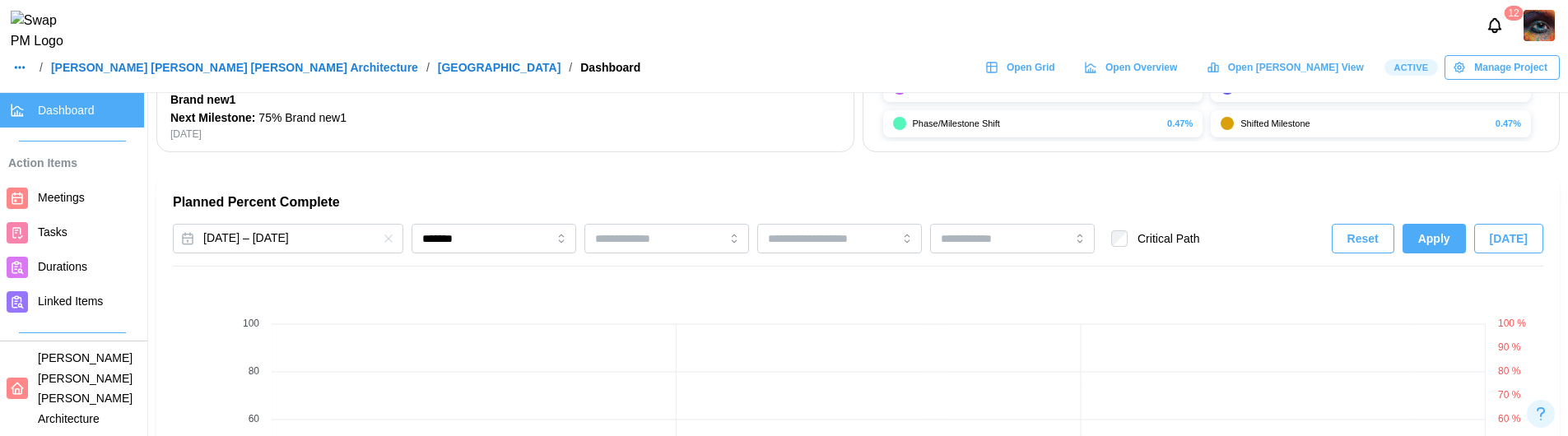
click at [1450, 231] on span "Apply" at bounding box center [1435, 238] width 32 height 28
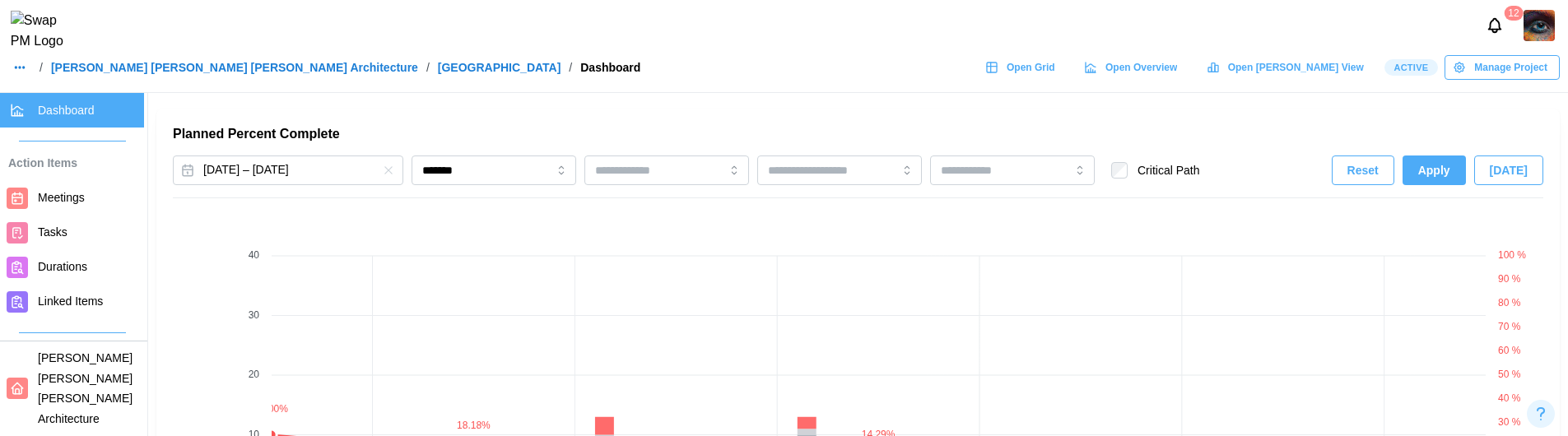
scroll to position [1052, 0]
click at [1439, 175] on span "Apply" at bounding box center [1435, 174] width 32 height 28
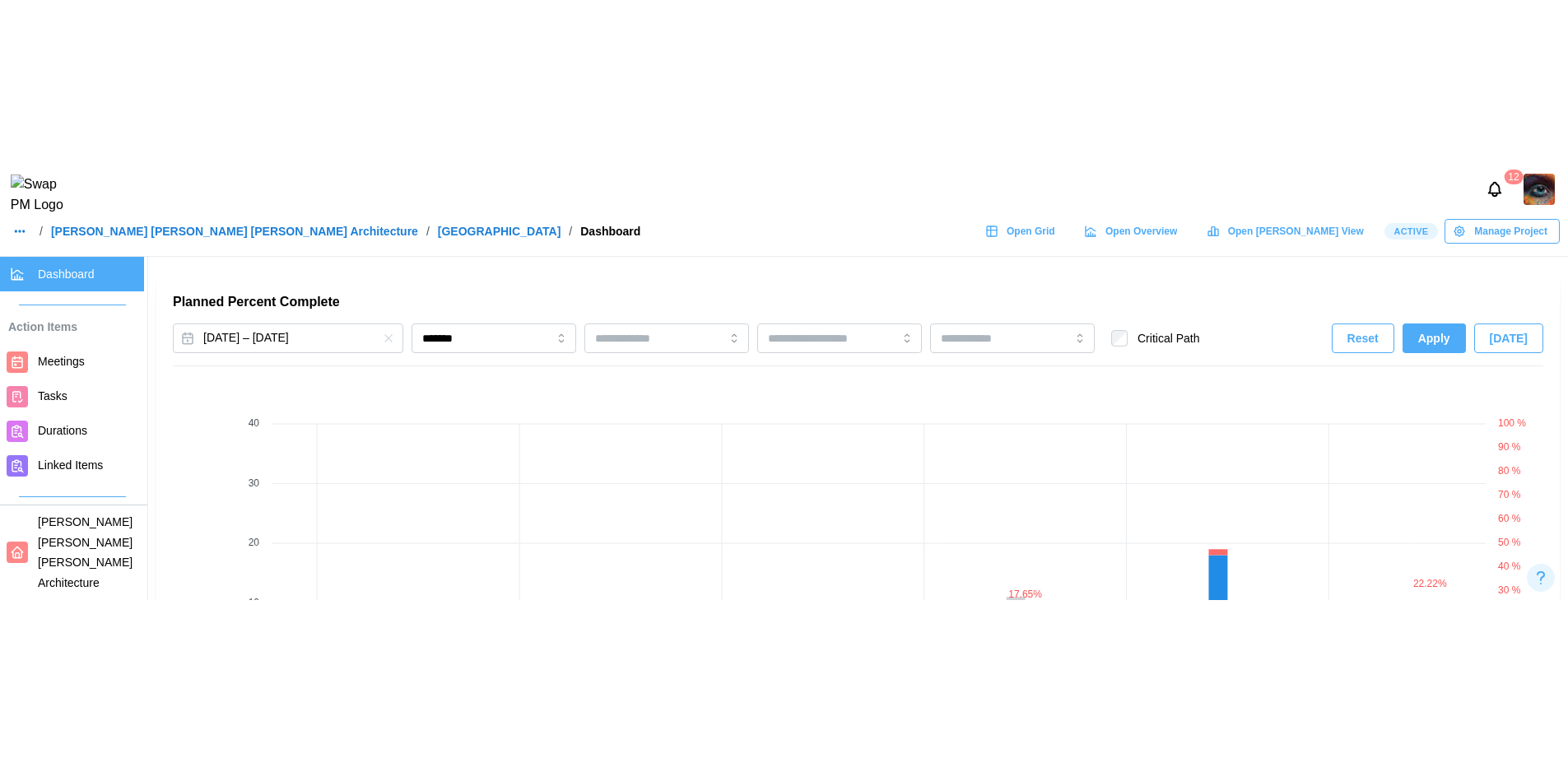
scroll to position [0, 16290]
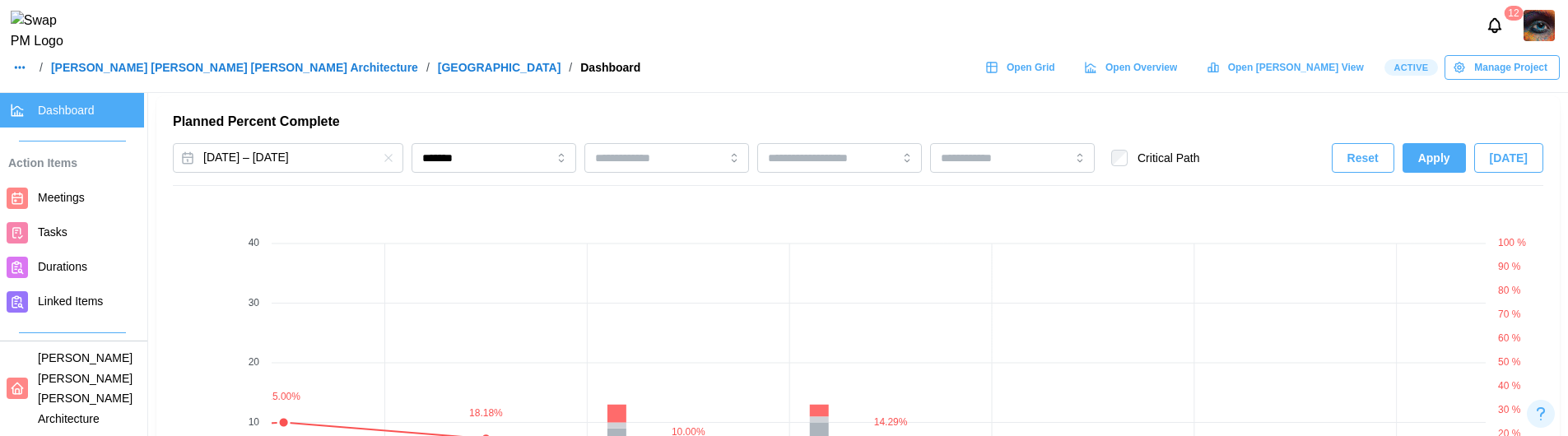
scroll to position [1060, 0]
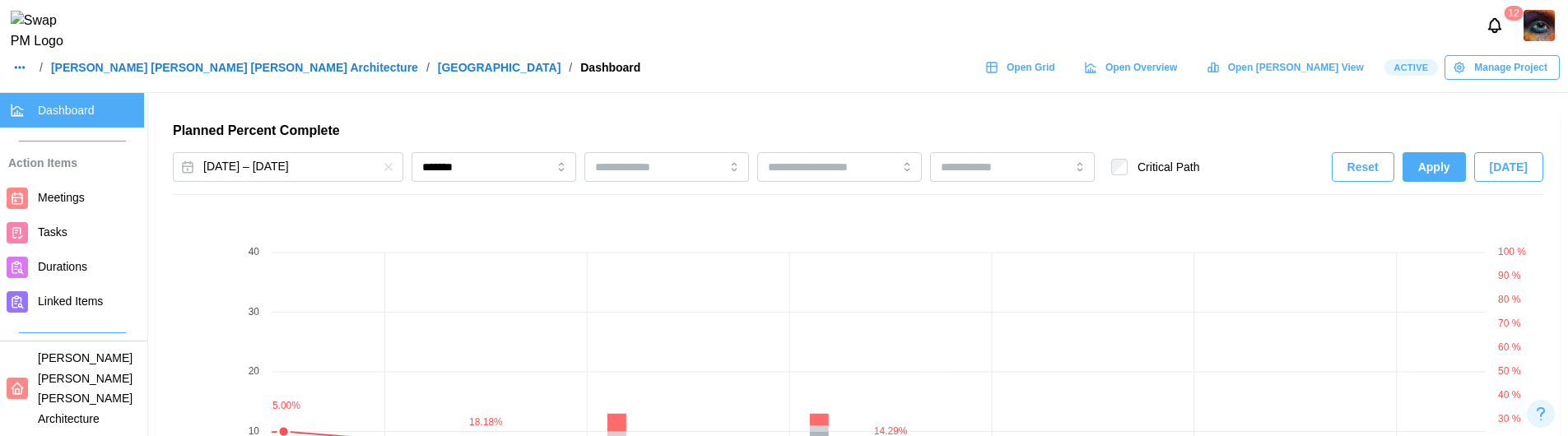
click at [1444, 168] on span "Apply" at bounding box center [1435, 166] width 32 height 28
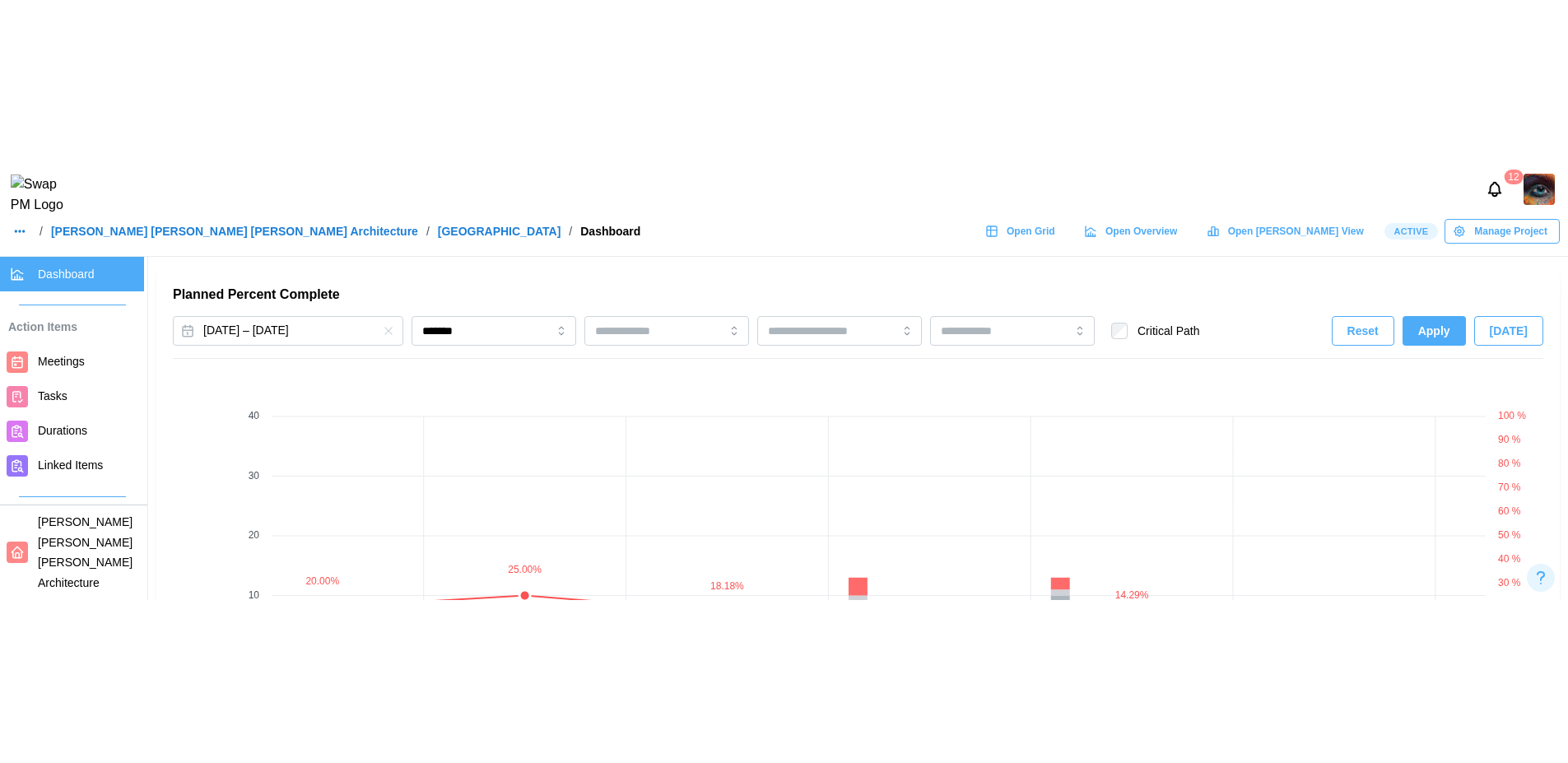
scroll to position [0, 16290]
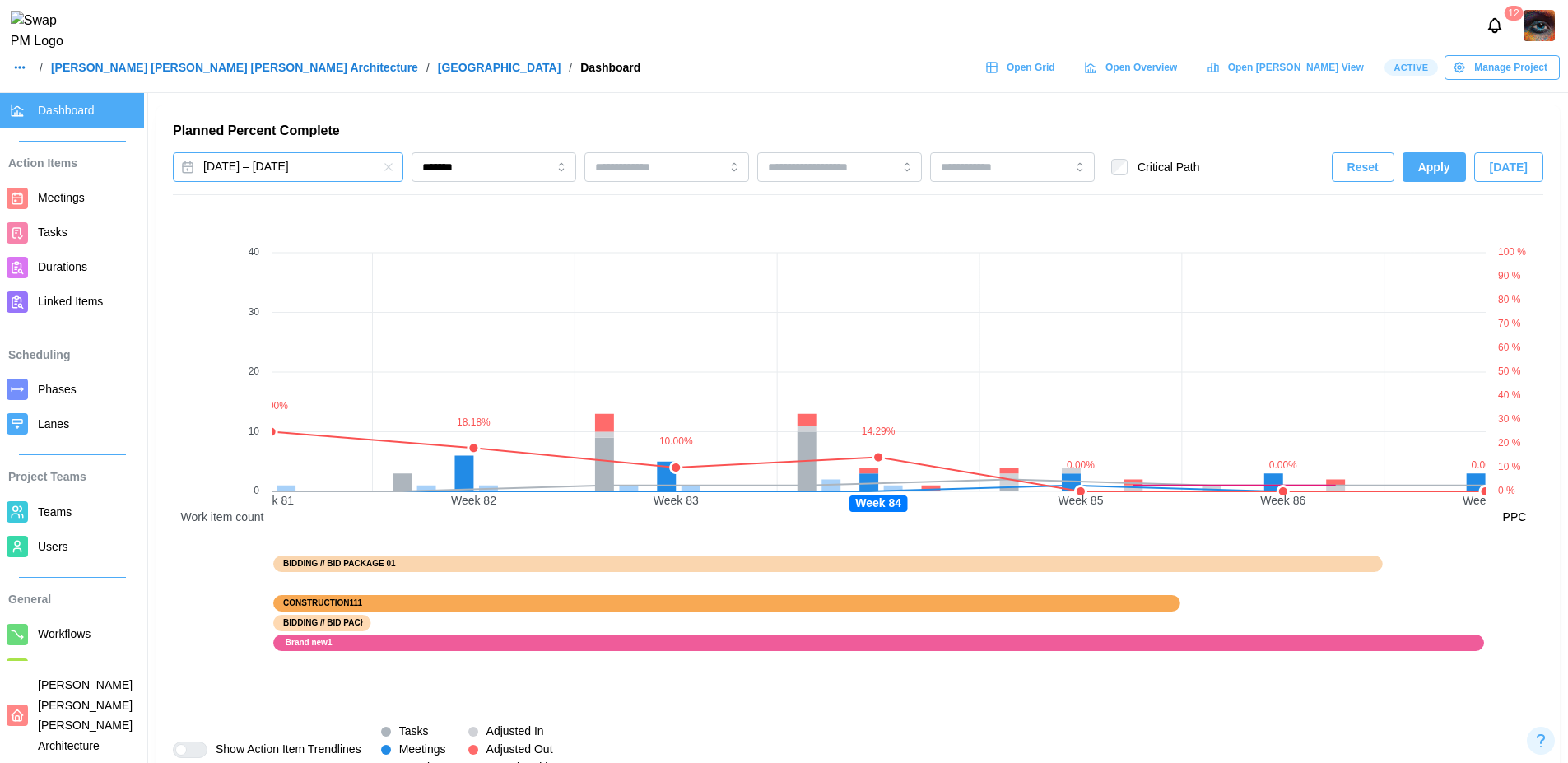
click at [348, 165] on button "[DATE] – [DATE]" at bounding box center [288, 166] width 231 height 29
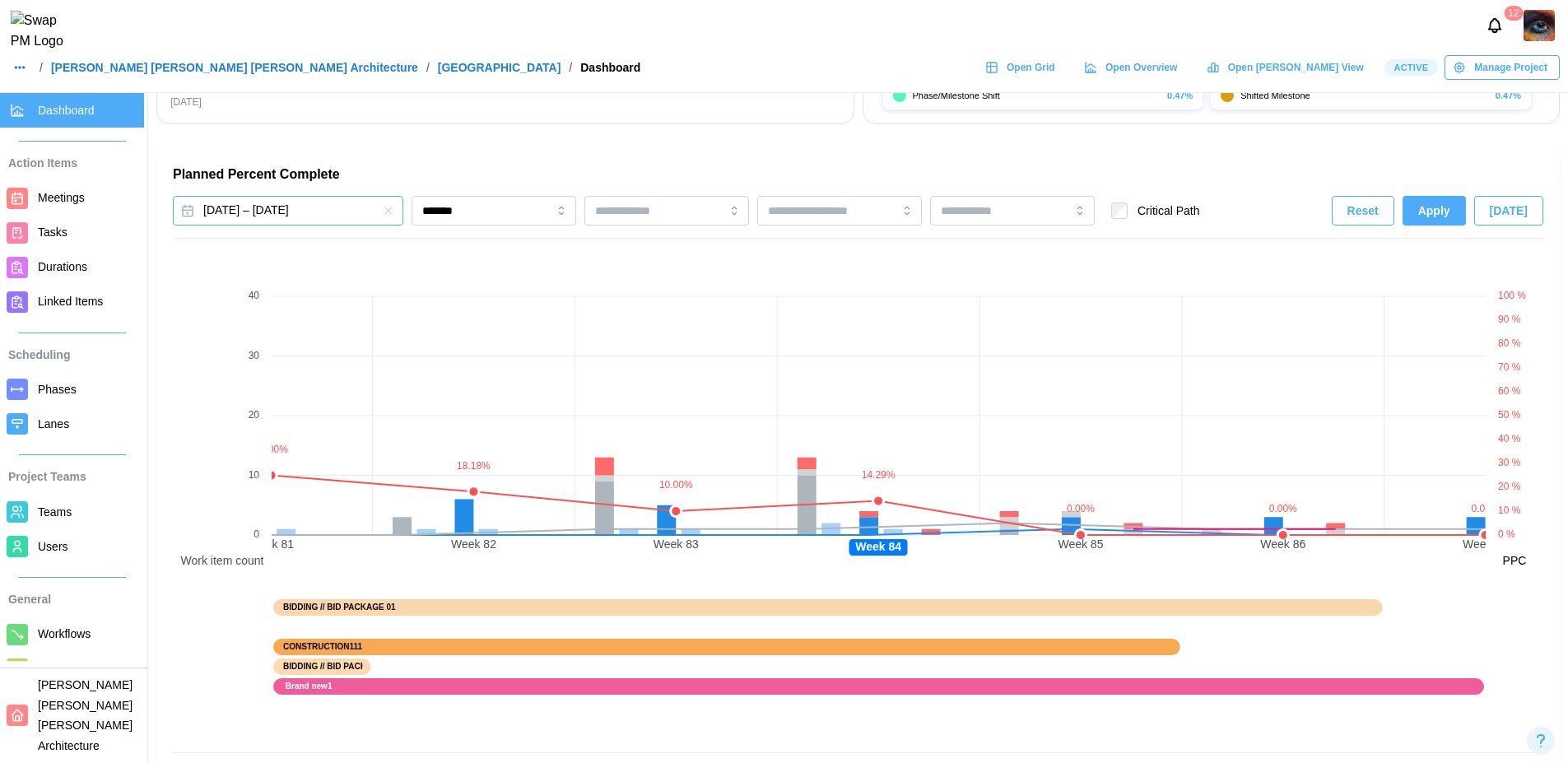
scroll to position [1022, 0]
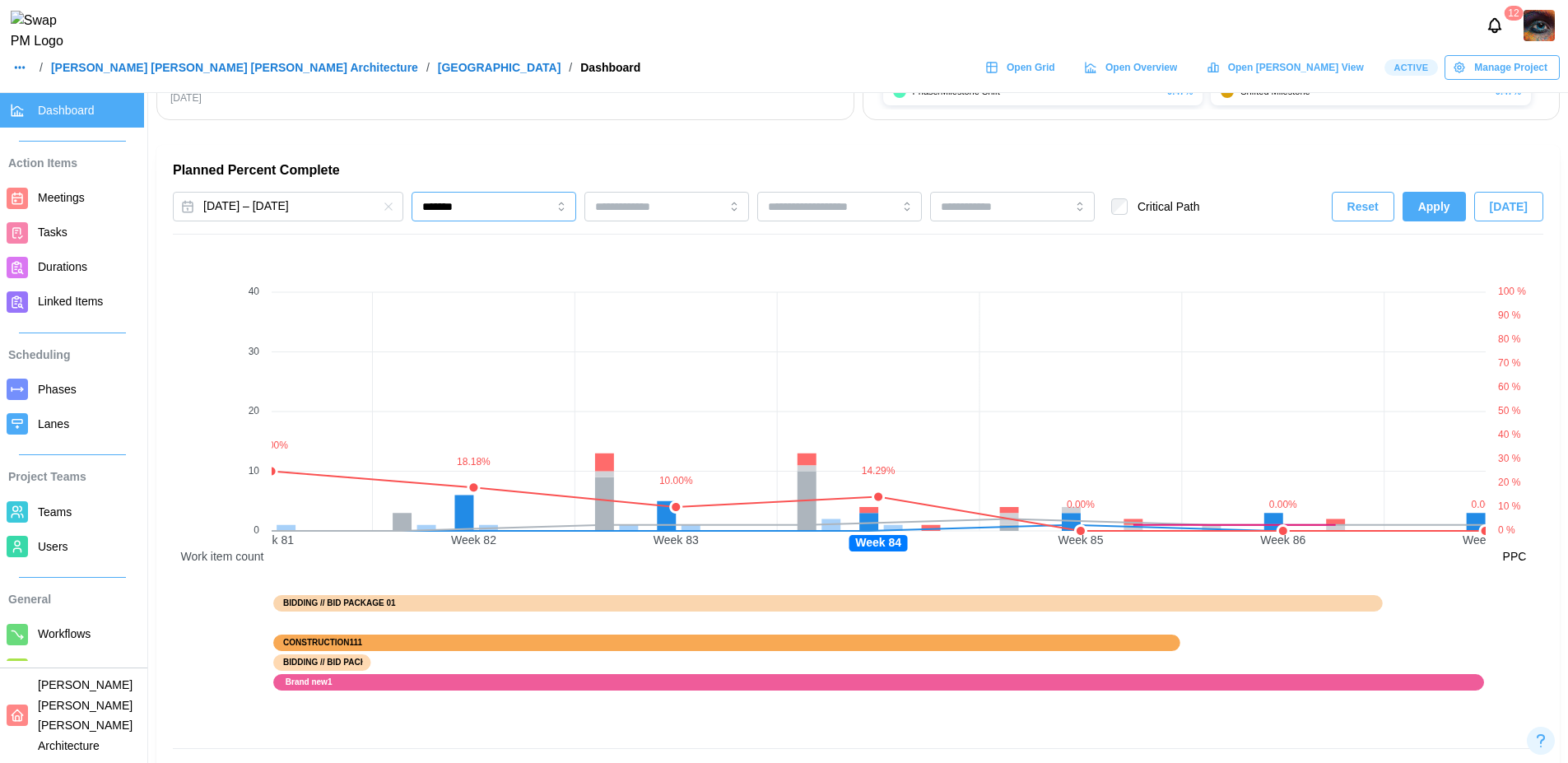
click at [480, 210] on input "*******" at bounding box center [494, 206] width 165 height 29
click at [1435, 205] on span "Apply" at bounding box center [1435, 206] width 32 height 28
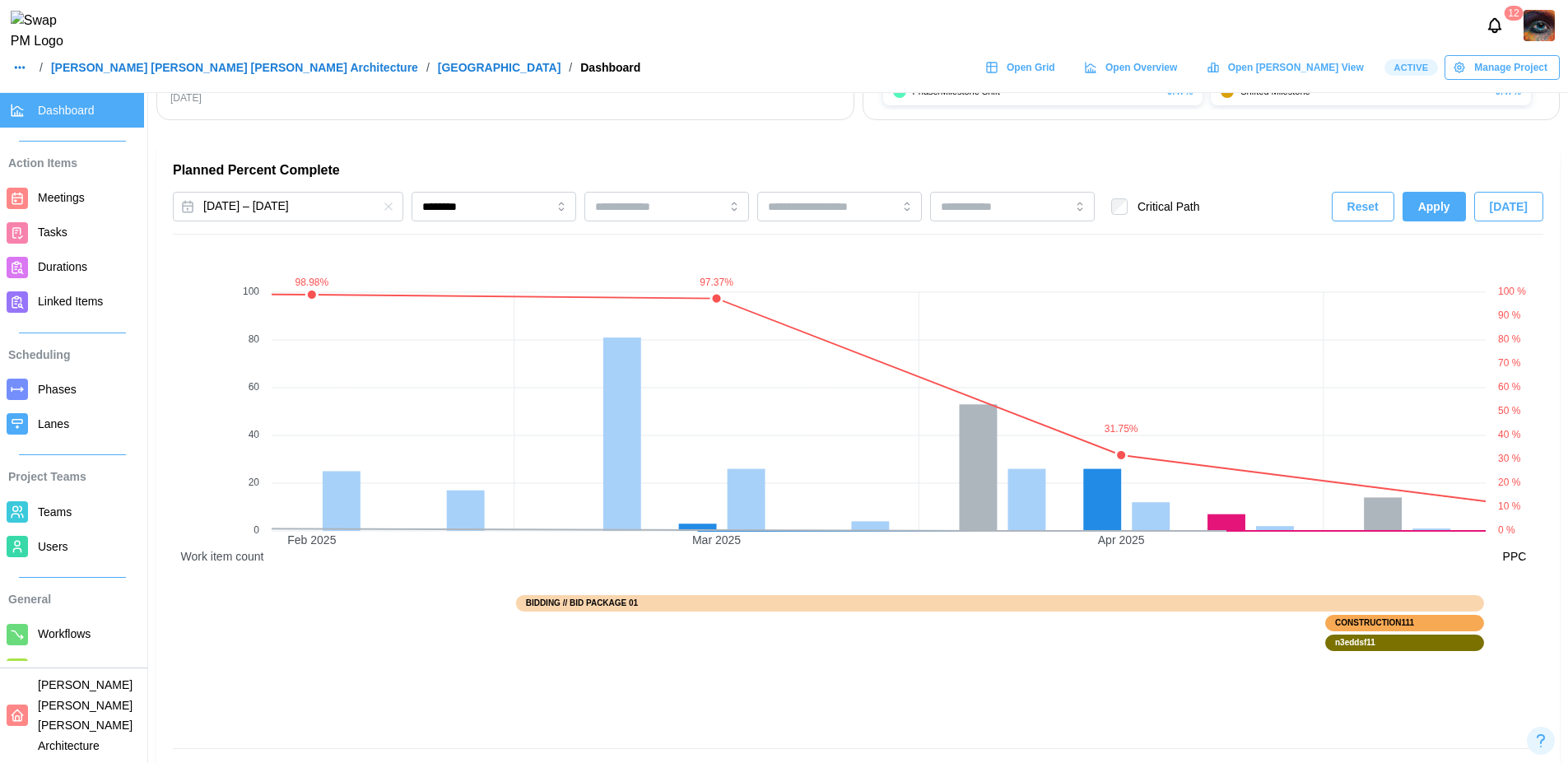
scroll to position [0, 7690]
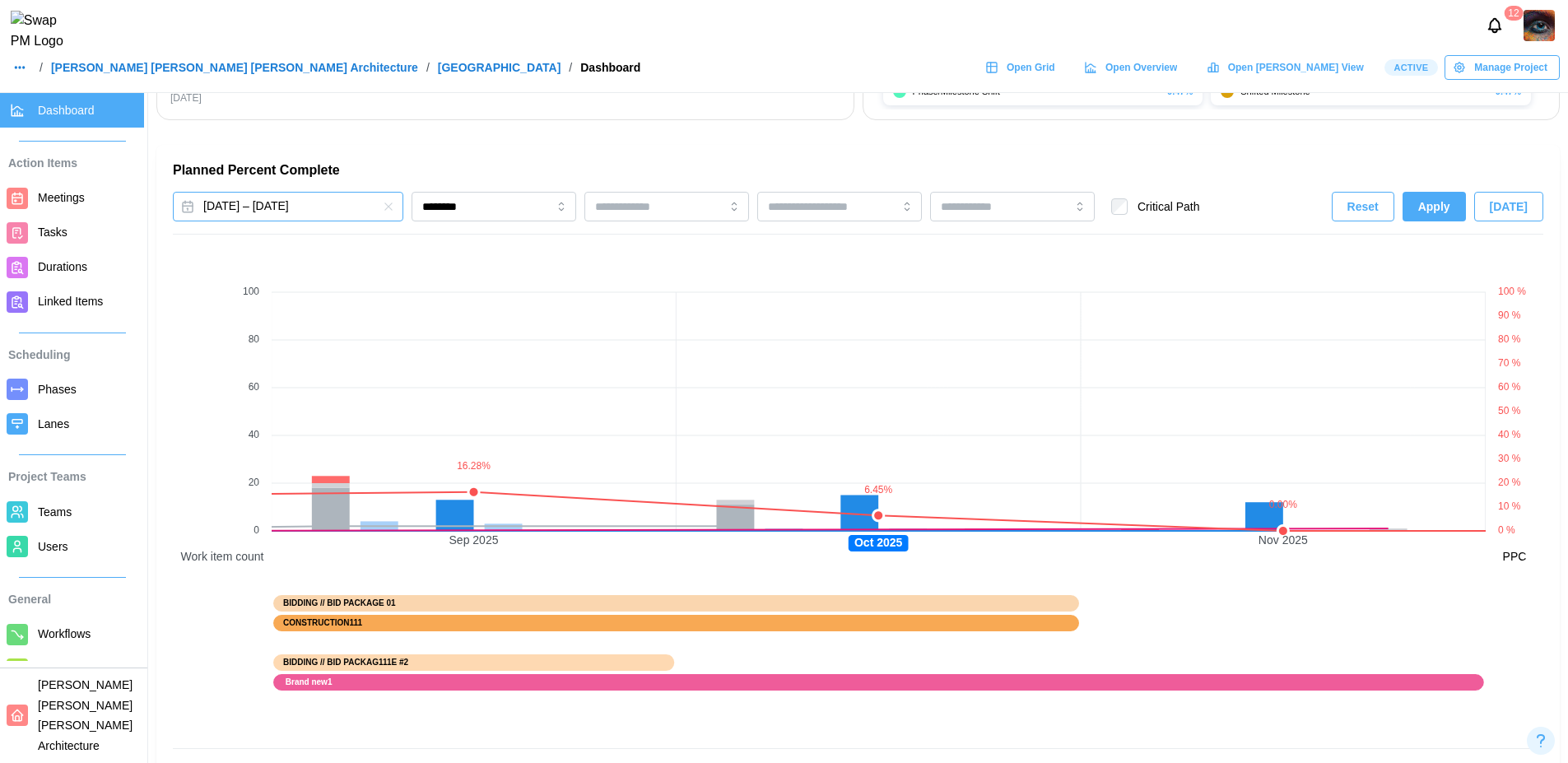
click at [317, 200] on button "[DATE] – [DATE]" at bounding box center [288, 206] width 231 height 29
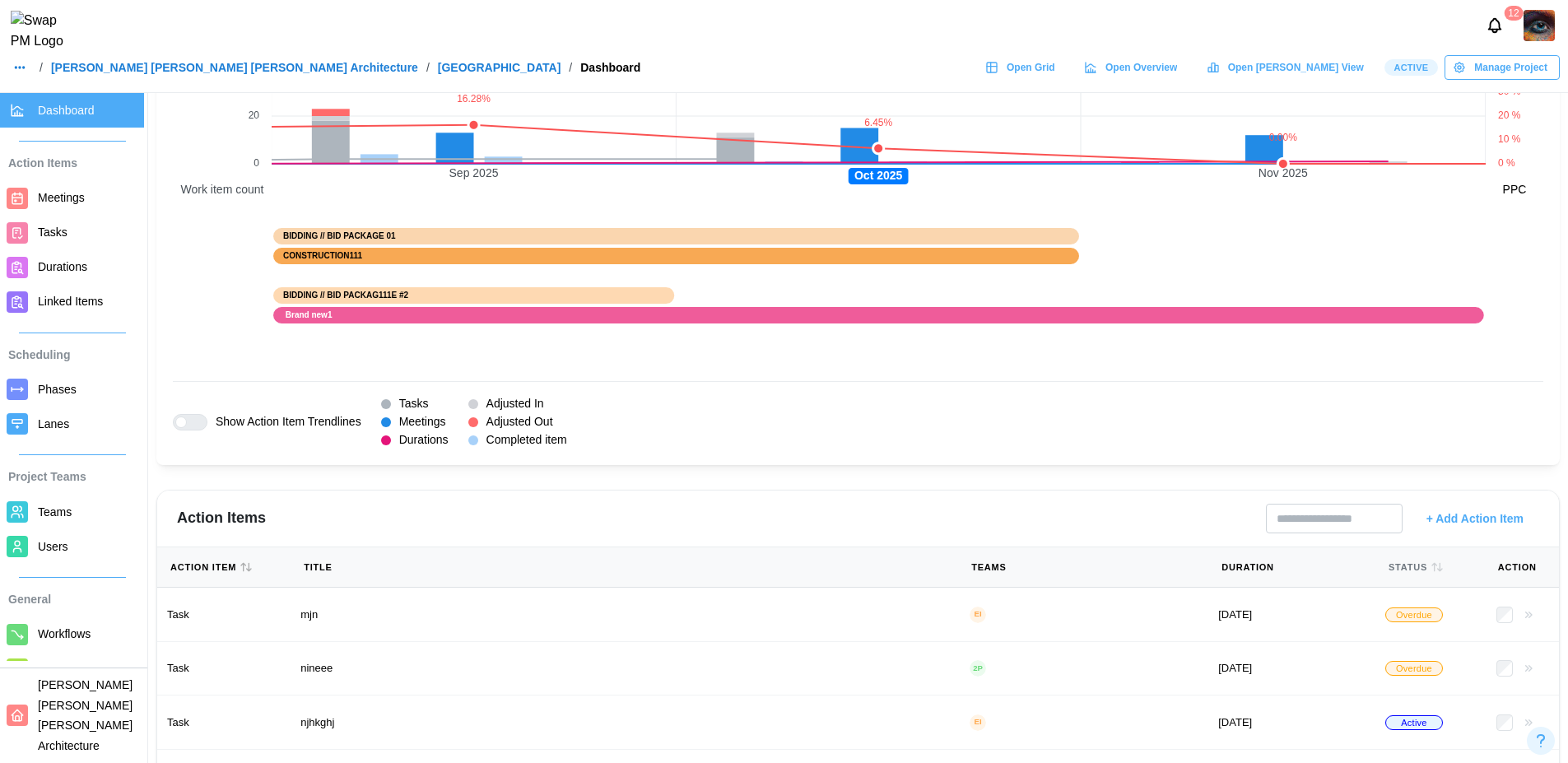
scroll to position [1003, 0]
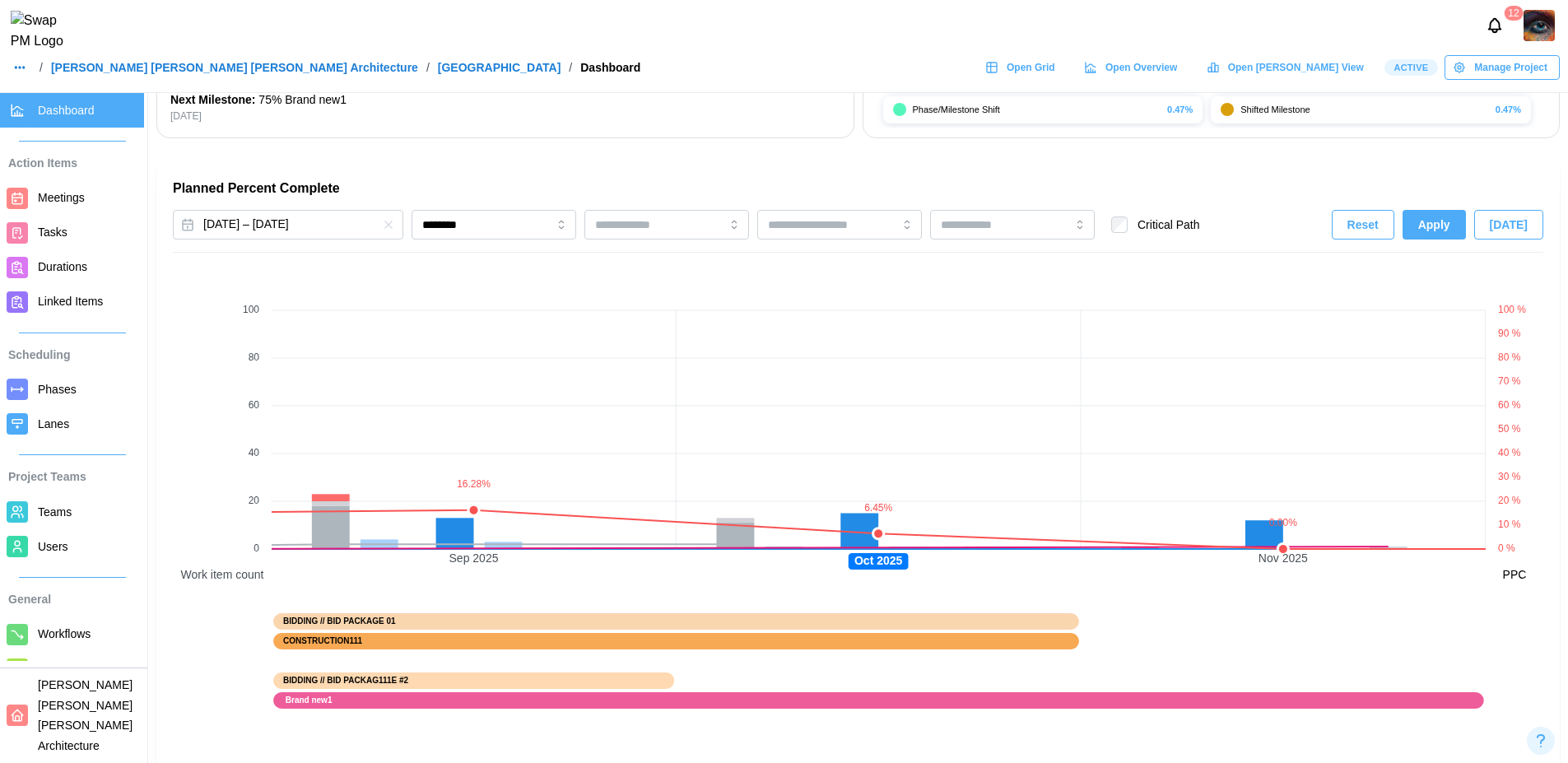
click at [486, 246] on div "Feb 25, 2024 – Jun 19, 2030 ******** Critical Path Reset Apply Today" at bounding box center [858, 231] width 1371 height 43
click at [504, 231] on input "********" at bounding box center [494, 224] width 165 height 29
click at [1433, 240] on div "Feb 25, 2024 – Jun 19, 2030 ******** Critical Path Reset Apply Today" at bounding box center [858, 231] width 1371 height 43
click at [1434, 238] on span "Apply" at bounding box center [1435, 224] width 32 height 28
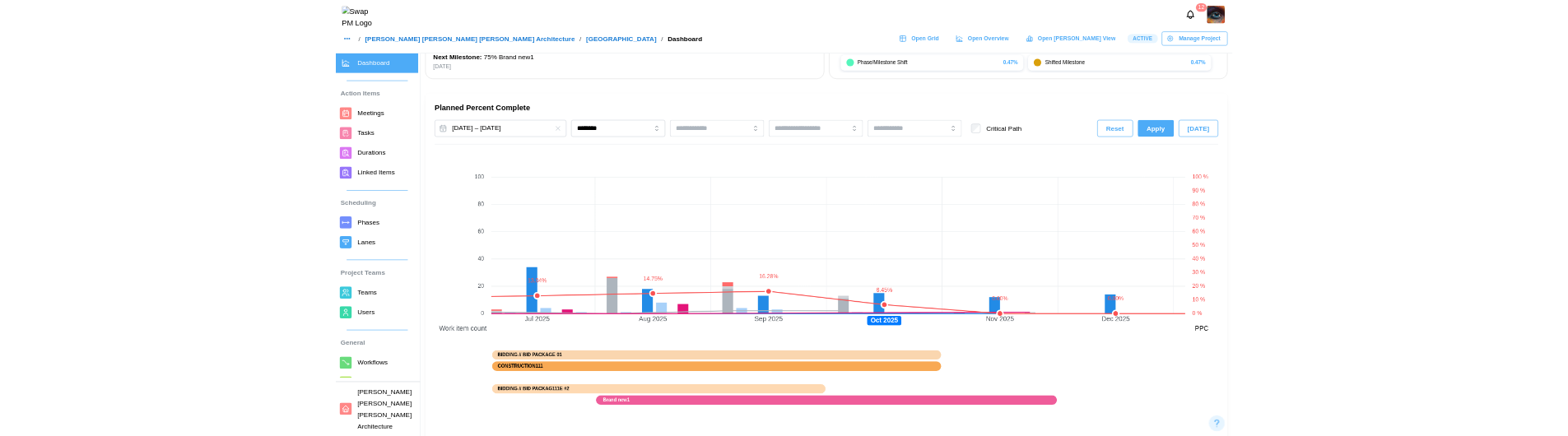
scroll to position [0, 3541]
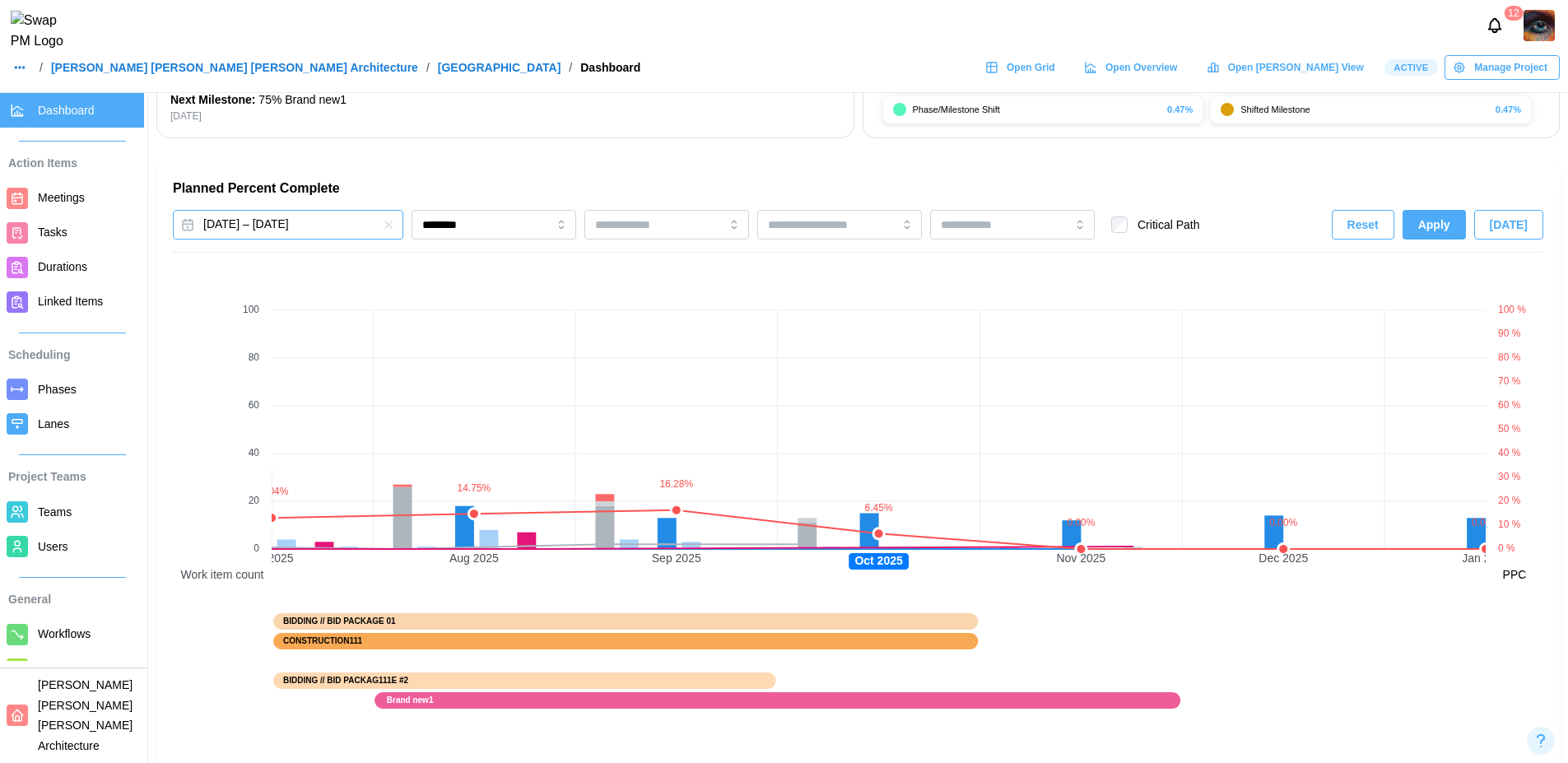
click at [329, 221] on button "[DATE] – [DATE]" at bounding box center [288, 224] width 231 height 29
click at [370, 272] on button "button" at bounding box center [384, 271] width 29 height 29
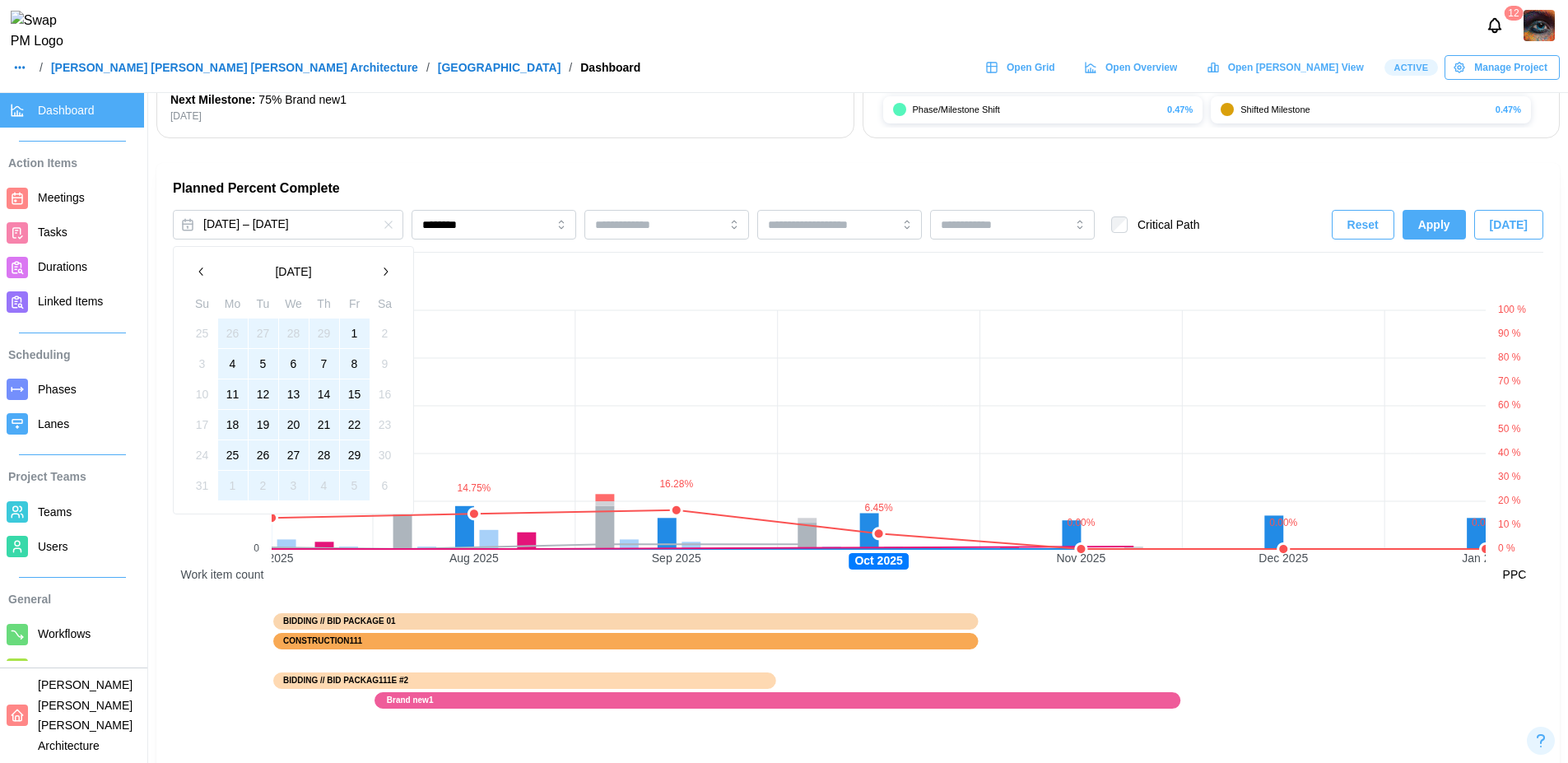
click at [384, 273] on icon "button" at bounding box center [385, 272] width 13 height 13
click at [232, 368] on button "3" at bounding box center [233, 363] width 29 height 29
click at [353, 457] on button "28" at bounding box center [354, 455] width 29 height 29
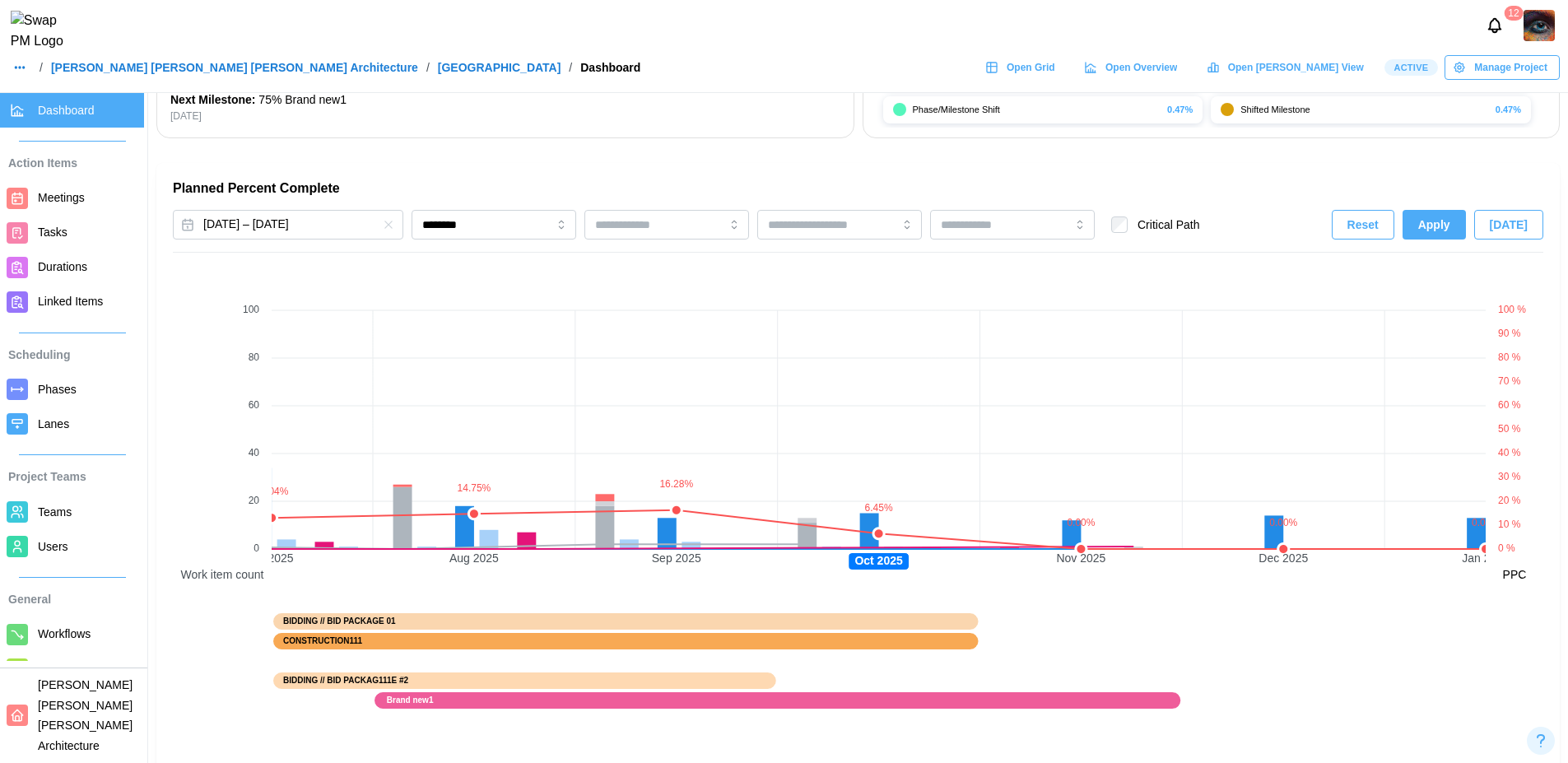
click at [1442, 227] on span "Apply" at bounding box center [1435, 224] width 32 height 28
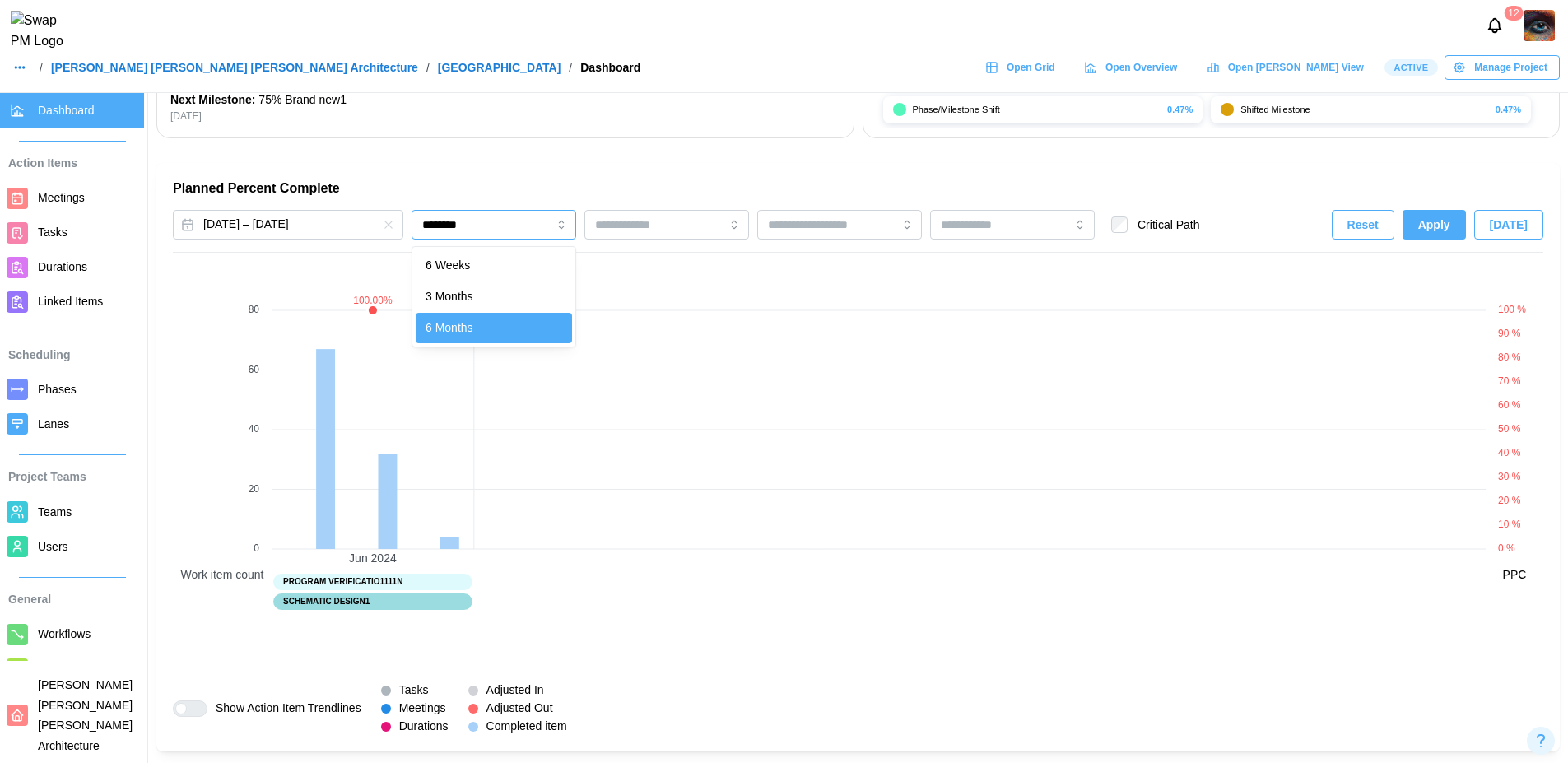
click at [488, 226] on input "********" at bounding box center [494, 224] width 165 height 29
type input "*******"
click at [1424, 227] on span "Apply" at bounding box center [1435, 224] width 32 height 28
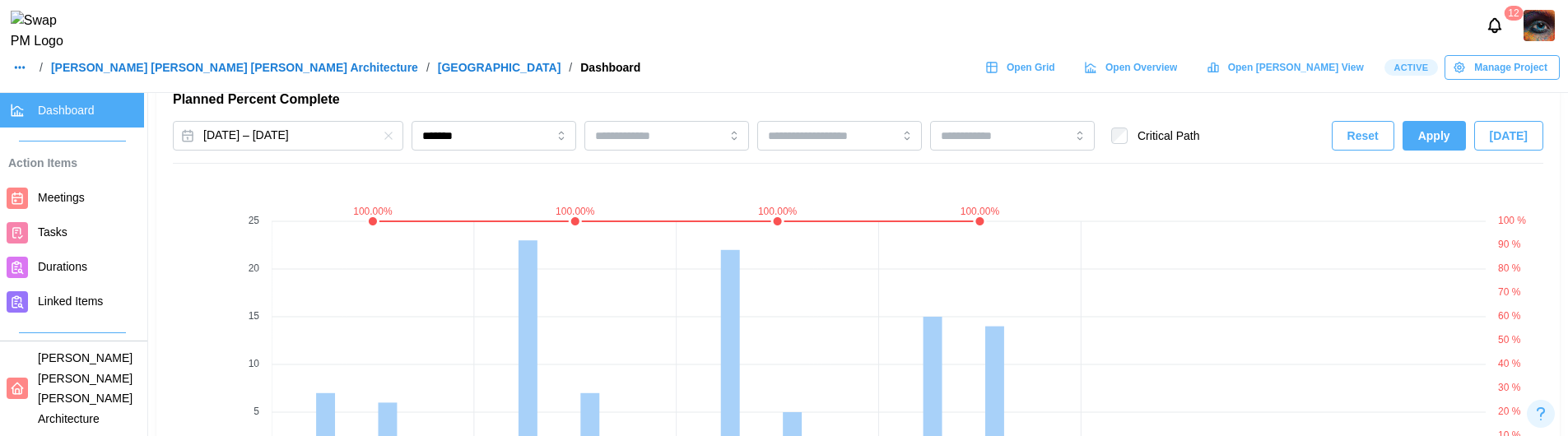
scroll to position [1098, 0]
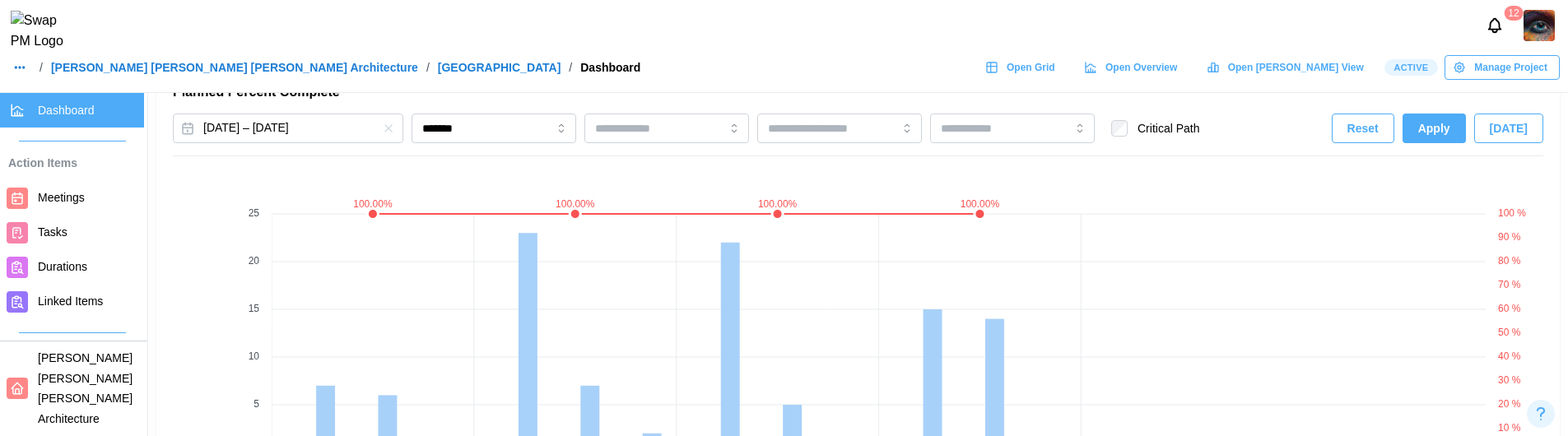
click at [1435, 135] on span "Apply" at bounding box center [1435, 127] width 32 height 28
click at [259, 135] on button "Jun 3, 2024 – Jun 28, 2024" at bounding box center [288, 127] width 231 height 29
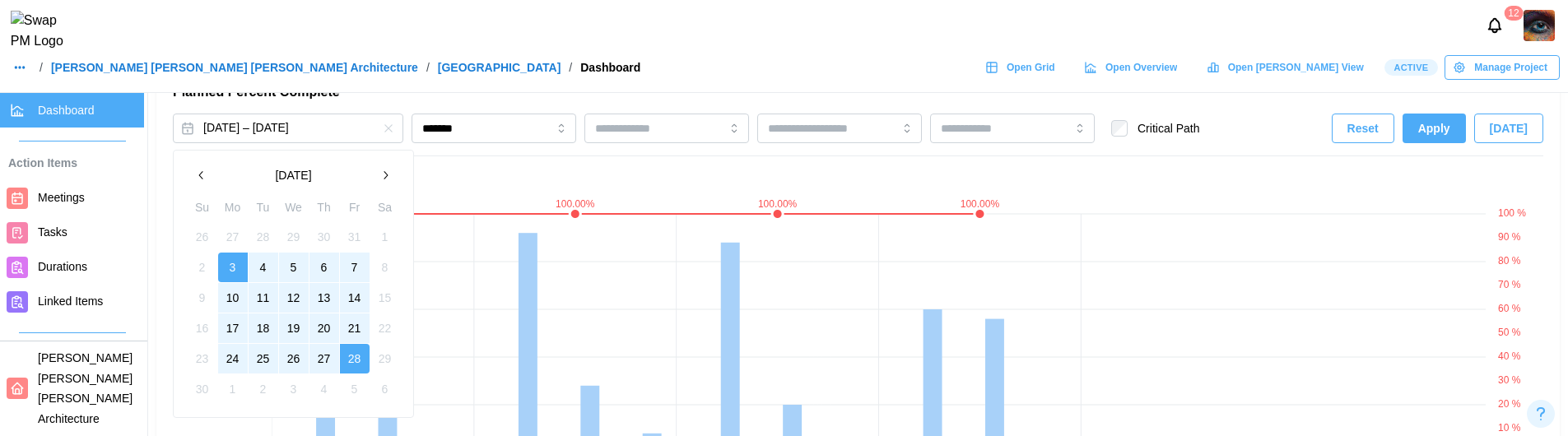
click at [297, 265] on button "5" at bounding box center [293, 267] width 29 height 29
click at [348, 358] on button "28" at bounding box center [354, 358] width 29 height 29
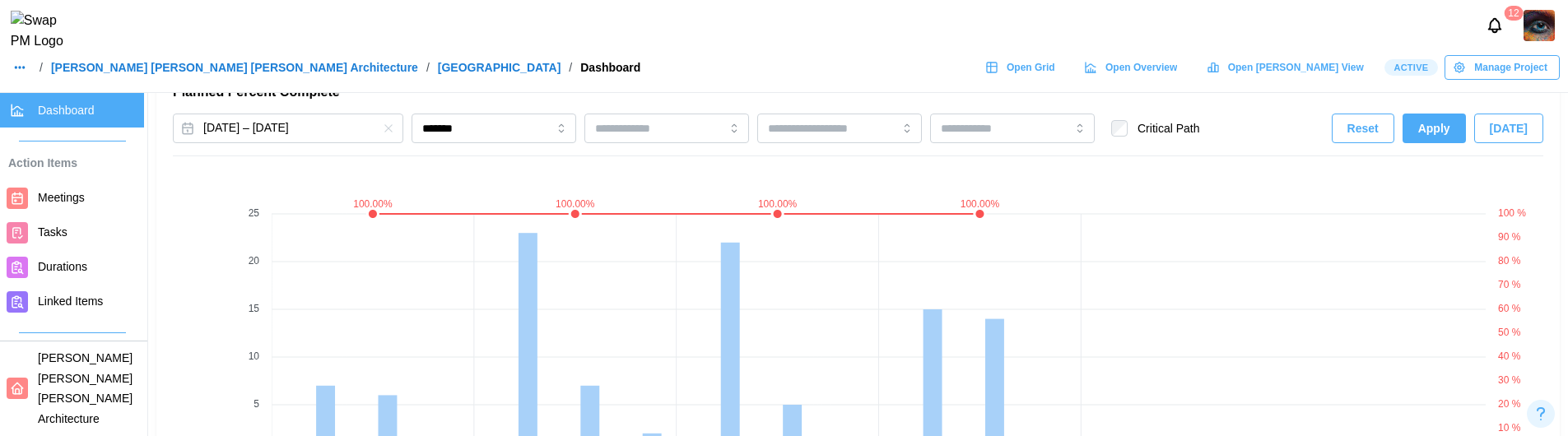
click at [1442, 140] on span "Apply" at bounding box center [1435, 127] width 32 height 28
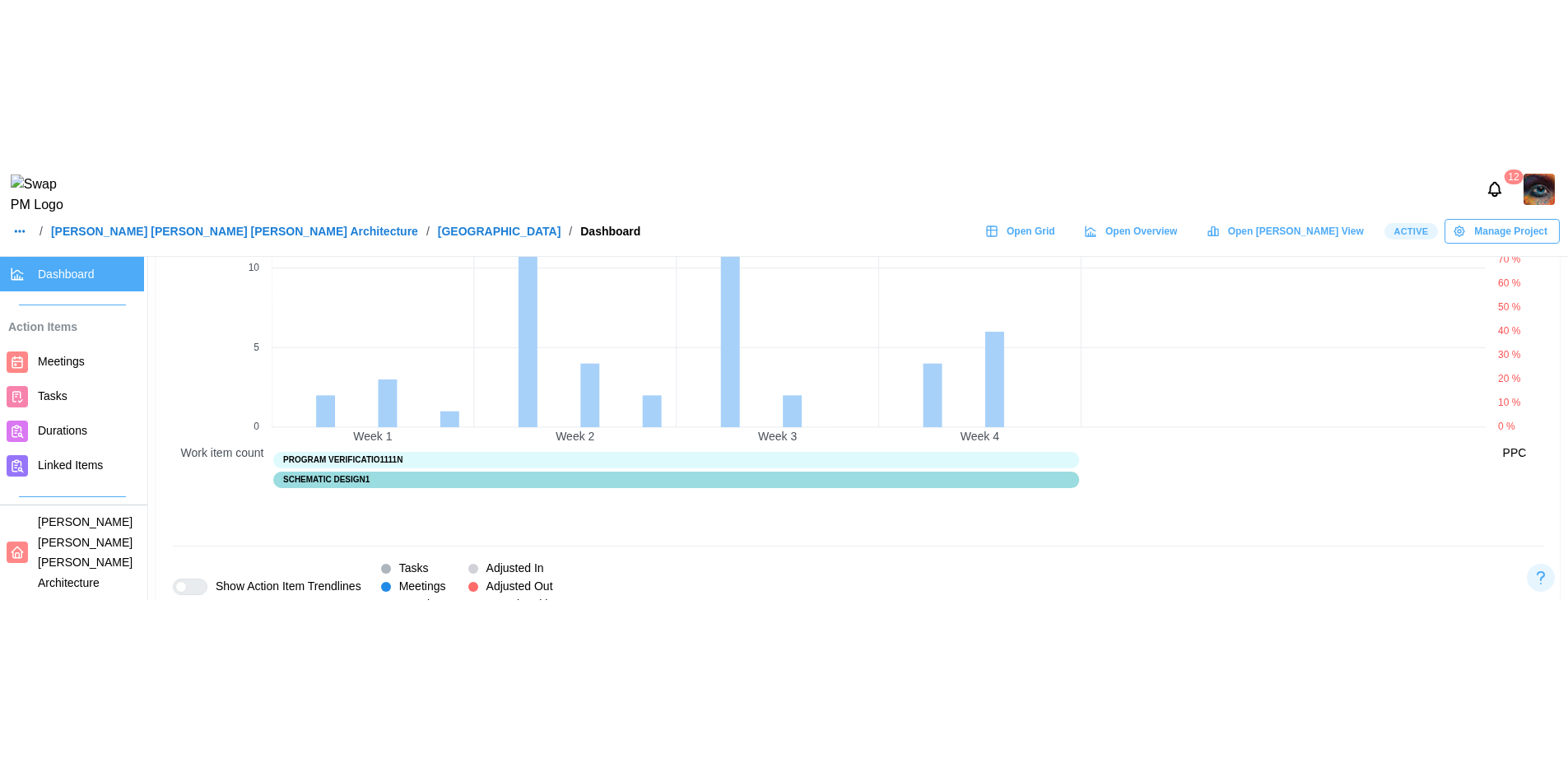
scroll to position [1298, 0]
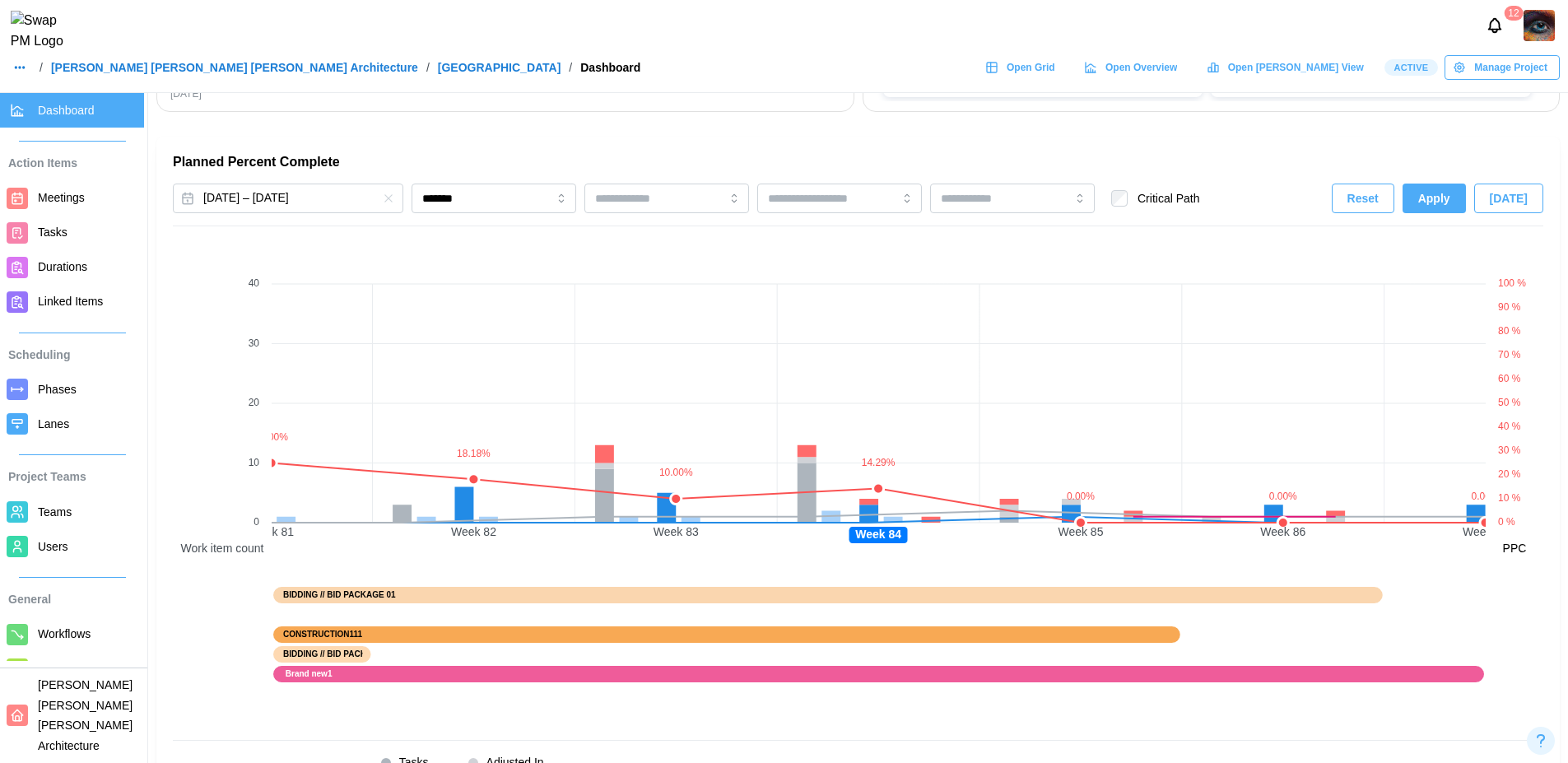
scroll to position [1026, 0]
